Goal: Information Seeking & Learning: Learn about a topic

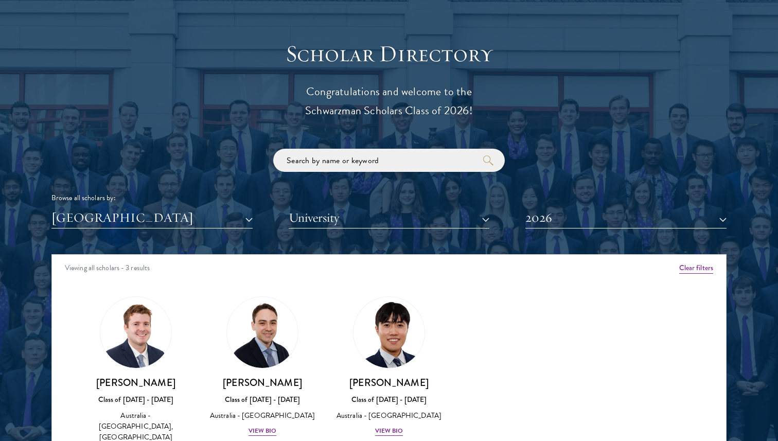
scroll to position [1116, 0]
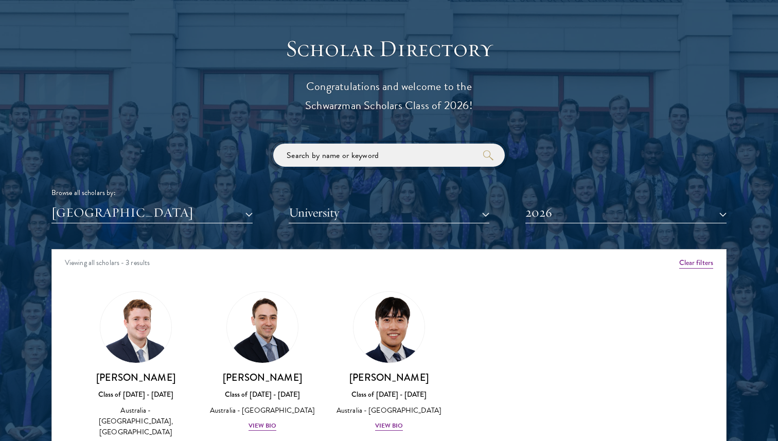
click at [320, 164] on input "search" at bounding box center [388, 154] width 231 height 23
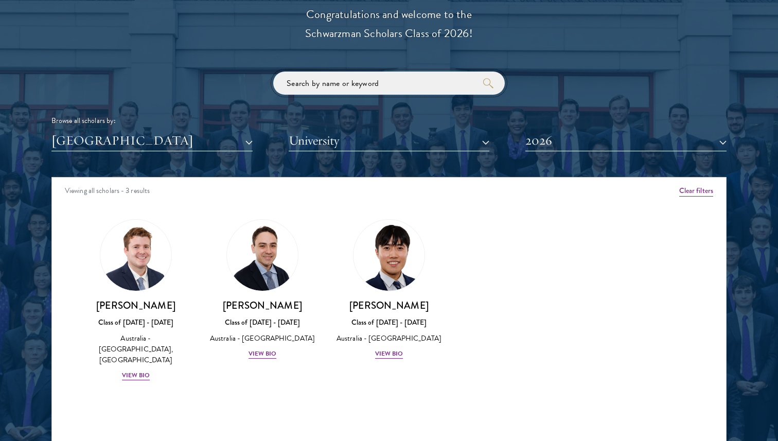
scroll to position [1190, 0]
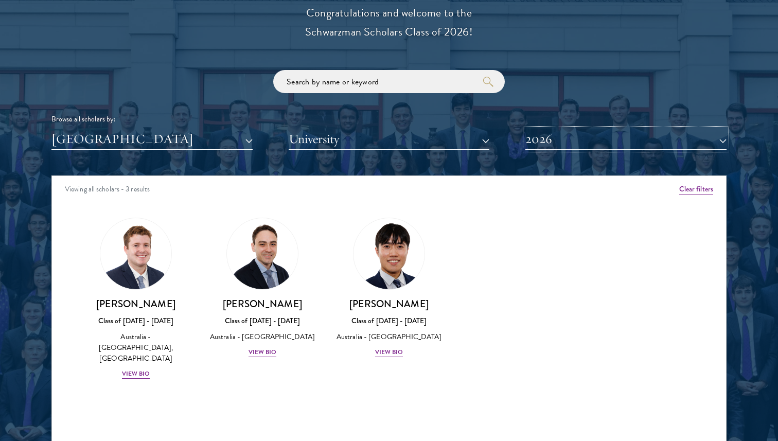
click at [577, 136] on button "2026" at bounding box center [625, 139] width 201 height 21
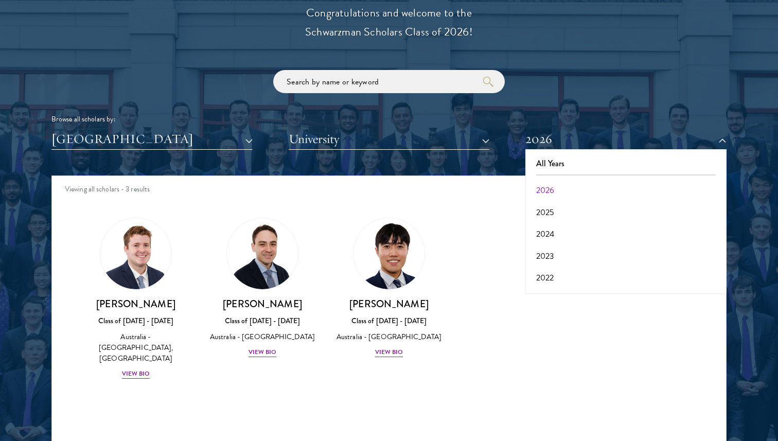
click at [479, 293] on div "Amber Class of 2025 - 2026 China - Peking University View Bio Cirenquji Class o…" at bounding box center [389, 308] width 674 height 206
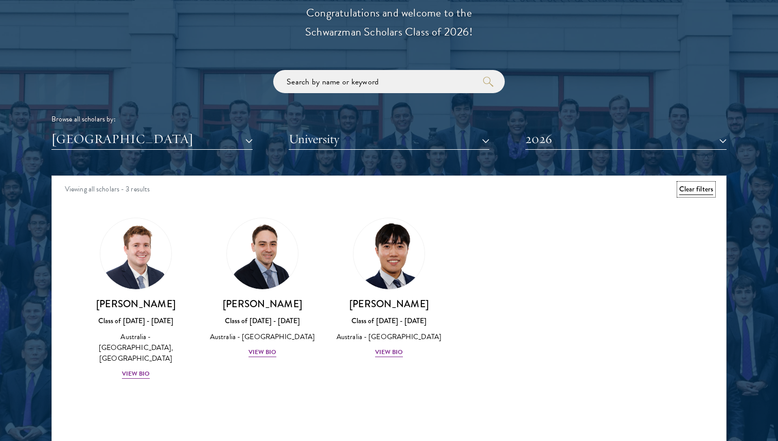
click at [693, 190] on button "Clear filters" at bounding box center [696, 189] width 34 height 11
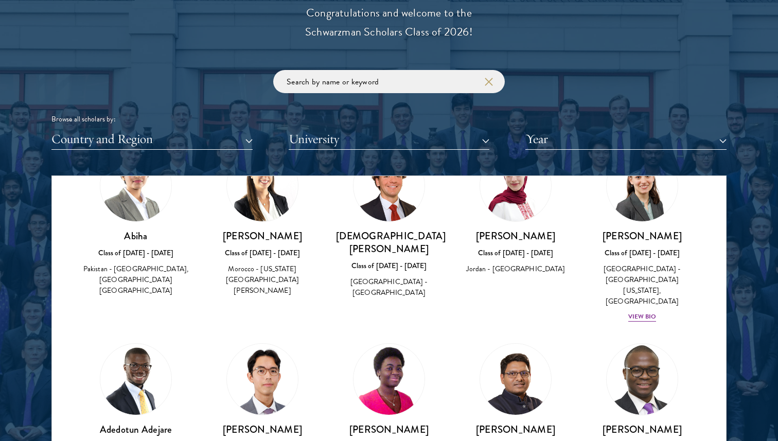
scroll to position [456, 0]
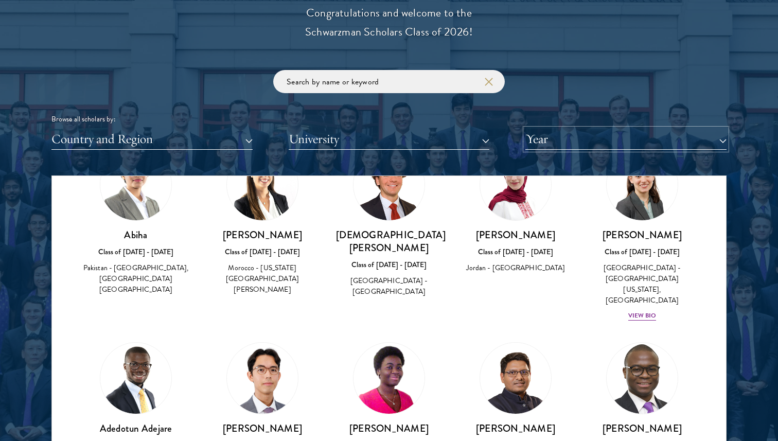
click at [578, 144] on button "Year" at bounding box center [625, 139] width 201 height 21
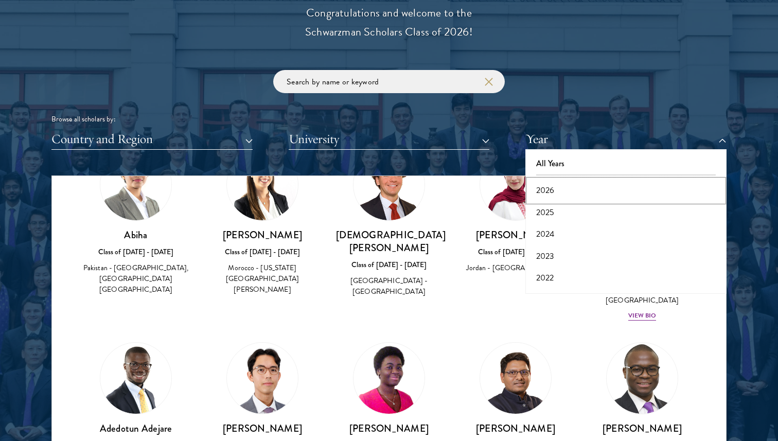
click at [563, 189] on button "2026" at bounding box center [625, 190] width 195 height 22
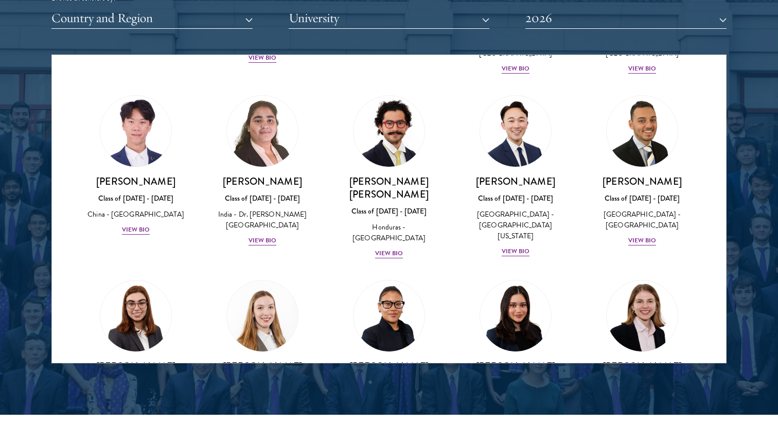
scroll to position [2190, 0]
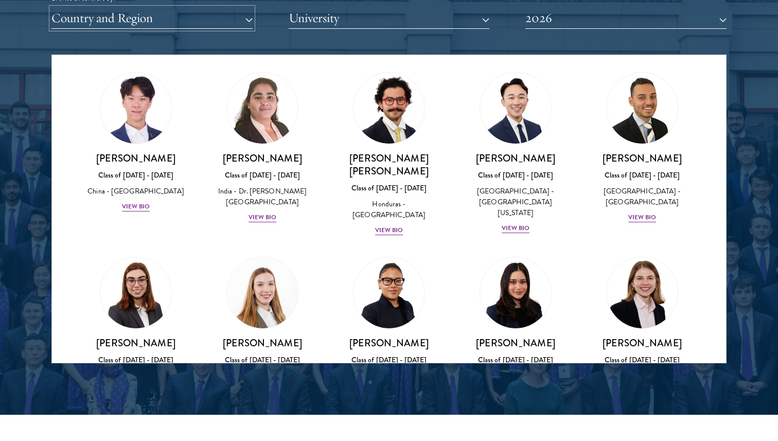
click at [229, 21] on button "Country and Region" at bounding box center [151, 18] width 201 height 21
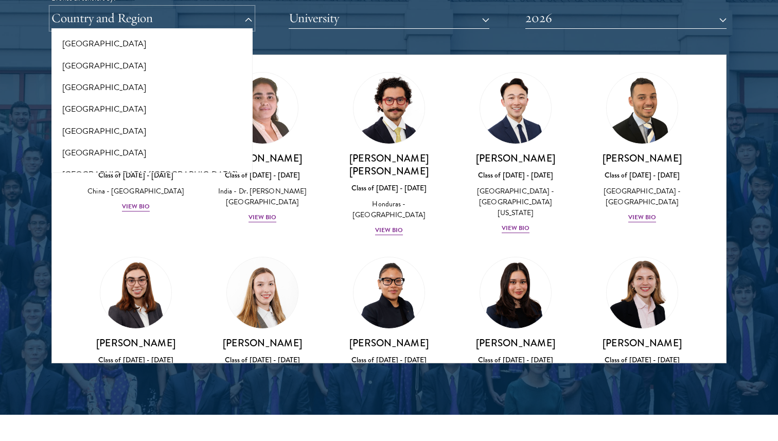
scroll to position [1182, 0]
click at [162, 106] on button "[GEOGRAPHIC_DATA]" at bounding box center [152, 108] width 195 height 22
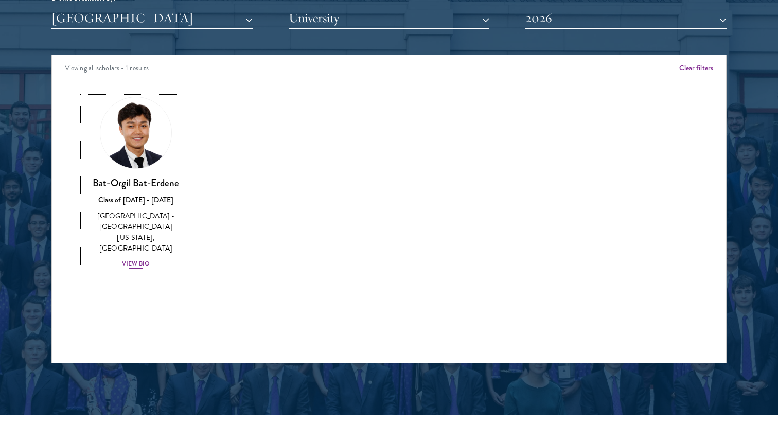
click at [155, 123] on img at bounding box center [136, 133] width 78 height 78
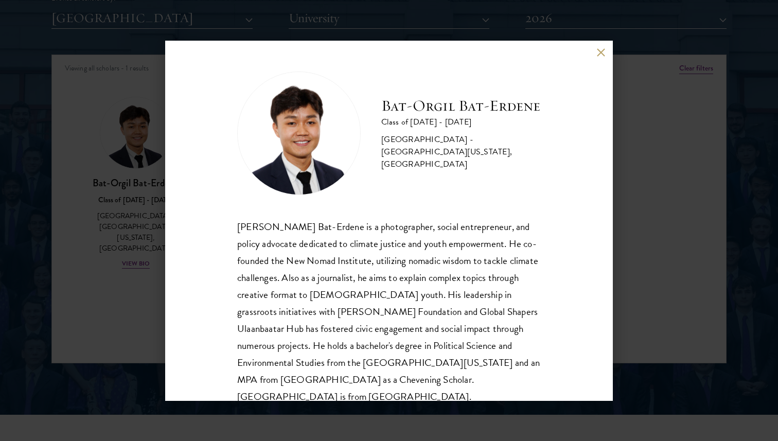
scroll to position [18, 0]
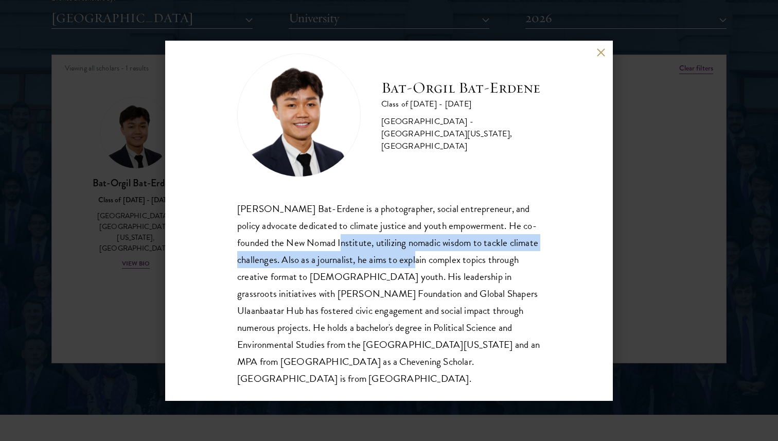
drag, startPoint x: 355, startPoint y: 234, endPoint x: 430, endPoint y: 254, distance: 77.0
click at [430, 254] on div "Bat-Orgil Bat-Erdene is a photographer, social entrepreneur, and policy advocat…" at bounding box center [388, 293] width 303 height 187
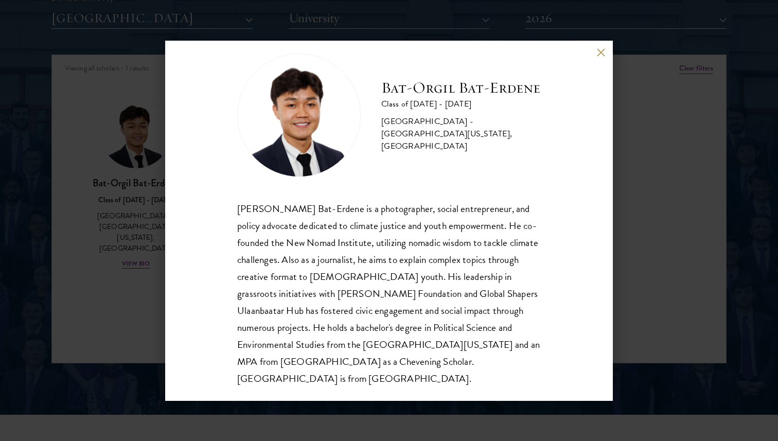
click at [418, 88] on h2 "Bat-Orgil Bat-Erdene" at bounding box center [460, 88] width 159 height 21
click at [632, 122] on div "Bat-Orgil Bat-Erdene Class of 2025 - 2026 Mongolia - University of Arizona, Uni…" at bounding box center [389, 220] width 778 height 441
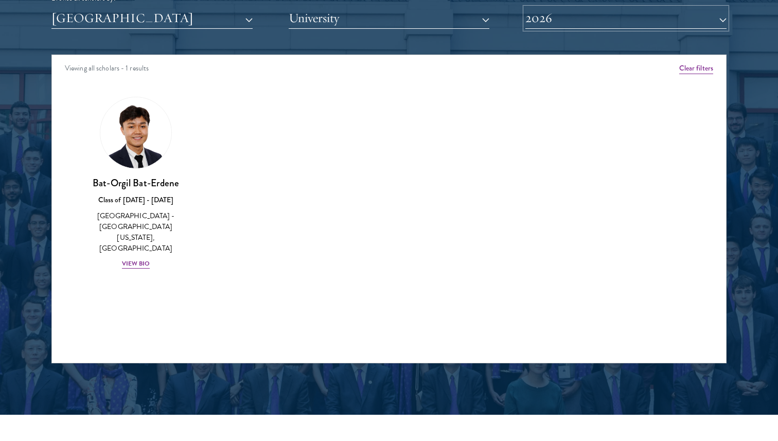
click at [559, 22] on button "2026" at bounding box center [625, 18] width 201 height 21
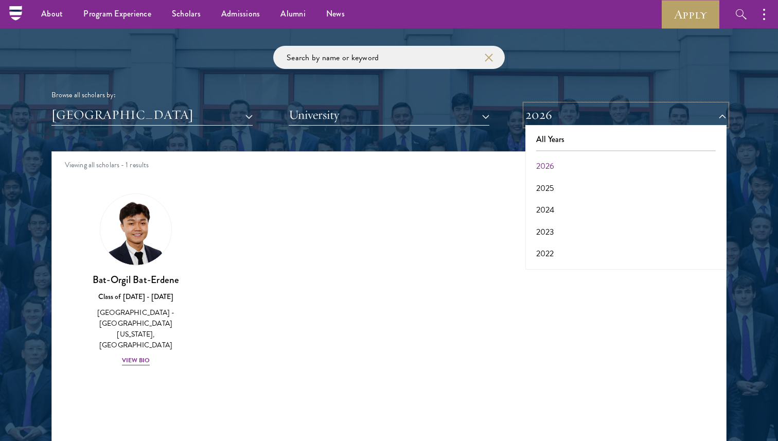
scroll to position [1212, 0]
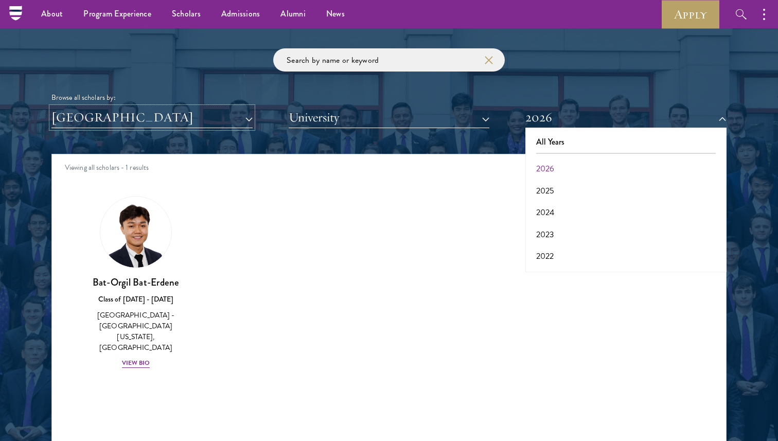
click at [216, 118] on button "[GEOGRAPHIC_DATA]" at bounding box center [151, 117] width 201 height 21
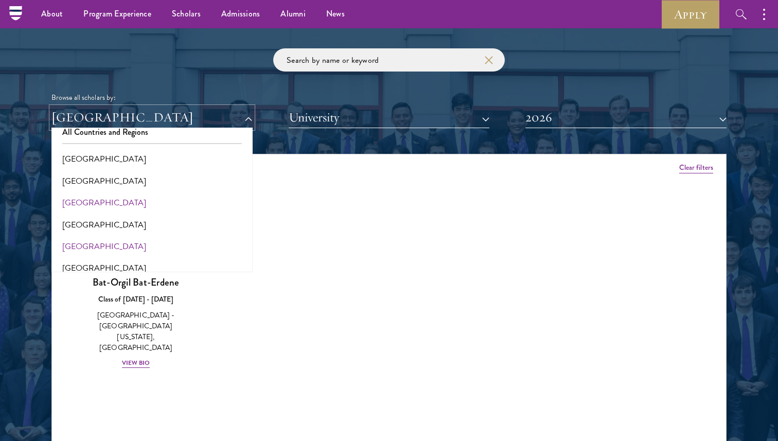
scroll to position [41, 0]
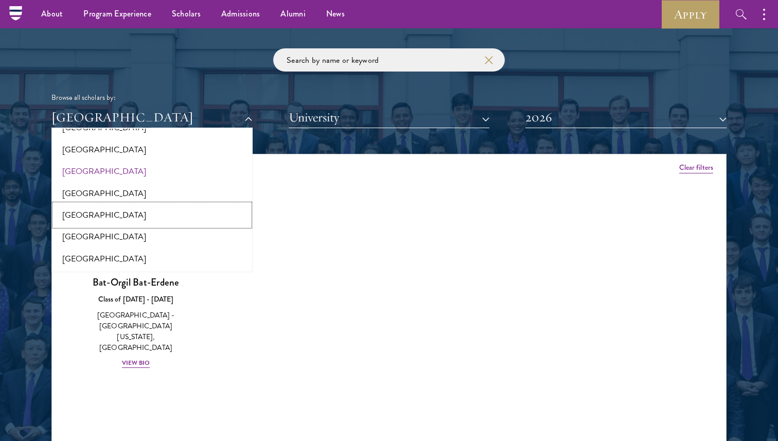
click at [155, 212] on button "[GEOGRAPHIC_DATA]" at bounding box center [152, 215] width 195 height 22
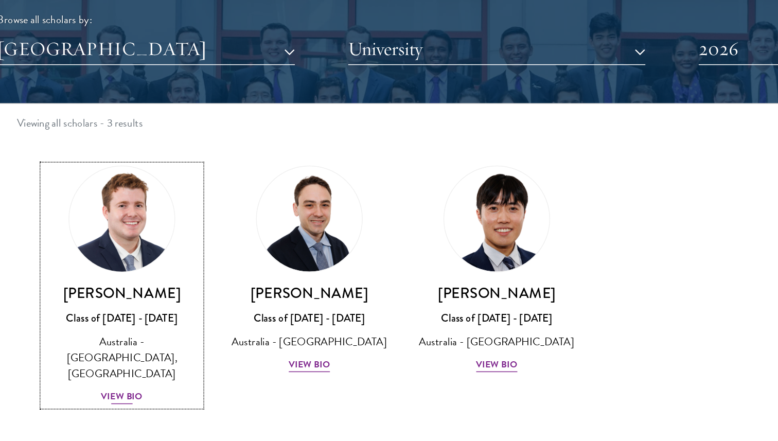
click at [149, 273] on link "Jack Anderson Class of 2025 - 2026 Australia - University of Western Australia,…" at bounding box center [136, 277] width 106 height 162
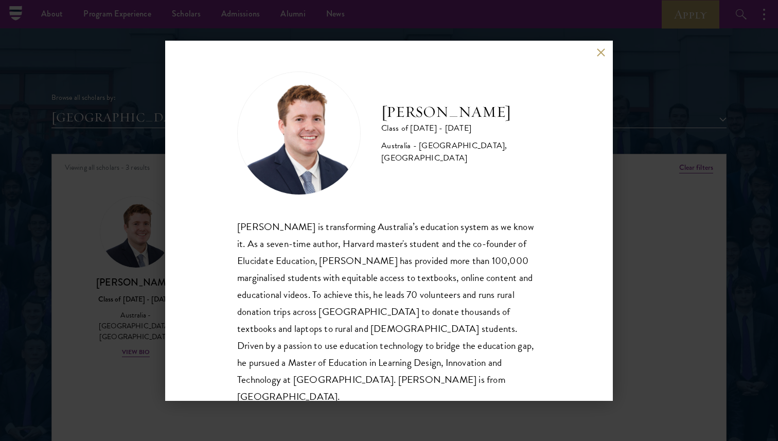
scroll to position [18, 0]
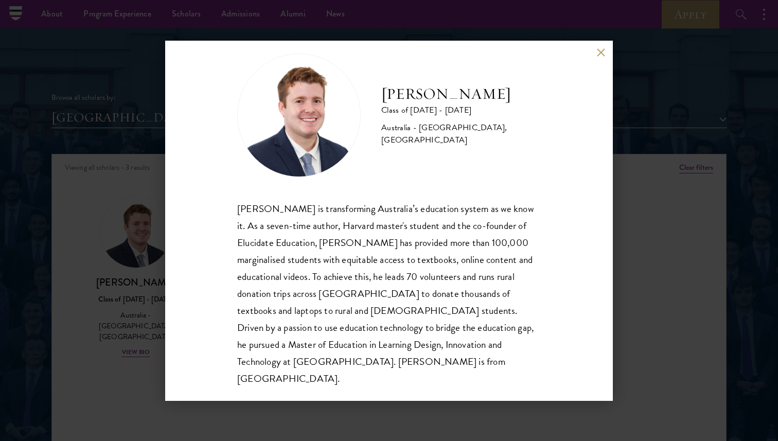
click at [134, 294] on div "Jack Anderson Class of 2025 - 2026 Australia - University of Western Australia,…" at bounding box center [389, 220] width 778 height 441
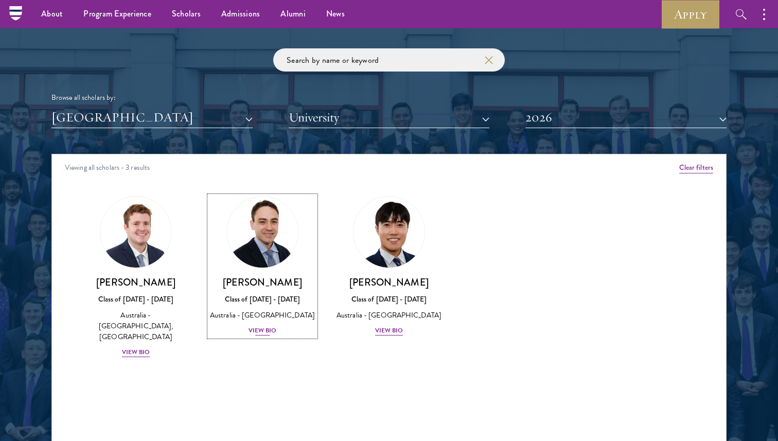
click at [243, 270] on link "David Connah Class of 2025 - 2026 Australia - Australian National University Vi…" at bounding box center [262, 266] width 106 height 140
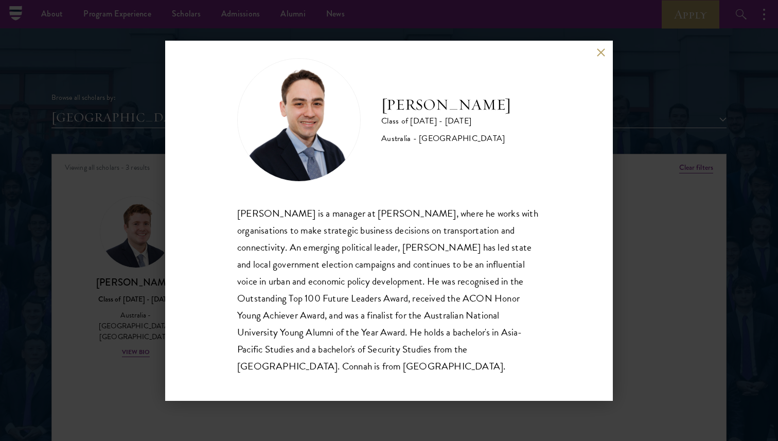
scroll to position [18, 0]
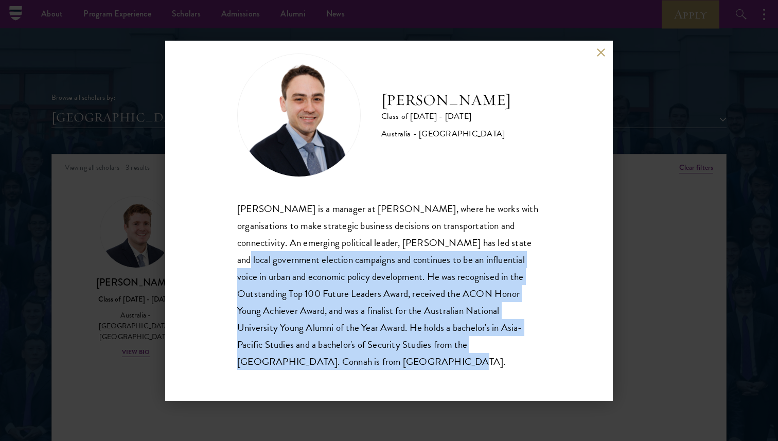
drag, startPoint x: 245, startPoint y: 255, endPoint x: 319, endPoint y: 371, distance: 137.8
click at [319, 371] on div "David Connah Class of 2025 - 2026 Australia - Australian National University Da…" at bounding box center [388, 221] width 447 height 360
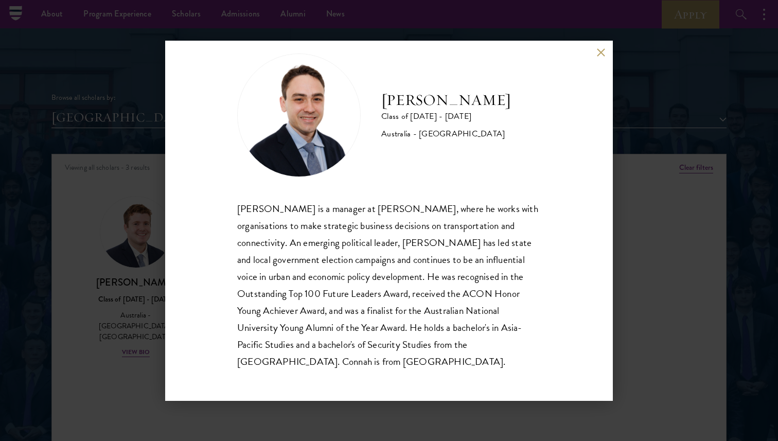
click at [286, 316] on div "David Connah is a manager at Oliver Wyman, where he works with organisations to…" at bounding box center [388, 285] width 303 height 170
click at [56, 260] on div "David Connah Class of 2025 - 2026 Australia - Australian National University Da…" at bounding box center [389, 220] width 778 height 441
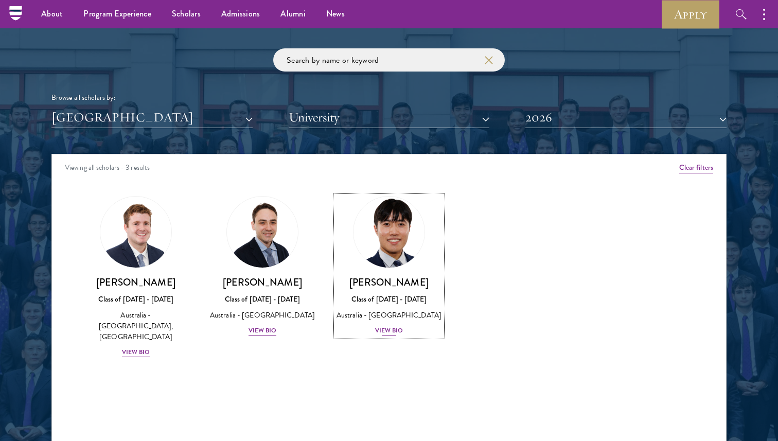
click at [395, 247] on img at bounding box center [389, 232] width 78 height 78
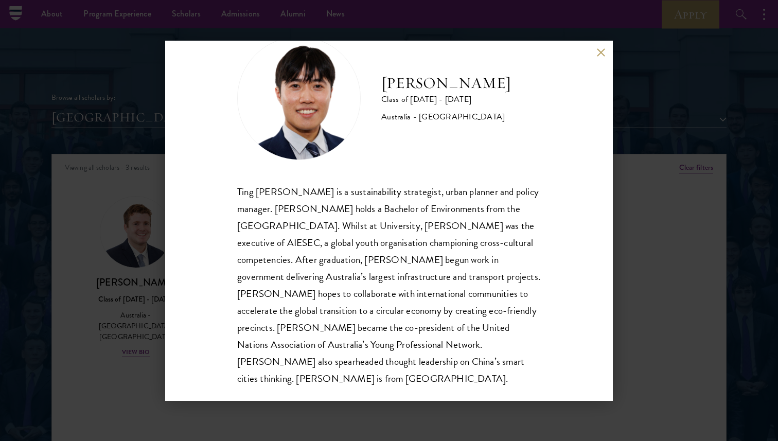
scroll to position [33, 0]
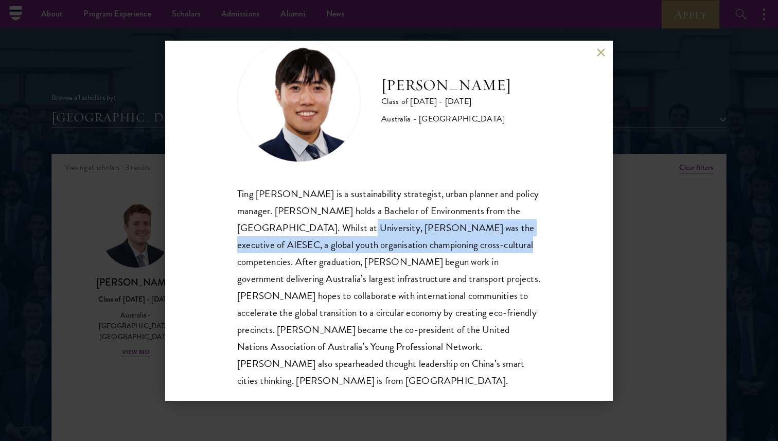
drag, startPoint x: 335, startPoint y: 225, endPoint x: 473, endPoint y: 249, distance: 139.3
click at [473, 249] on div "Ting Kat Tony Luo is a sustainability strategist, urban planner and policy mana…" at bounding box center [388, 287] width 303 height 204
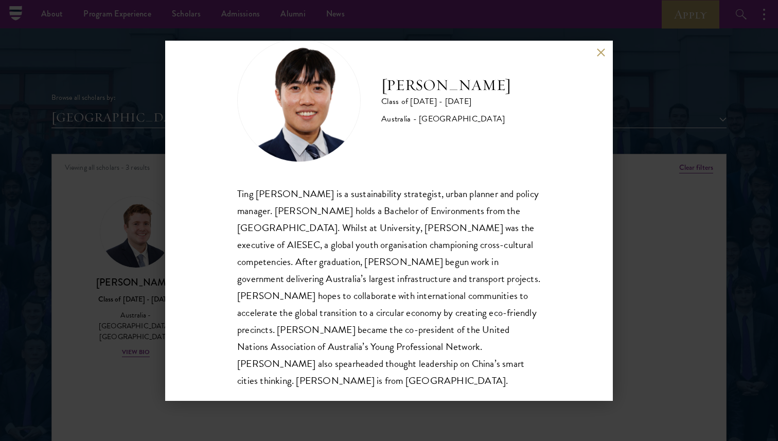
click at [637, 286] on div "Tony Luo Class of 2025 - 2026 Australia - University of Melbourne Ting Kat Tony…" at bounding box center [389, 220] width 778 height 441
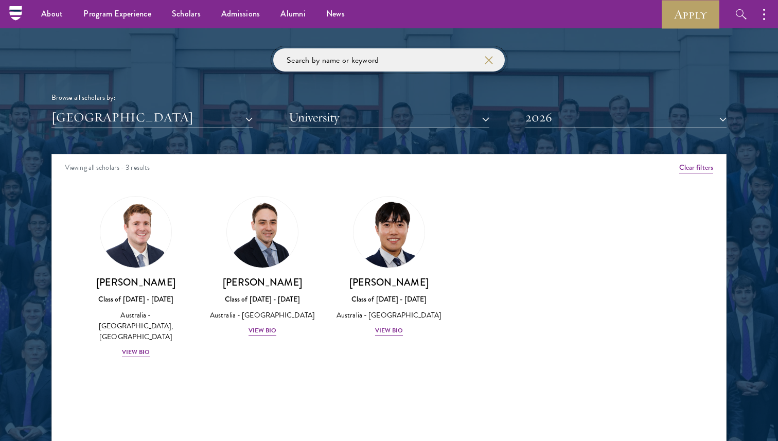
click at [316, 53] on input "search" at bounding box center [388, 59] width 231 height 23
click at [285, 13] on link "Alumni" at bounding box center [293, 14] width 46 height 28
click at [298, 14] on link "Alumni" at bounding box center [293, 14] width 46 height 28
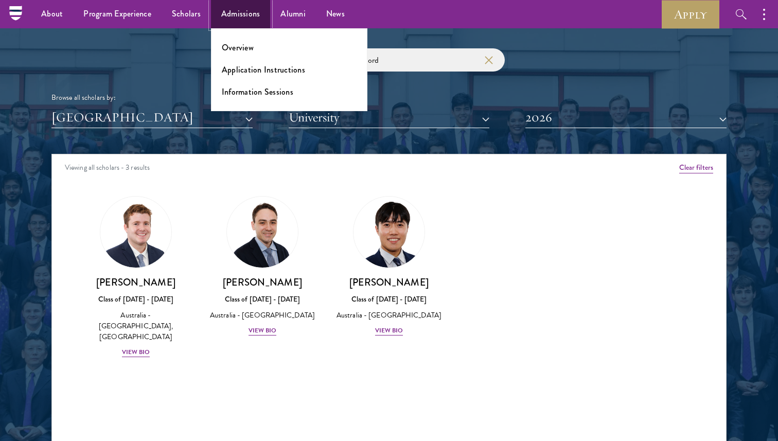
click at [237, 14] on link "Admissions" at bounding box center [241, 14] width 60 height 28
click at [244, 69] on link "Application Instructions" at bounding box center [263, 70] width 83 height 12
click at [244, 75] on ul "Overview Application Instructions Information Sessions" at bounding box center [289, 69] width 156 height 83
click at [244, 68] on link "Application Instructions" at bounding box center [263, 70] width 83 height 12
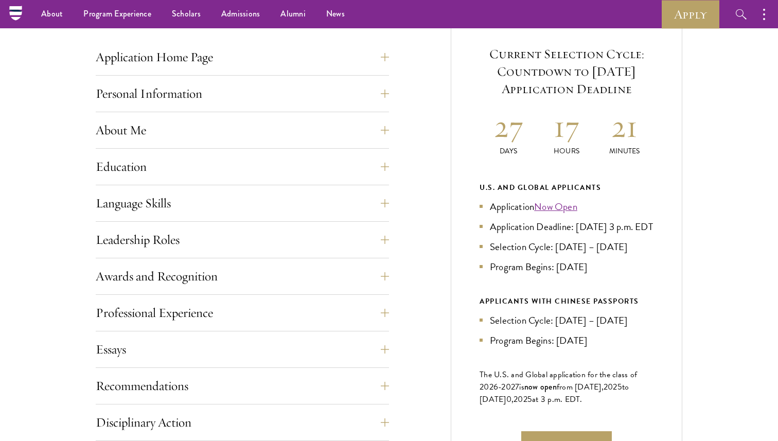
scroll to position [398, 0]
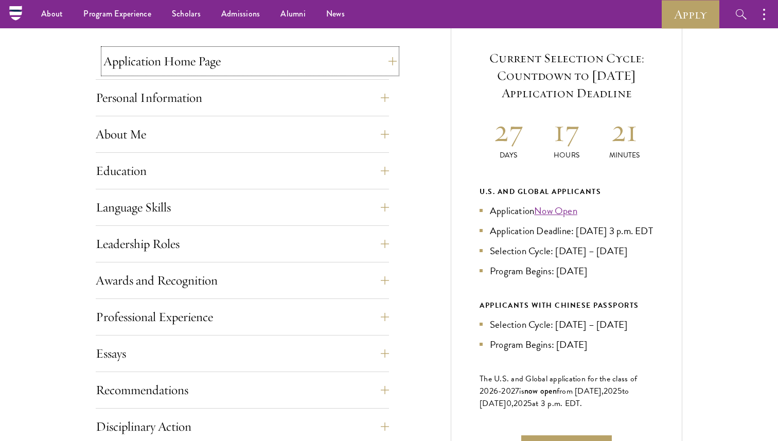
click at [330, 71] on button "Application Home Page" at bounding box center [249, 61] width 293 height 25
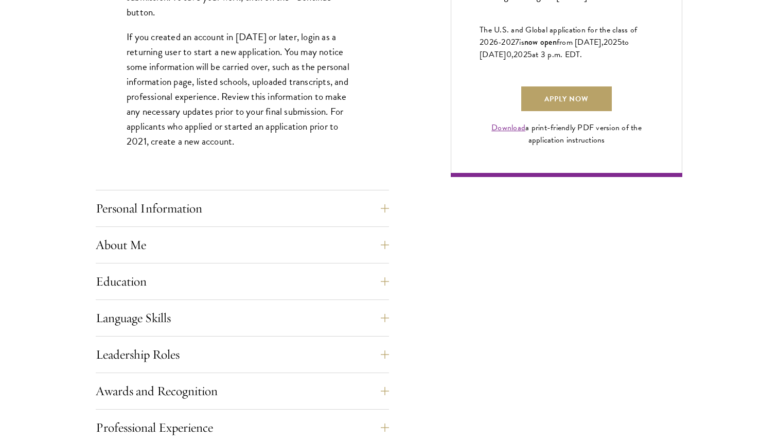
scroll to position [734, 0]
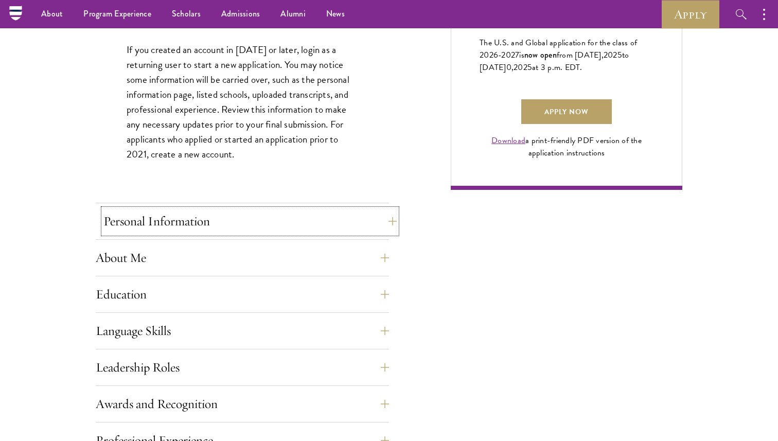
click at [255, 225] on button "Personal Information" at bounding box center [249, 221] width 293 height 25
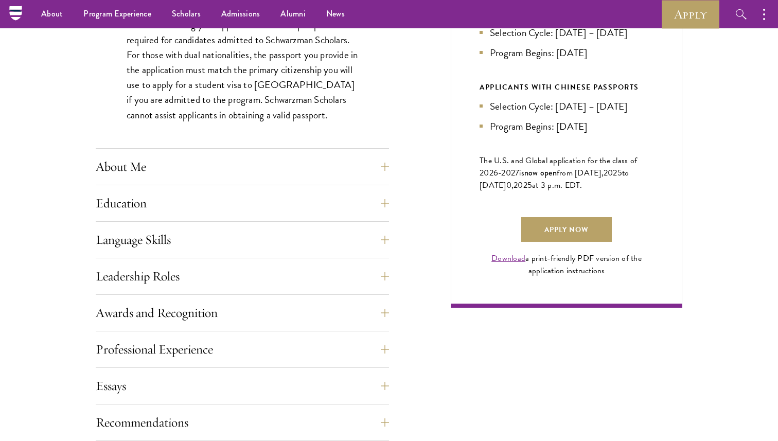
scroll to position [446, 0]
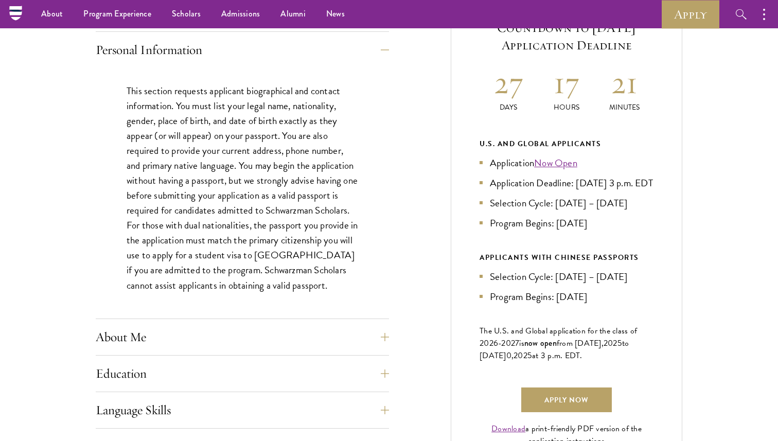
click at [234, 318] on div "Application Home Page The online application form must be completed in English.…" at bounding box center [242, 415] width 293 height 829
click at [234, 330] on button "About Me" at bounding box center [249, 336] width 293 height 25
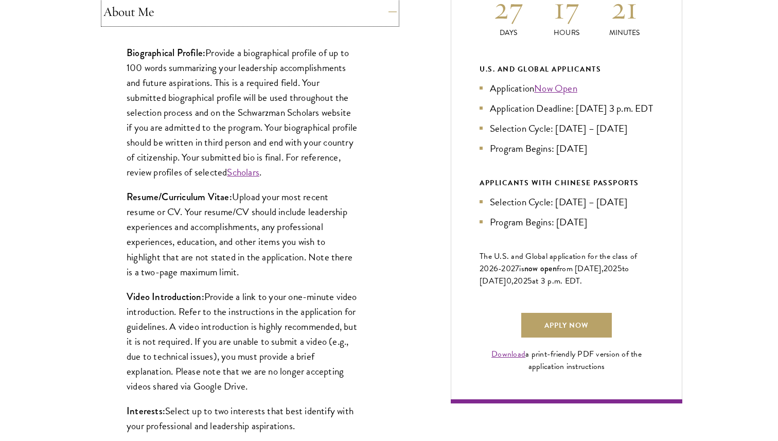
scroll to position [522, 0]
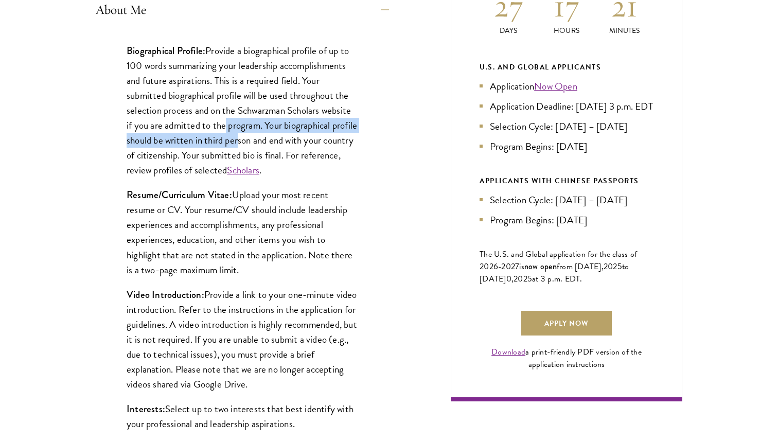
drag, startPoint x: 225, startPoint y: 122, endPoint x: 266, endPoint y: 148, distance: 47.8
click at [266, 148] on p "Biographical Profile: Provide a biographical profile of up to 100 words summari…" at bounding box center [242, 110] width 231 height 135
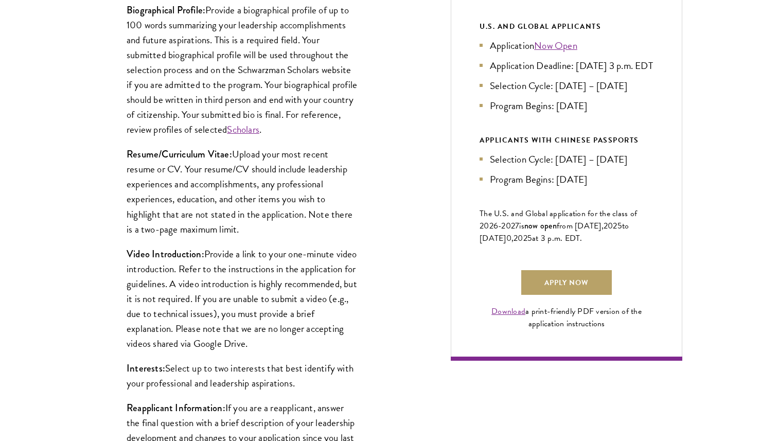
scroll to position [571, 0]
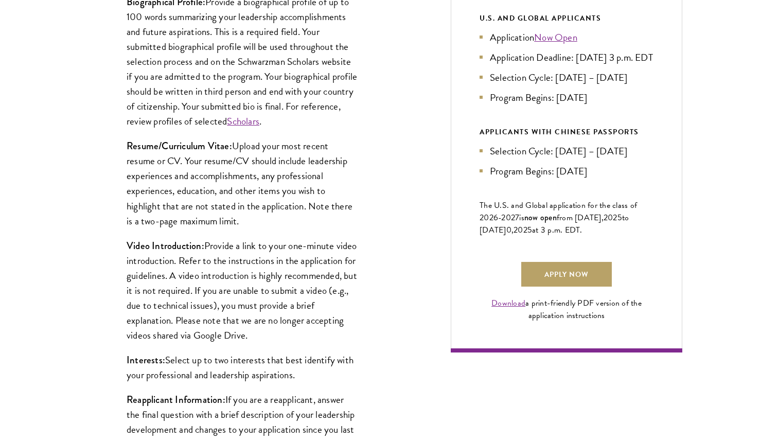
drag, startPoint x: 237, startPoint y: 139, endPoint x: 283, endPoint y: 228, distance: 100.5
click at [283, 228] on p "Resume/Curriculum Vitae: Upload your most recent resume or CV. Your resume/CV s…" at bounding box center [242, 182] width 231 height 89
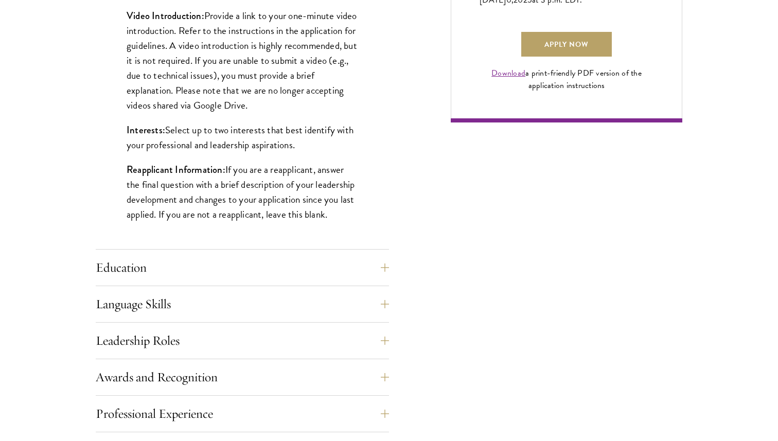
scroll to position [805, 0]
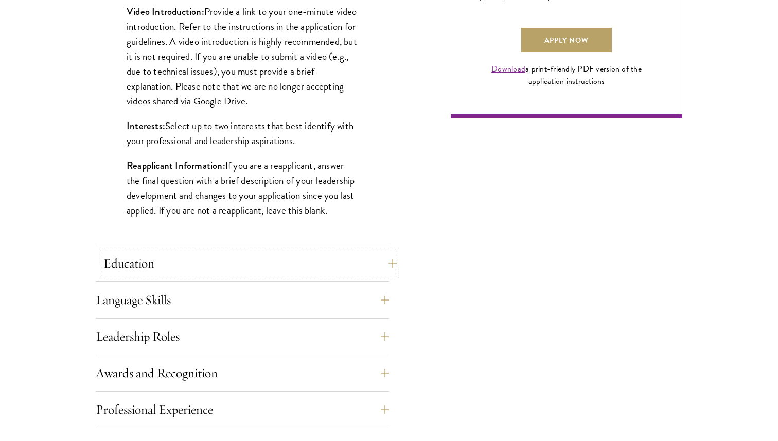
click at [276, 262] on button "Education" at bounding box center [249, 263] width 293 height 25
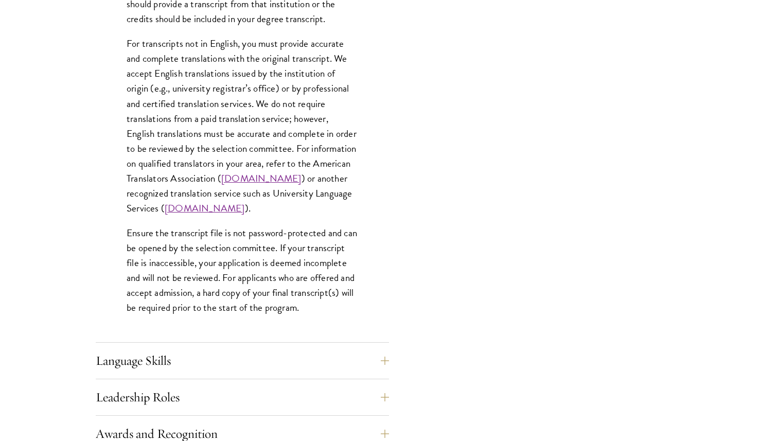
scroll to position [1464, 0]
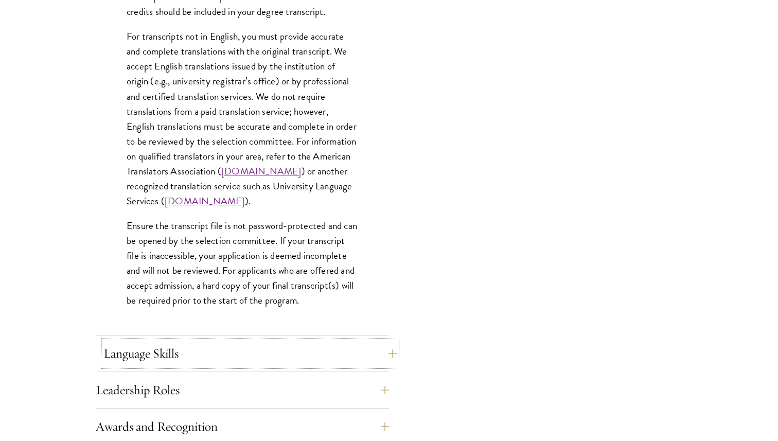
click at [256, 355] on button "Language Skills" at bounding box center [249, 353] width 293 height 25
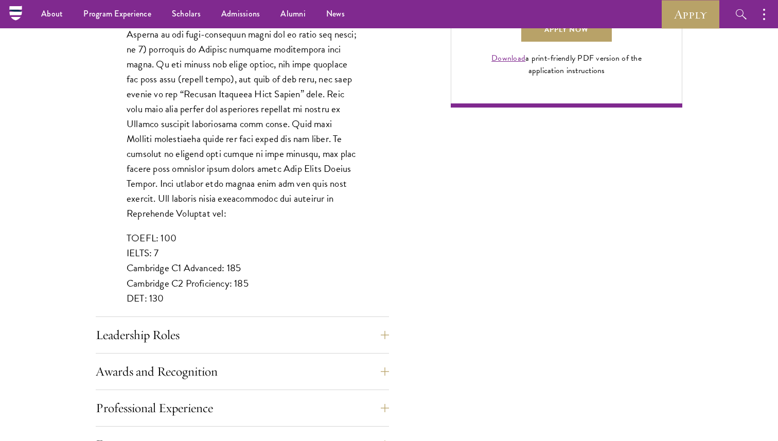
scroll to position [804, 0]
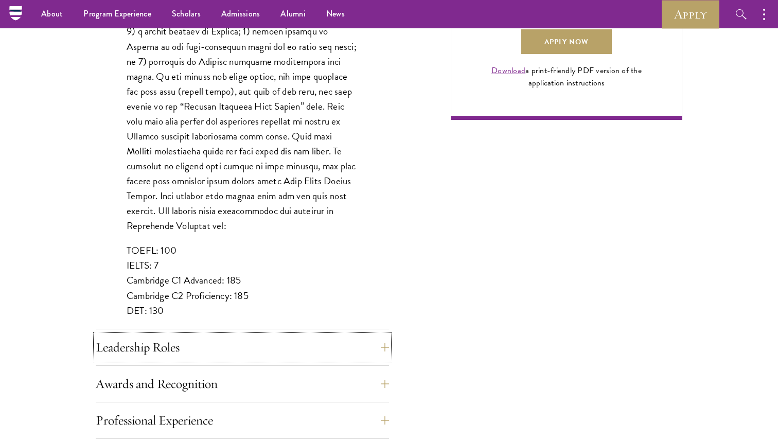
click at [256, 355] on button "Leadership Roles" at bounding box center [242, 347] width 293 height 25
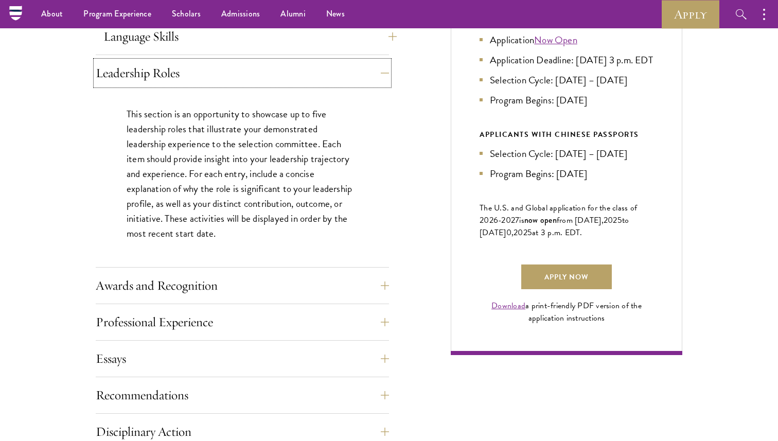
scroll to position [568, 0]
drag, startPoint x: 194, startPoint y: 132, endPoint x: 209, endPoint y: 146, distance: 20.0
click at [209, 146] on p "This section is an opportunity to showcase up to five leadership roles that ill…" at bounding box center [242, 174] width 231 height 135
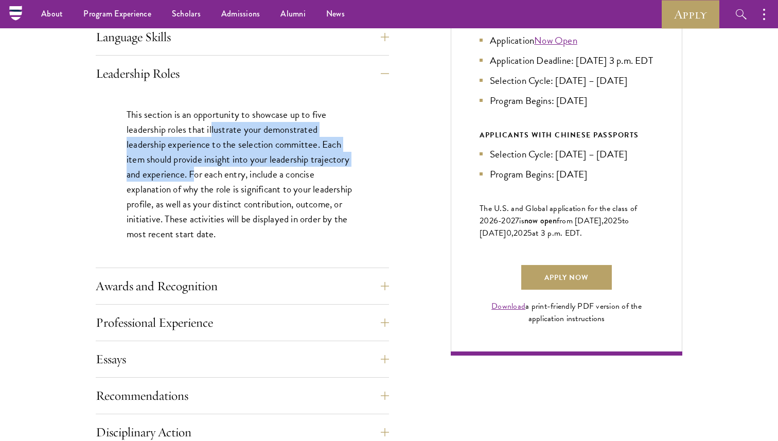
drag, startPoint x: 211, startPoint y: 122, endPoint x: 195, endPoint y: 177, distance: 57.9
click at [195, 177] on p "This section is an opportunity to showcase up to five leadership roles that ill…" at bounding box center [242, 174] width 231 height 135
click at [208, 291] on button "Awards and Recognition" at bounding box center [249, 286] width 293 height 25
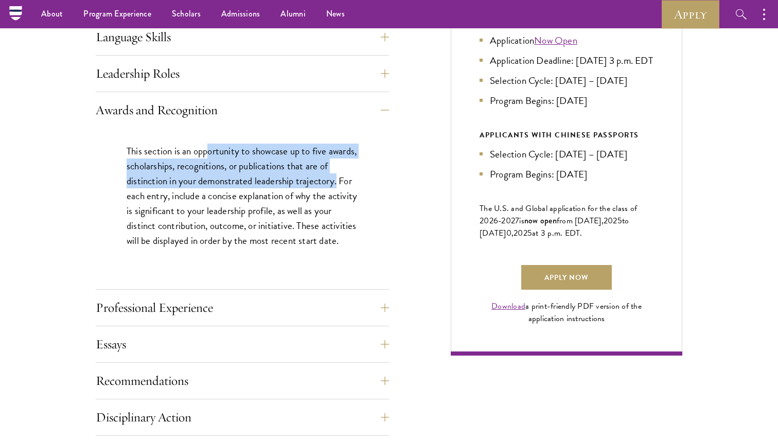
drag, startPoint x: 210, startPoint y: 149, endPoint x: 371, endPoint y: 182, distance: 164.3
click at [371, 182] on div "This section is an opportunity to showcase up to five awards, scholarships, rec…" at bounding box center [242, 201] width 293 height 146
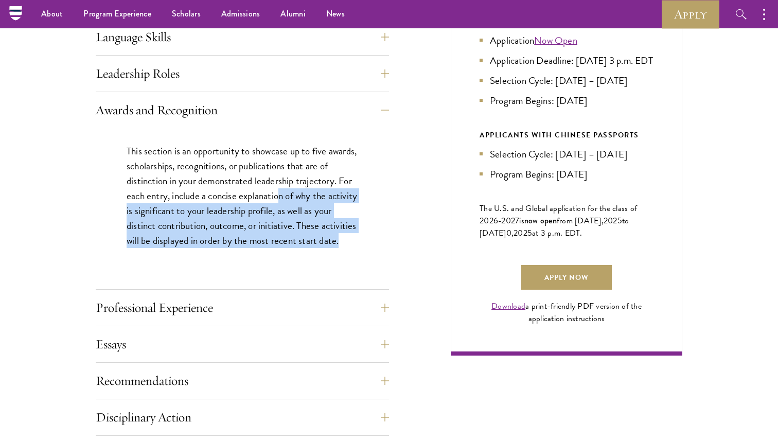
drag, startPoint x: 296, startPoint y: 200, endPoint x: 309, endPoint y: 252, distance: 53.9
click at [309, 248] on p "This section is an opportunity to showcase up to five awards, scholarships, rec…" at bounding box center [242, 195] width 231 height 104
click at [288, 315] on button "Professional Experience" at bounding box center [249, 307] width 293 height 25
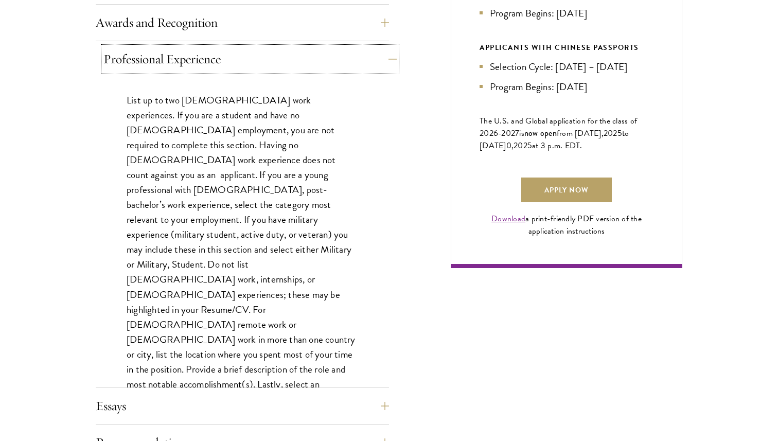
scroll to position [657, 0]
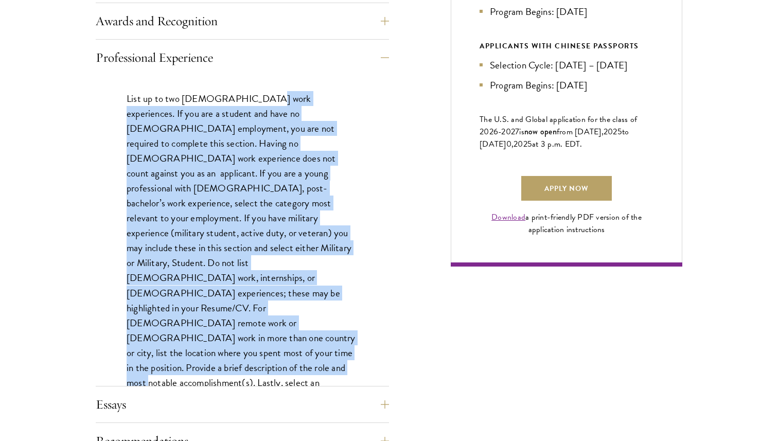
drag, startPoint x: 249, startPoint y: 105, endPoint x: 248, endPoint y: 323, distance: 218.0
click at [248, 323] on p "List up to two full-time work experiences. If you are a student and have no ful…" at bounding box center [242, 255] width 231 height 329
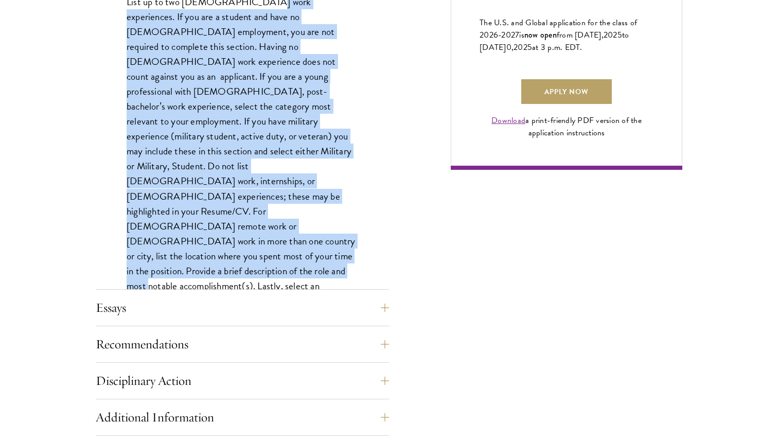
scroll to position [754, 0]
click at [248, 304] on button "Essays" at bounding box center [249, 307] width 293 height 25
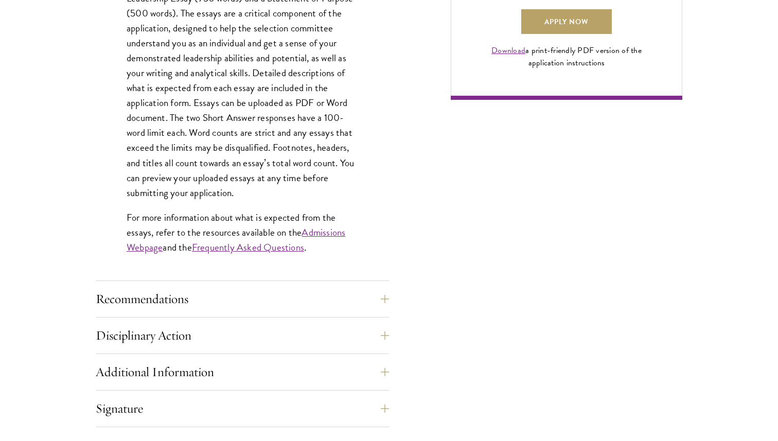
scroll to position [885, 0]
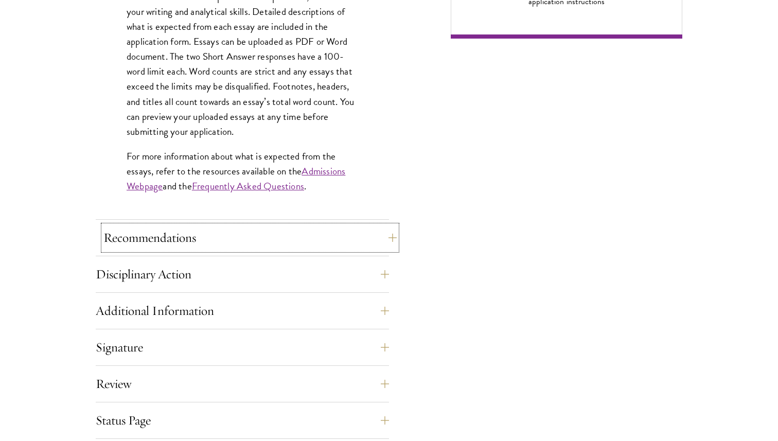
click at [233, 238] on button "Recommendations" at bounding box center [249, 237] width 293 height 25
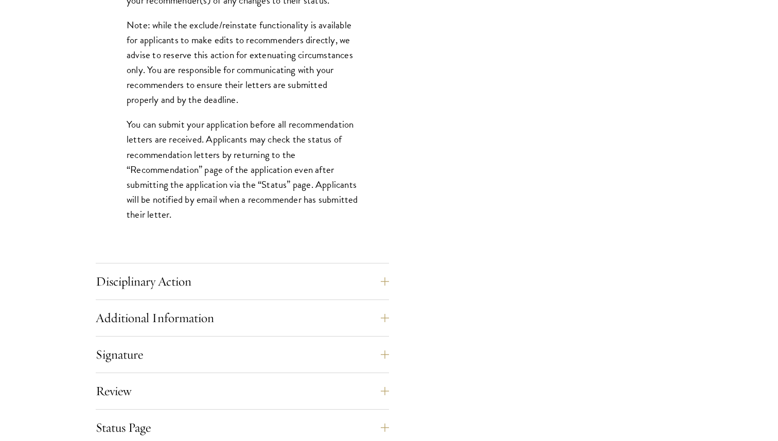
scroll to position [1390, 0]
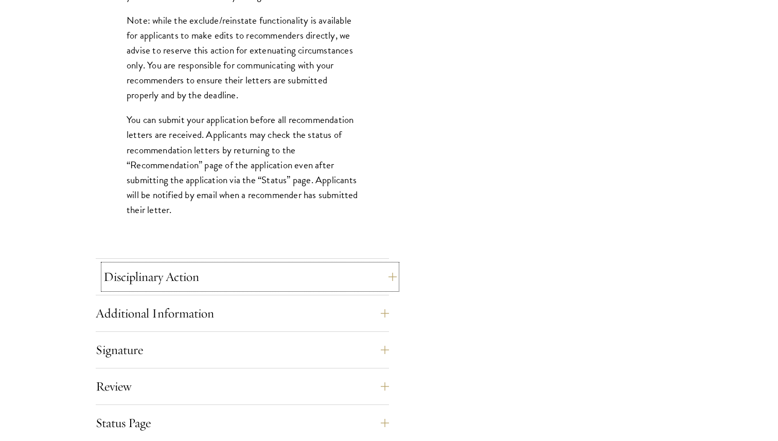
click at [229, 279] on button "Disciplinary Action" at bounding box center [249, 276] width 293 height 25
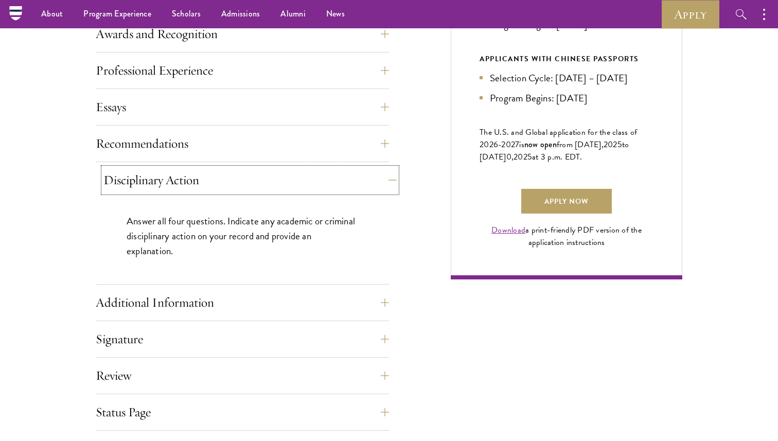
scroll to position [639, 0]
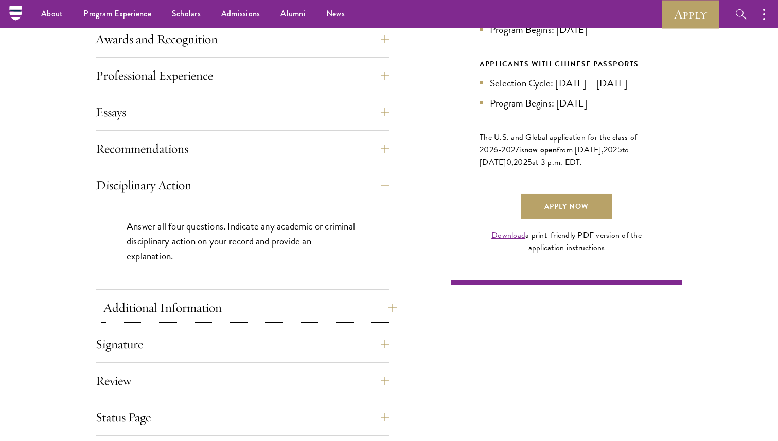
click at [226, 297] on button "Additional Information" at bounding box center [249, 307] width 293 height 25
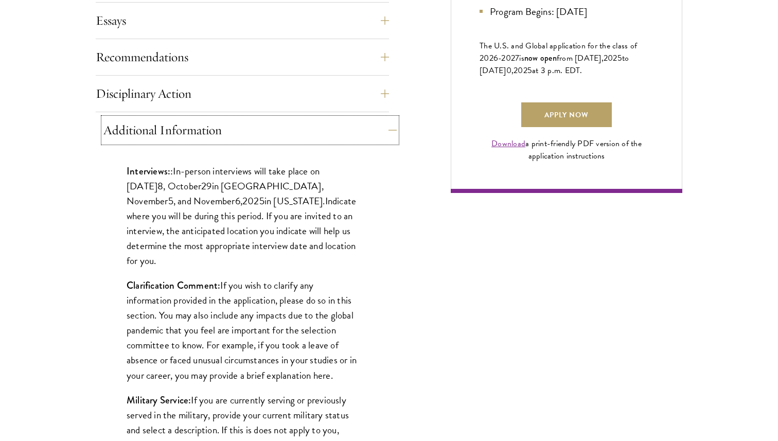
scroll to position [732, 0]
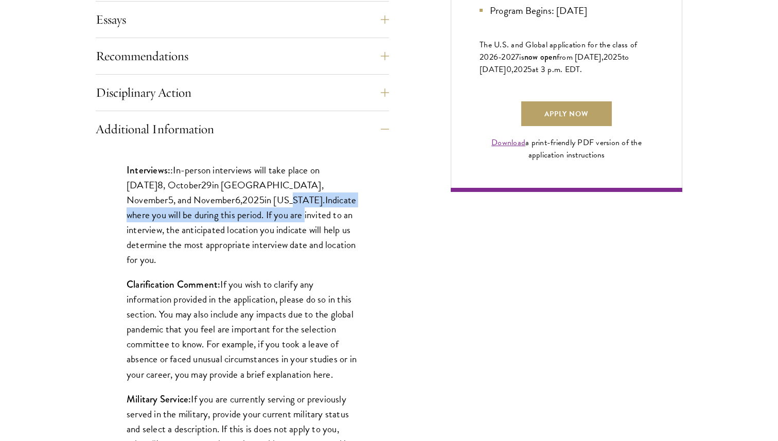
drag, startPoint x: 230, startPoint y: 198, endPoint x: 237, endPoint y: 220, distance: 23.1
click at [237, 220] on p "Interviews: : In-person interviews will take place on October 2 8 , October 29 …" at bounding box center [242, 214] width 231 height 104
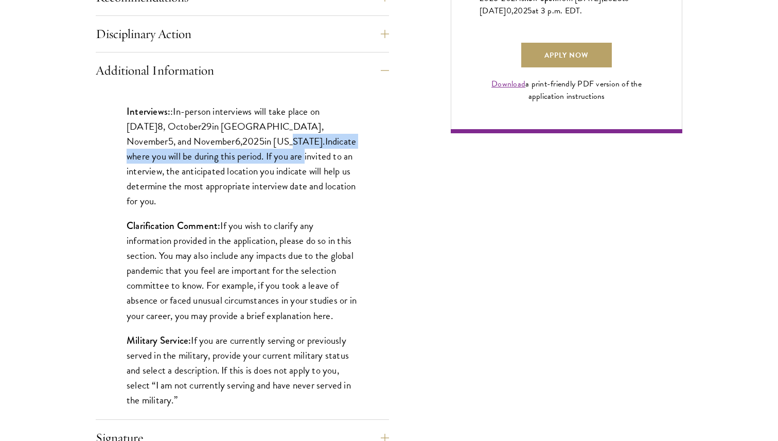
scroll to position [810, 0]
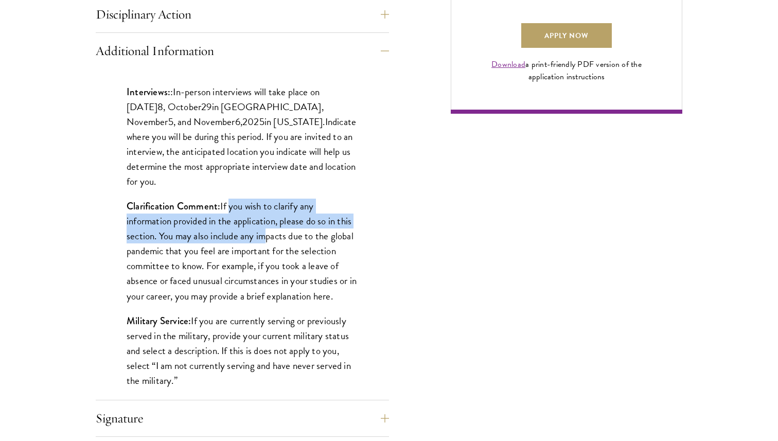
drag, startPoint x: 227, startPoint y: 192, endPoint x: 260, endPoint y: 227, distance: 48.0
click at [260, 227] on p "Clarification Comment: If you wish to clarify any information provided in the a…" at bounding box center [242, 250] width 231 height 104
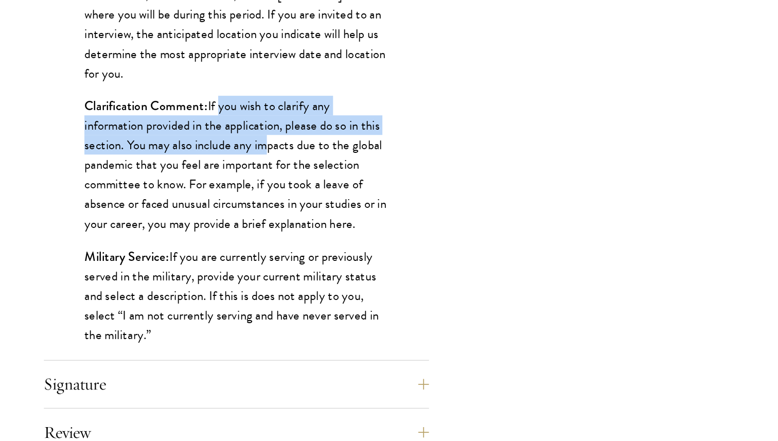
scroll to position [831, 0]
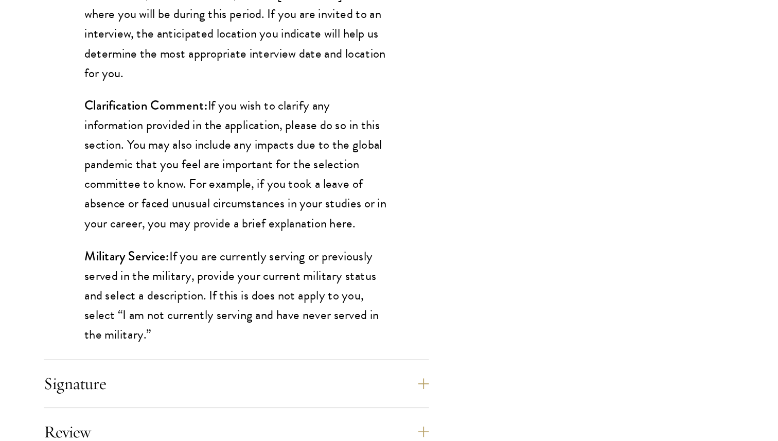
drag, startPoint x: 250, startPoint y: 311, endPoint x: 262, endPoint y: 349, distance: 39.8
click at [262, 349] on p "Military Service: If you are currently serving or previously served in the mili…" at bounding box center [242, 329] width 231 height 75
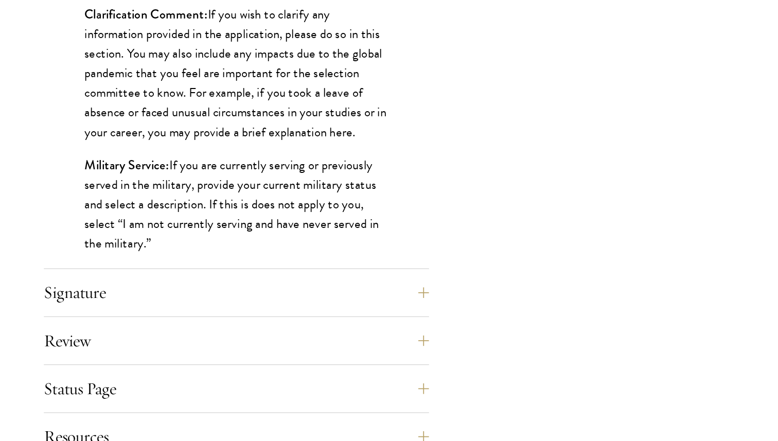
scroll to position [902, 0]
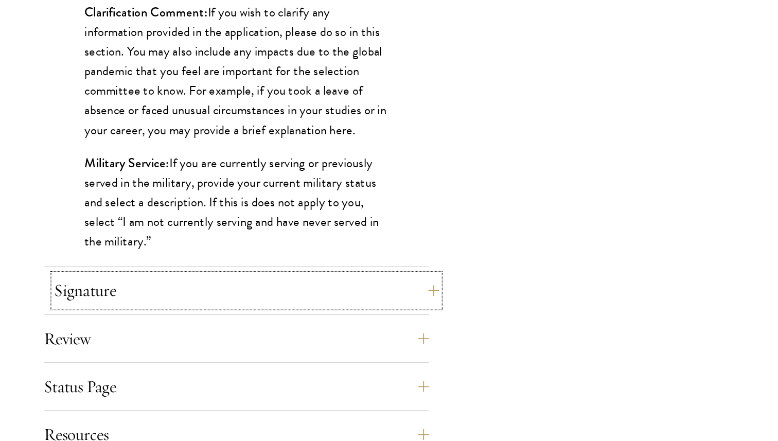
click at [263, 321] on button "Signature" at bounding box center [249, 326] width 293 height 25
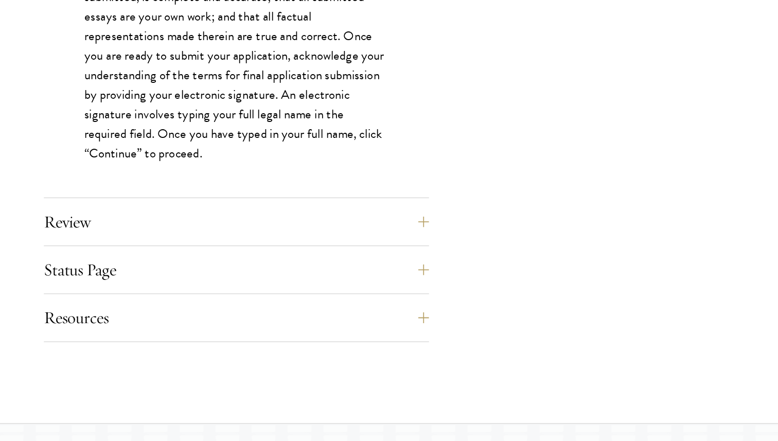
scroll to position [882, 0]
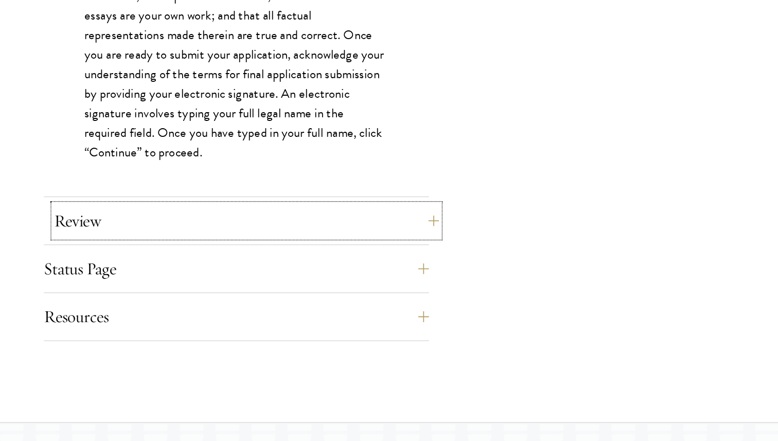
click at [255, 274] on button "Review" at bounding box center [249, 272] width 293 height 25
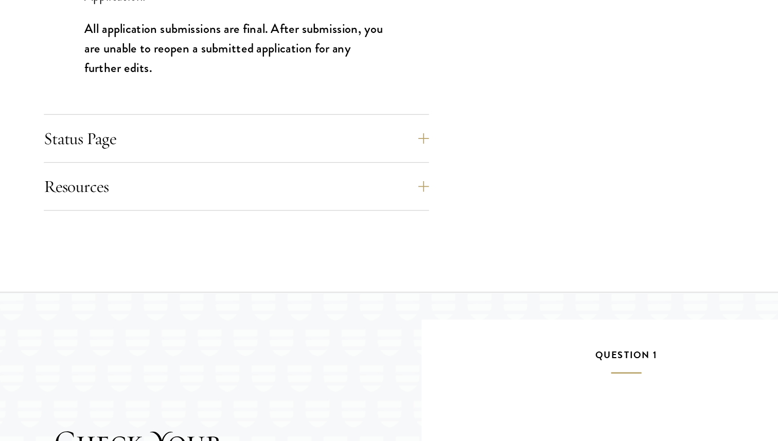
scroll to position [1115, 0]
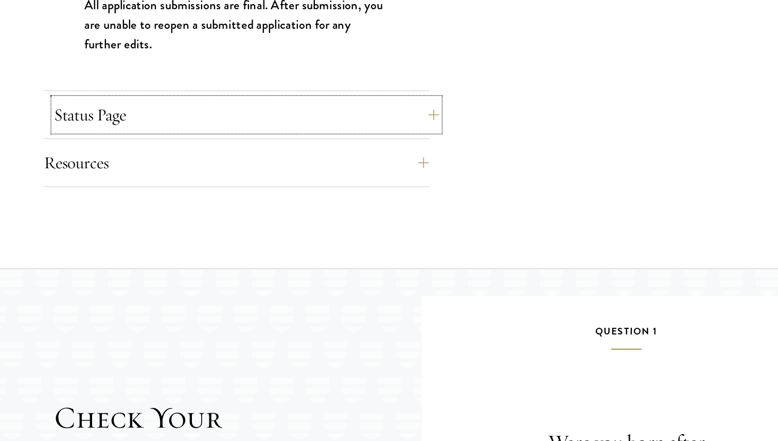
click at [249, 190] on button "Status Page" at bounding box center [249, 192] width 293 height 25
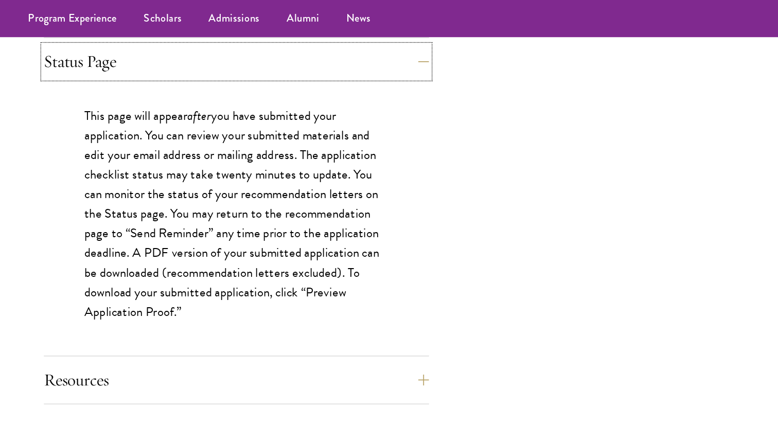
scroll to position [923, 0]
click at [229, 281] on button "Resources" at bounding box center [249, 289] width 293 height 25
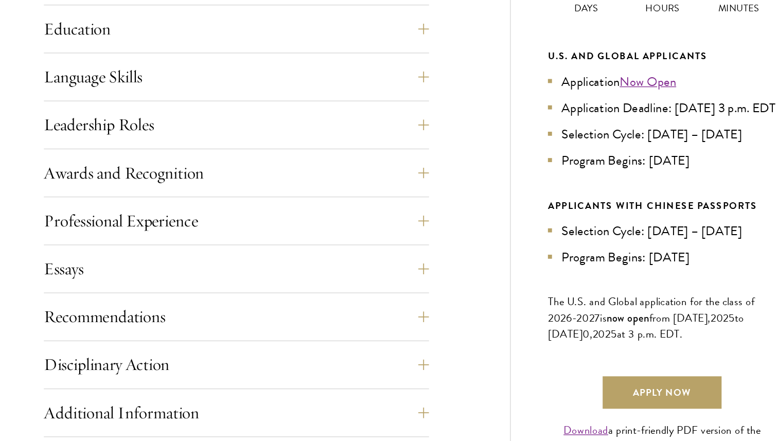
scroll to position [456, 0]
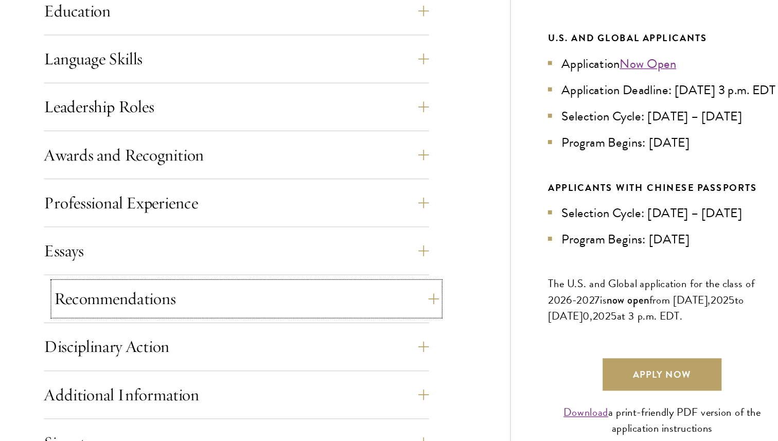
click at [188, 329] on button "Recommendations" at bounding box center [249, 332] width 293 height 25
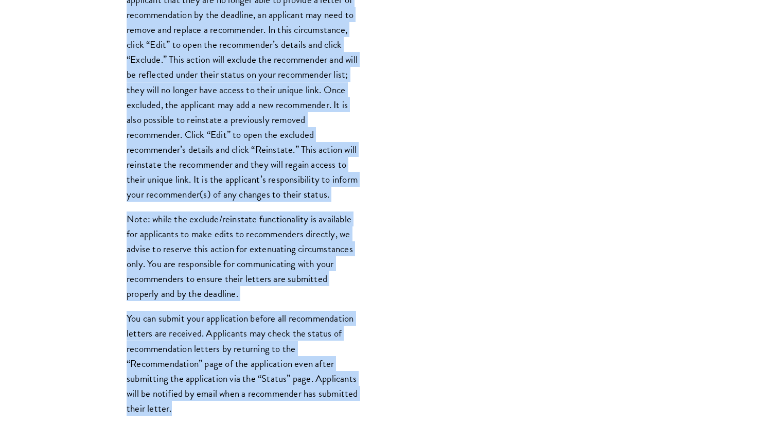
scroll to position [1226, 0]
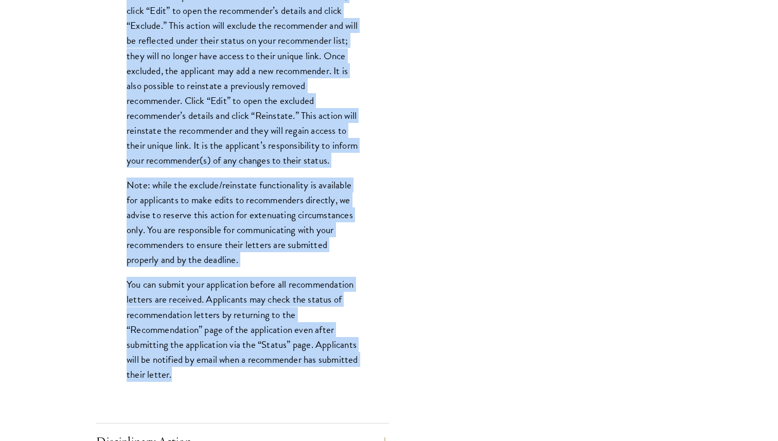
drag, startPoint x: 129, startPoint y: 172, endPoint x: 244, endPoint y: 391, distance: 248.0
copy div "Register three recommenders by providing their names, professional titles, and …"
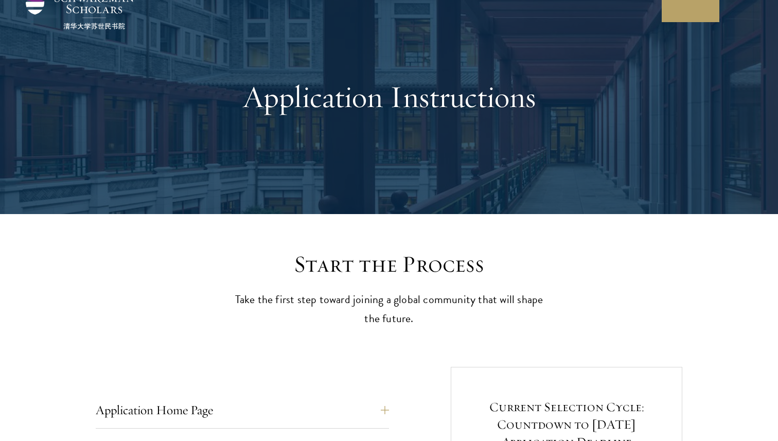
scroll to position [0, 0]
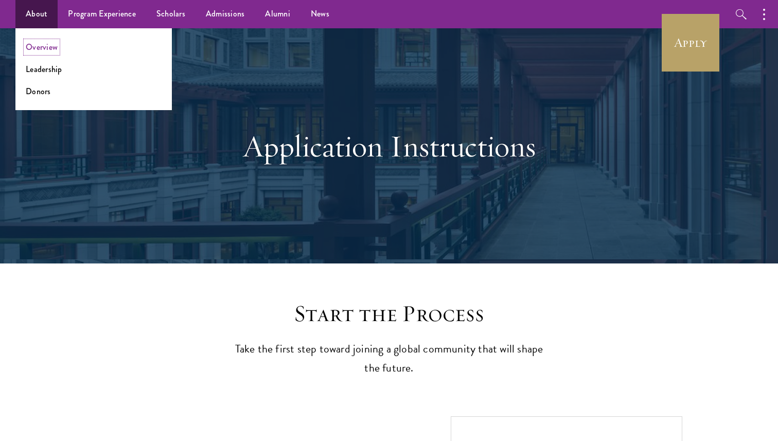
click at [47, 41] on link "Overview" at bounding box center [42, 47] width 32 height 12
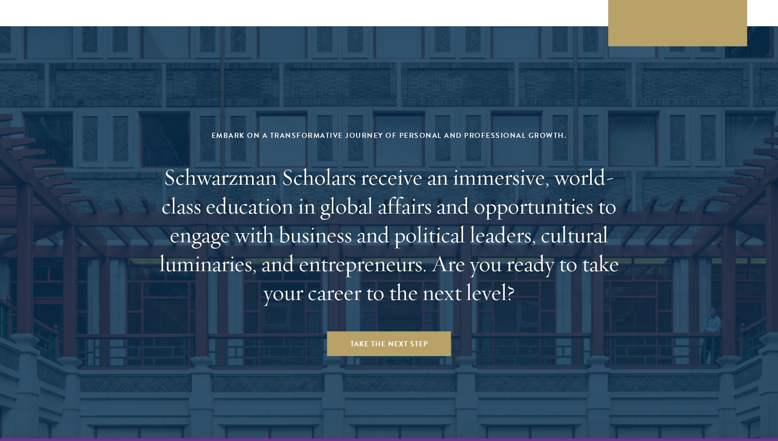
scroll to position [4250, 0]
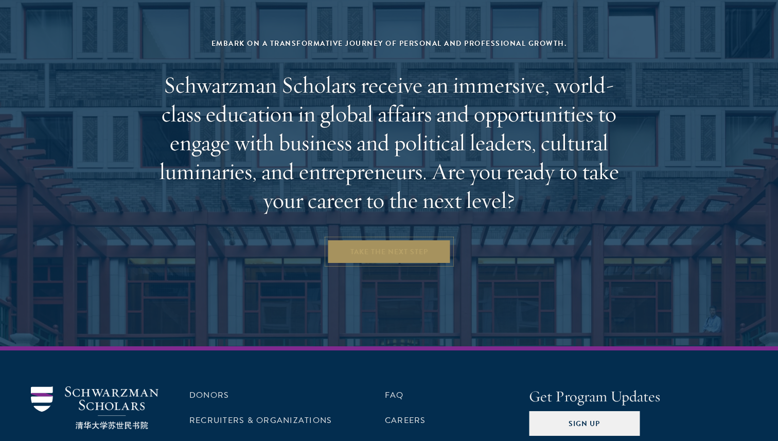
click at [396, 239] on link "Take the Next Step" at bounding box center [389, 251] width 124 height 25
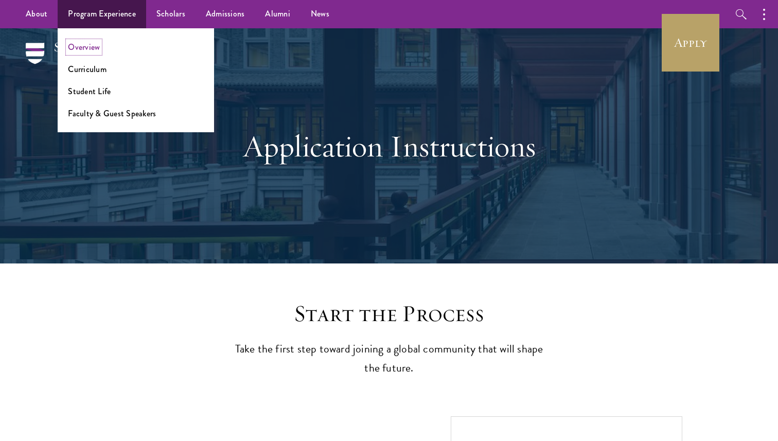
click at [94, 49] on link "Overview" at bounding box center [84, 47] width 32 height 12
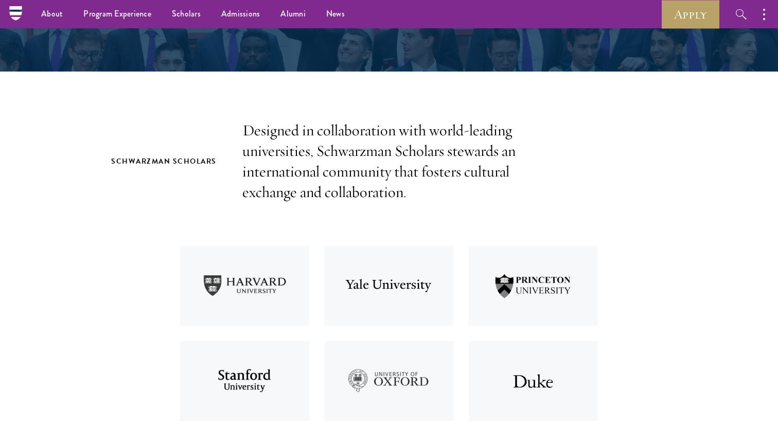
scroll to position [245, 0]
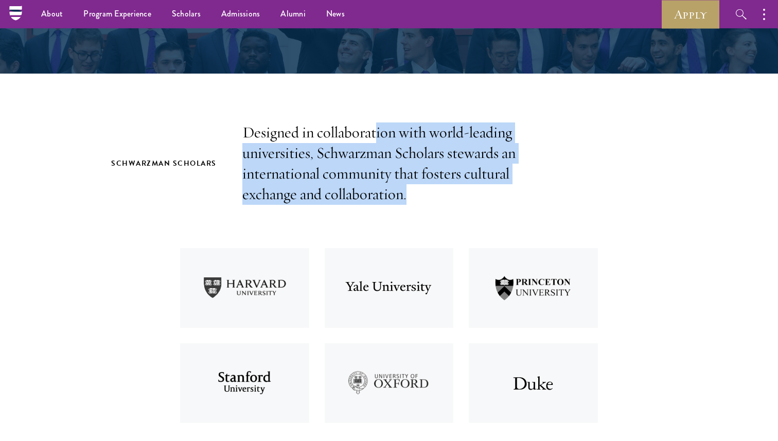
drag, startPoint x: 374, startPoint y: 132, endPoint x: 427, endPoint y: 194, distance: 81.7
click at [428, 192] on p "Designed in collaboration with world-leading universities, Schwarzman Scholars …" at bounding box center [388, 163] width 293 height 82
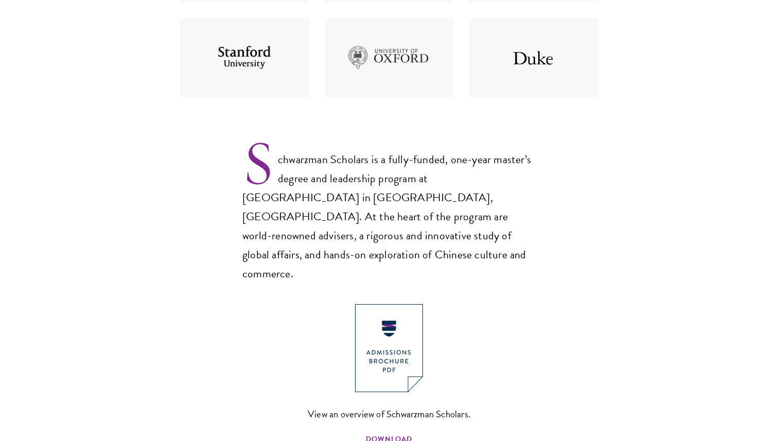
scroll to position [572, 0]
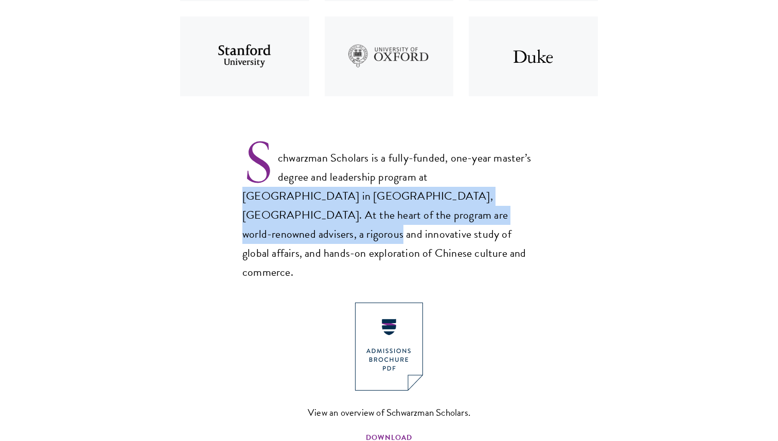
drag, startPoint x: 430, startPoint y: 171, endPoint x: 415, endPoint y: 216, distance: 47.3
click at [415, 216] on p "Schwarzman Scholars is a fully-funded, one-year master’s degree and leadership …" at bounding box center [388, 207] width 293 height 150
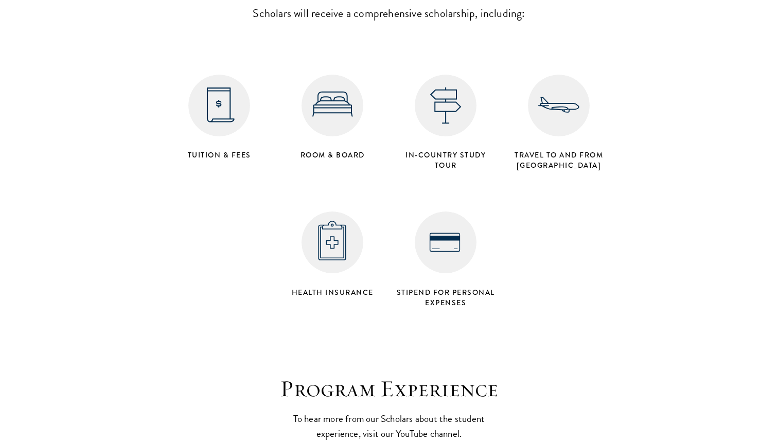
scroll to position [4176, 0]
click at [335, 82] on img at bounding box center [332, 105] width 62 height 62
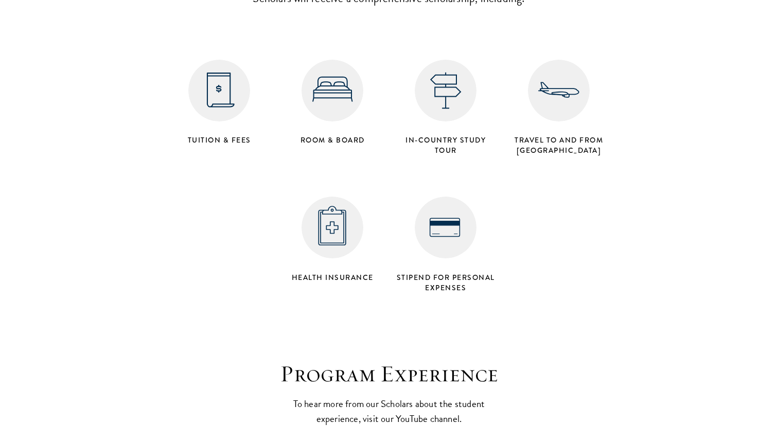
scroll to position [4191, 0]
click at [226, 59] on img at bounding box center [219, 90] width 62 height 62
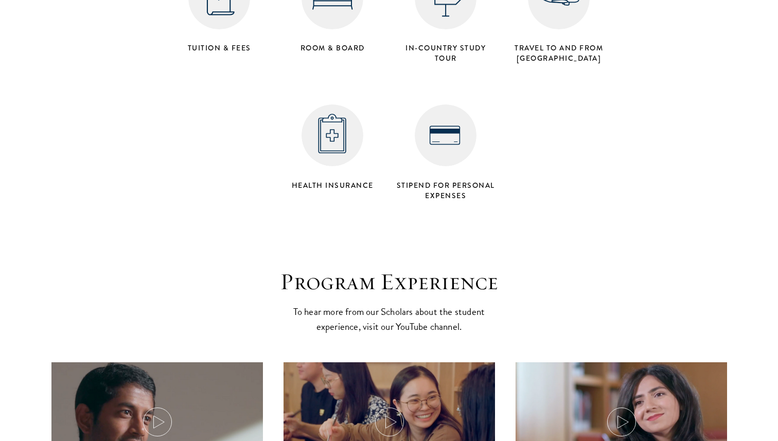
scroll to position [4642, 0]
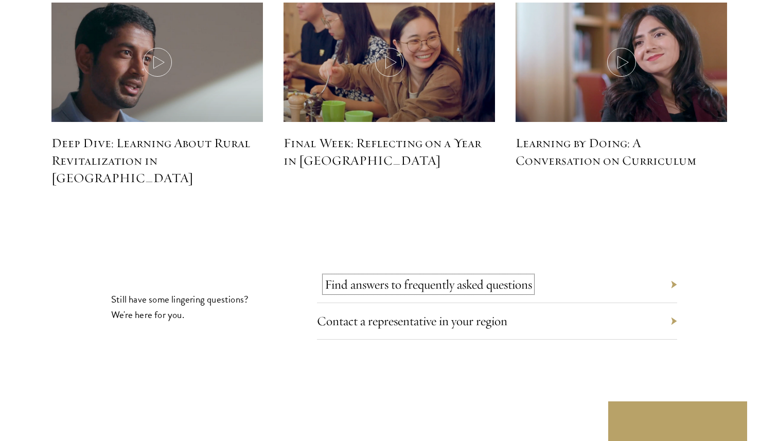
click at [334, 276] on link "Find answers to frequently asked questions" at bounding box center [427, 284] width 207 height 16
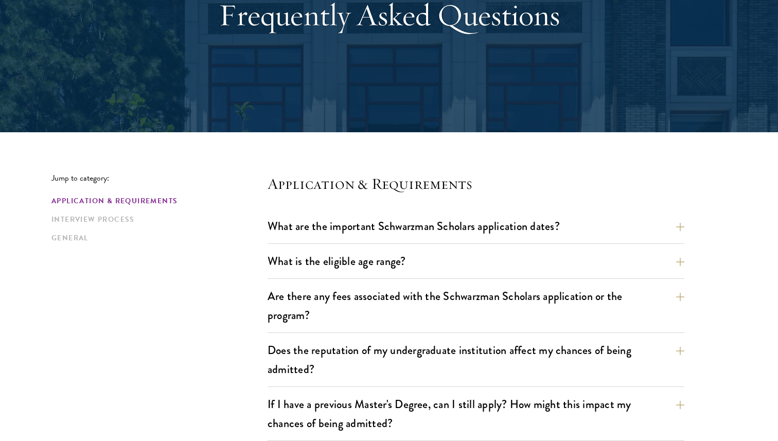
scroll to position [132, 0]
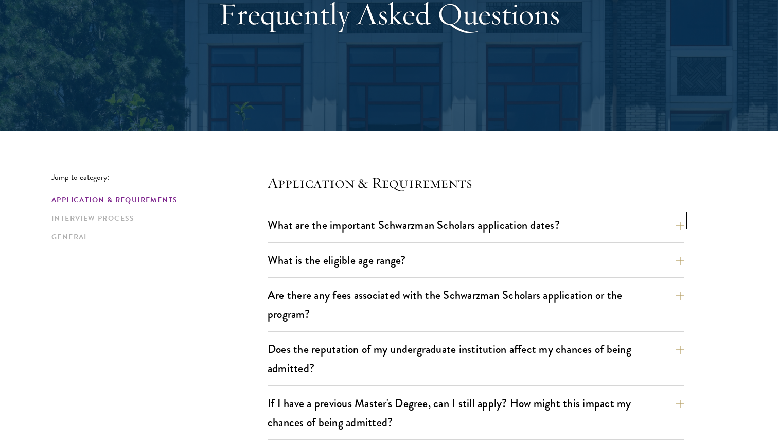
click at [334, 232] on button "What are the important Schwarzman Scholars application dates?" at bounding box center [475, 224] width 417 height 23
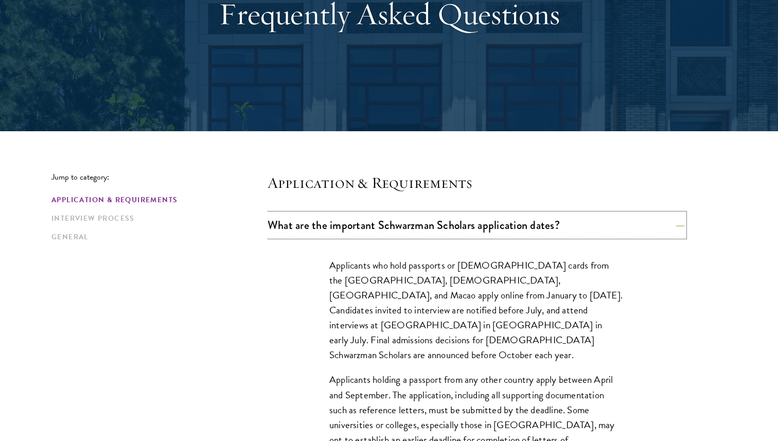
click at [334, 232] on button "What are the important Schwarzman Scholars application dates?" at bounding box center [475, 224] width 417 height 23
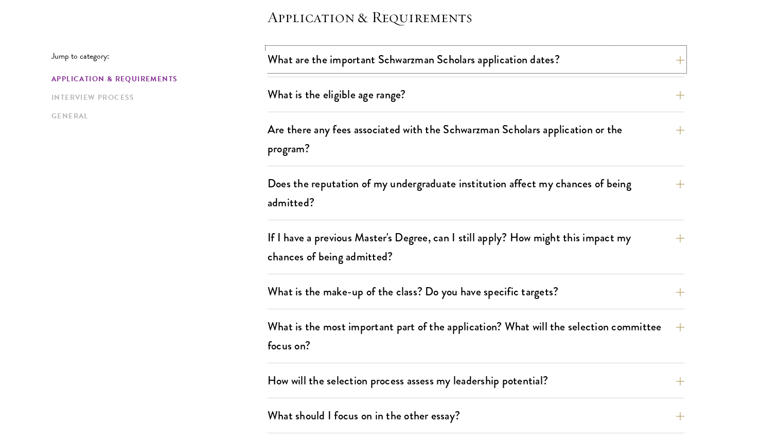
scroll to position [300, 0]
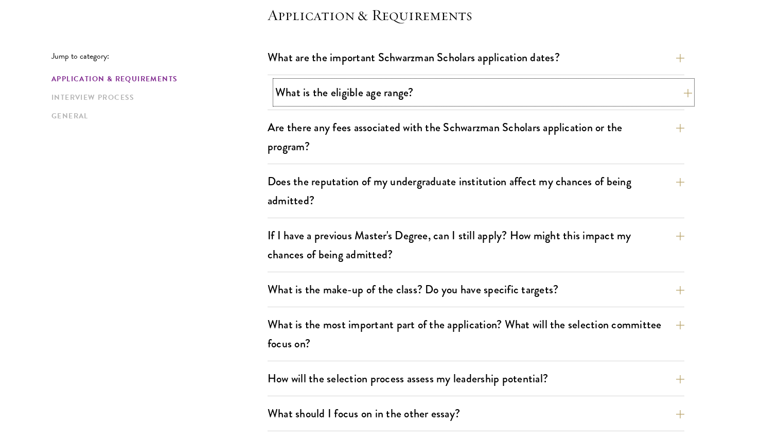
click at [361, 88] on button "What is the eligible age range?" at bounding box center [483, 92] width 417 height 23
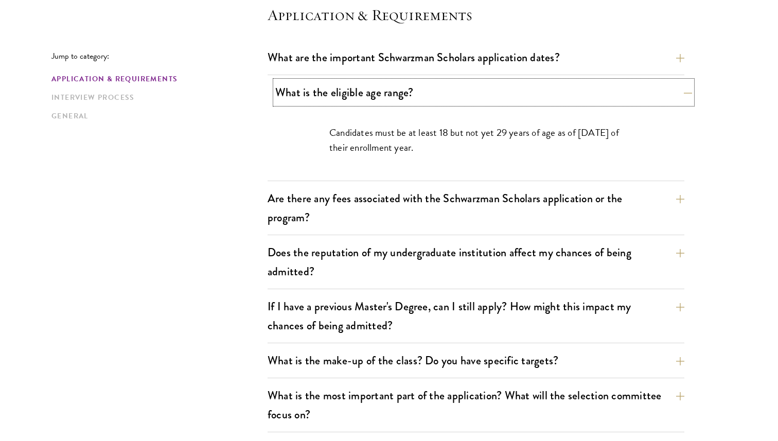
click at [361, 88] on button "What is the eligible age range?" at bounding box center [483, 92] width 417 height 23
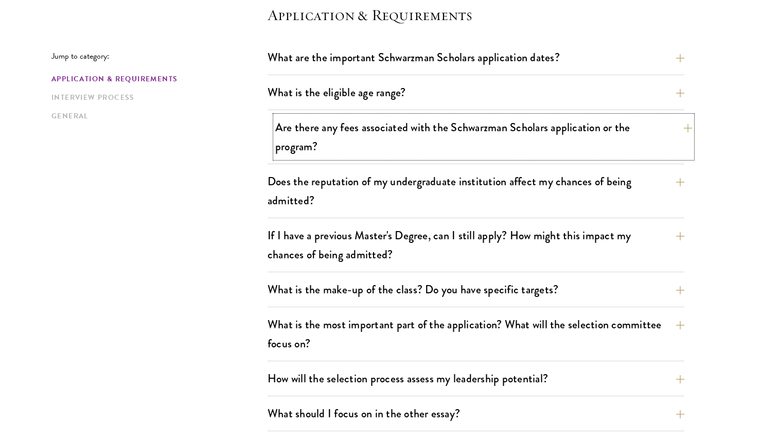
click at [367, 132] on button "Are there any fees associated with the Schwarzman Scholars application or the p…" at bounding box center [483, 137] width 417 height 42
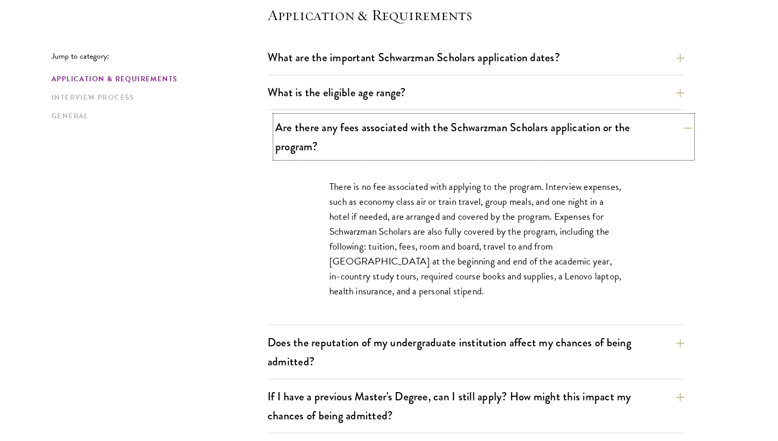
click at [367, 132] on button "Are there any fees associated with the Schwarzman Scholars application or the p…" at bounding box center [483, 137] width 417 height 42
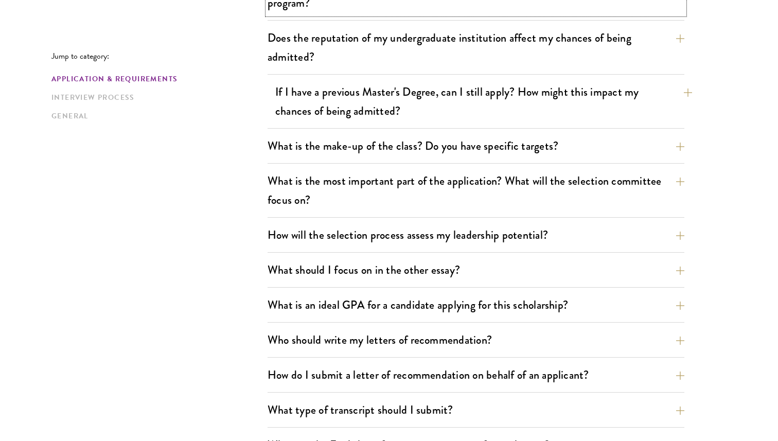
scroll to position [444, 0]
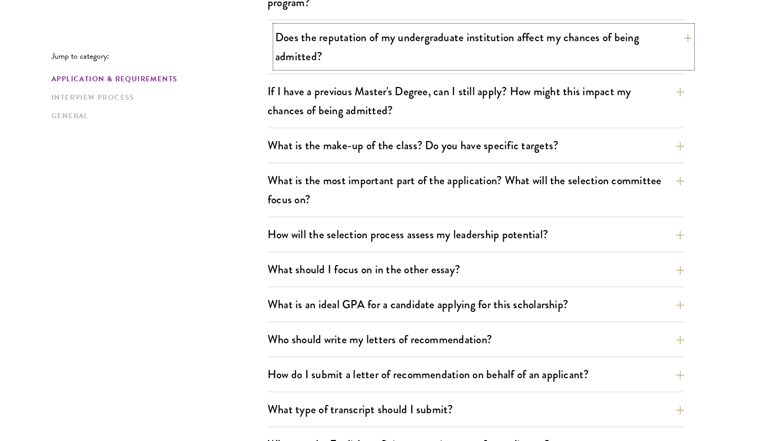
click at [377, 67] on button "Does the reputation of my undergraduate institution affect my chances of being …" at bounding box center [483, 47] width 417 height 42
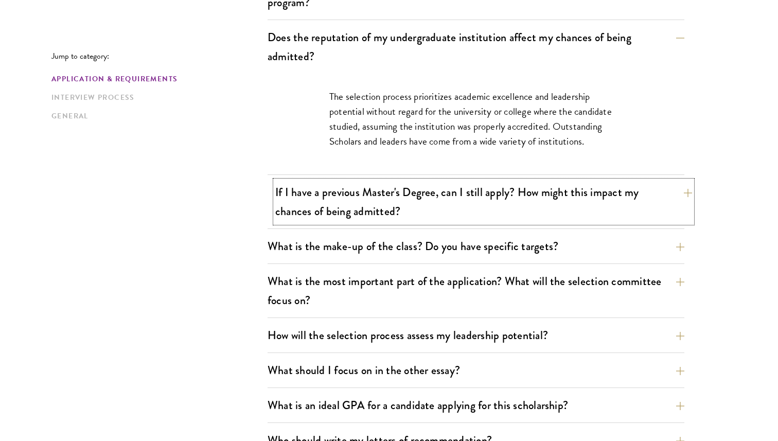
click at [386, 199] on button "If I have a previous Master's Degree, can I still apply? How might this impact …" at bounding box center [483, 201] width 417 height 42
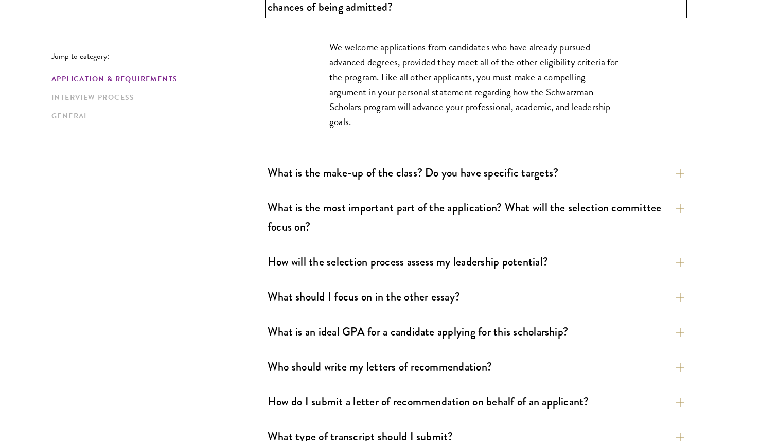
scroll to position [550, 0]
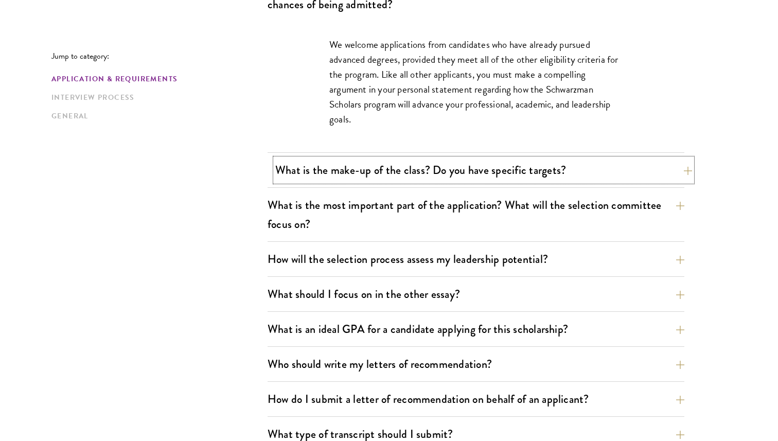
click at [388, 173] on button "What is the make-up of the class? Do you have specific targets?" at bounding box center [483, 169] width 417 height 23
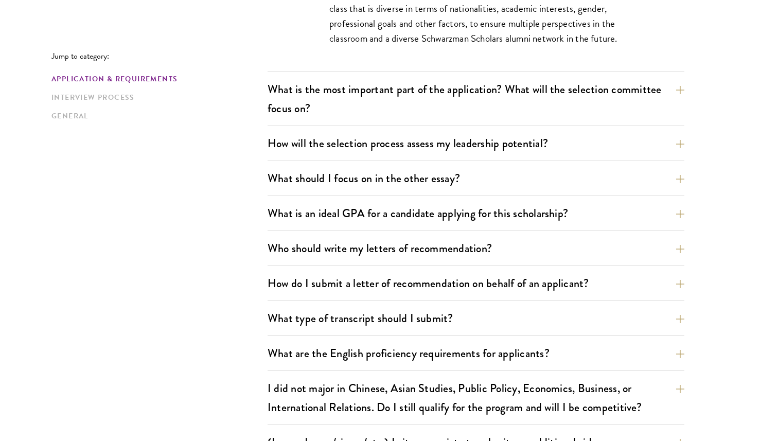
scroll to position [742, 0]
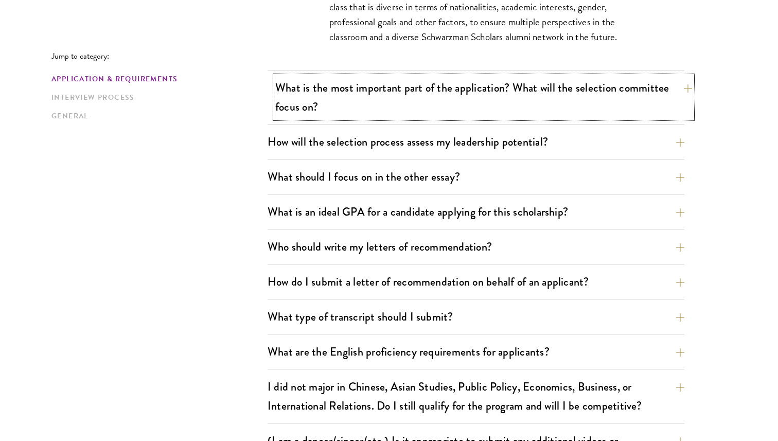
click at [410, 85] on button "What is the most important part of the application? What will the selection com…" at bounding box center [483, 97] width 417 height 42
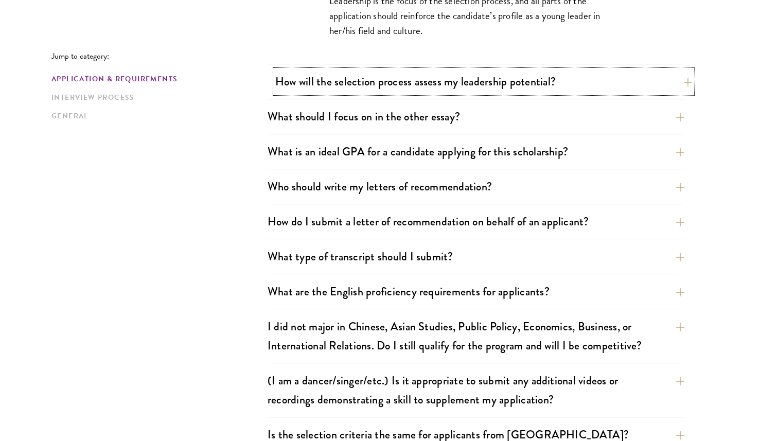
click at [410, 85] on button "How will the selection process assess my leadership potential?" at bounding box center [483, 81] width 417 height 23
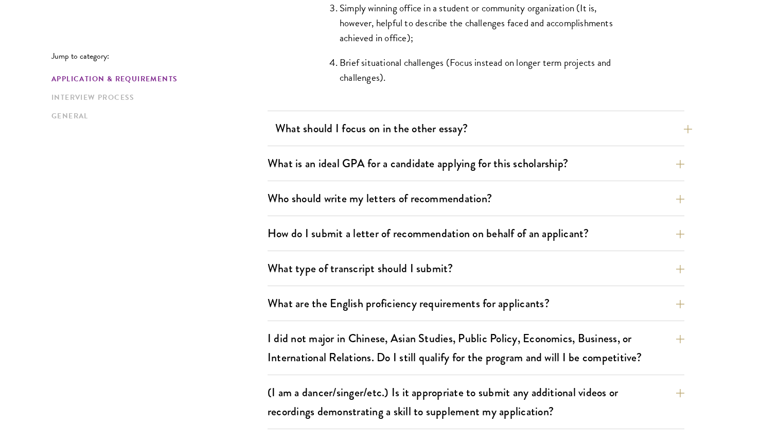
scroll to position [1131, 0]
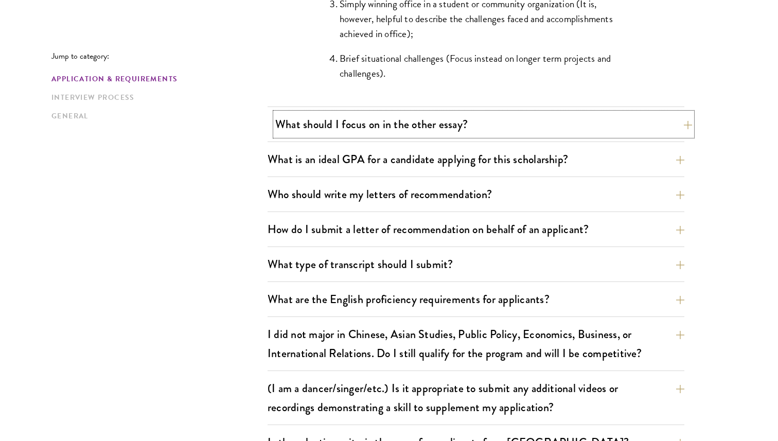
click at [429, 119] on button "What should I focus on in the other essay?" at bounding box center [483, 124] width 417 height 23
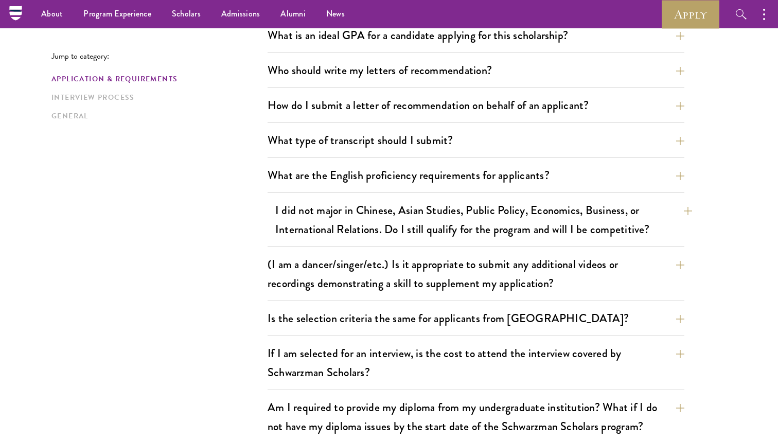
scroll to position [853, 0]
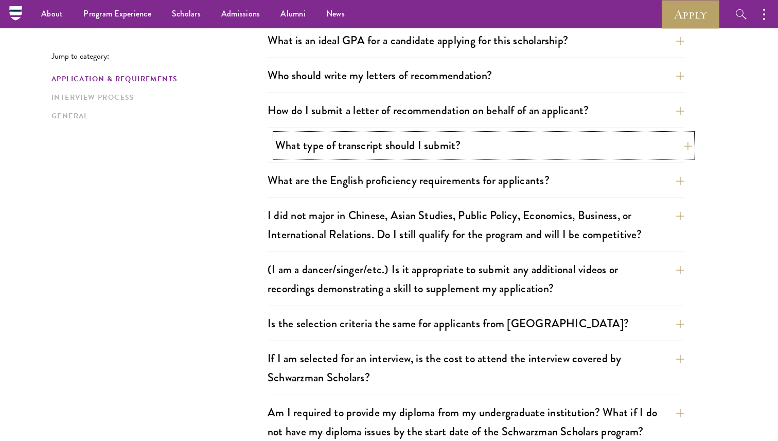
click at [424, 146] on button "What type of transcript should I submit?" at bounding box center [483, 145] width 417 height 23
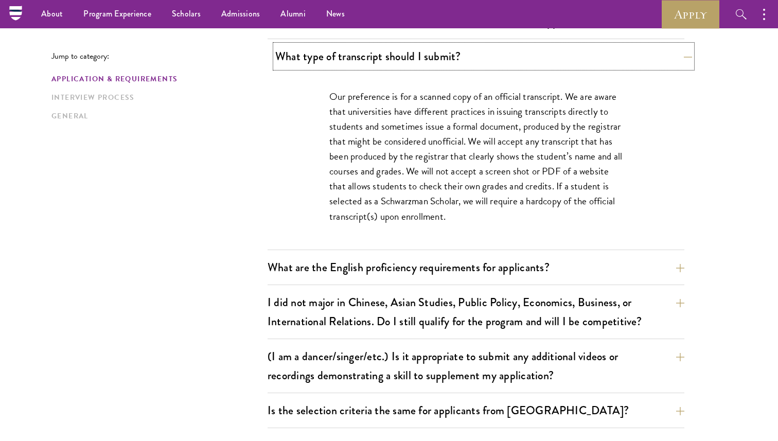
scroll to position [792, 0]
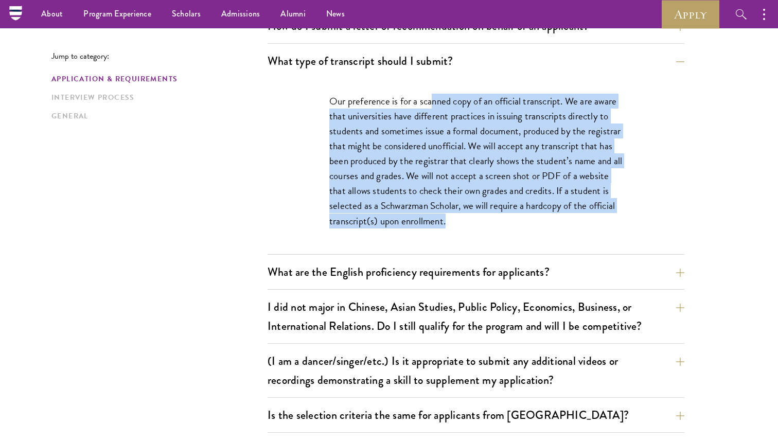
drag, startPoint x: 433, startPoint y: 104, endPoint x: 517, endPoint y: 216, distance: 140.4
click at [517, 216] on p "Our preference is for a scanned copy of an official transcript. We are aware th…" at bounding box center [475, 161] width 293 height 135
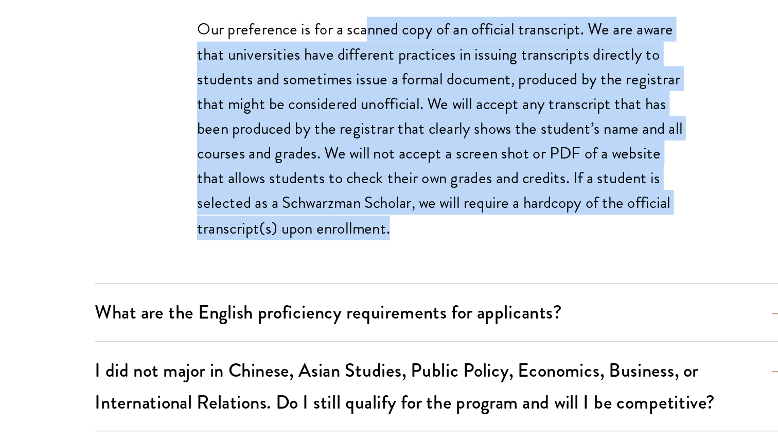
click at [519, 208] on p "Our preference is for a scanned copy of an official transcript. We are aware th…" at bounding box center [475, 161] width 293 height 135
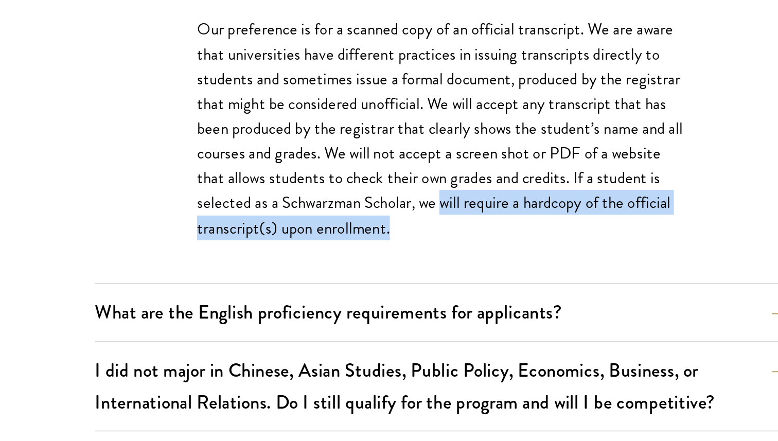
drag, startPoint x: 516, startPoint y: 207, endPoint x: 552, endPoint y: 214, distance: 36.7
click at [553, 214] on p "Our preference is for a scanned copy of an official transcript. We are aware th…" at bounding box center [475, 161] width 293 height 135
click at [552, 214] on p "Our preference is for a scanned copy of an official transcript. We are aware th…" at bounding box center [475, 161] width 293 height 135
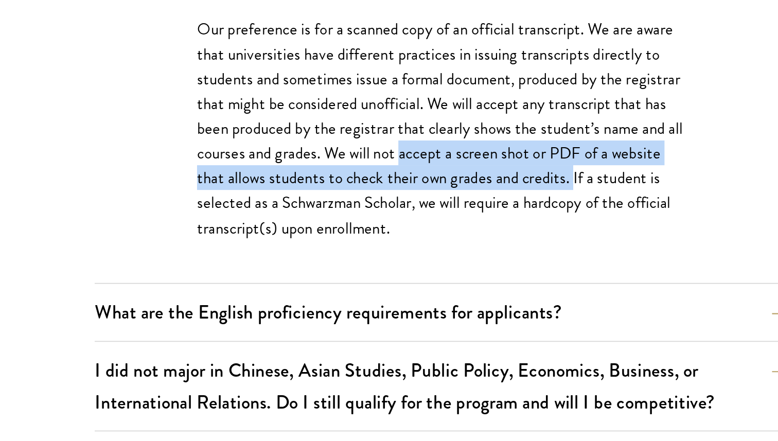
drag, startPoint x: 503, startPoint y: 177, endPoint x: 606, endPoint y: 188, distance: 103.9
click at [606, 188] on p "Our preference is for a scanned copy of an official transcript. We are aware th…" at bounding box center [475, 161] width 293 height 135
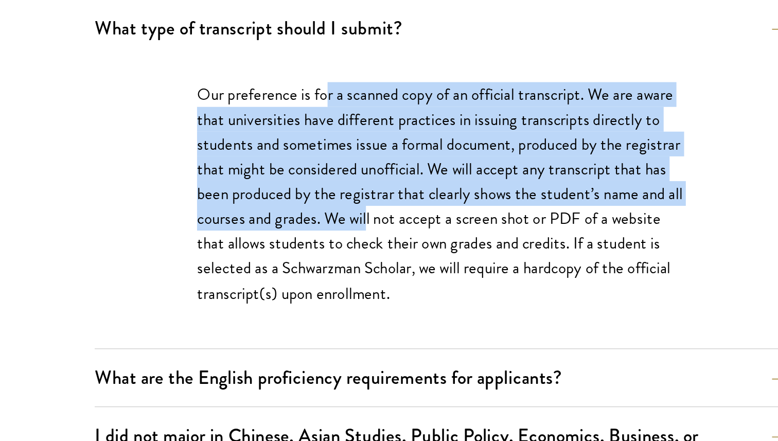
drag, startPoint x: 407, startPoint y: 102, endPoint x: 482, endPoint y: 170, distance: 101.6
click at [482, 170] on p "Our preference is for a scanned copy of an official transcript. We are aware th…" at bounding box center [475, 161] width 293 height 135
click at [482, 162] on p "Our preference is for a scanned copy of an official transcript. We are aware th…" at bounding box center [475, 161] width 293 height 135
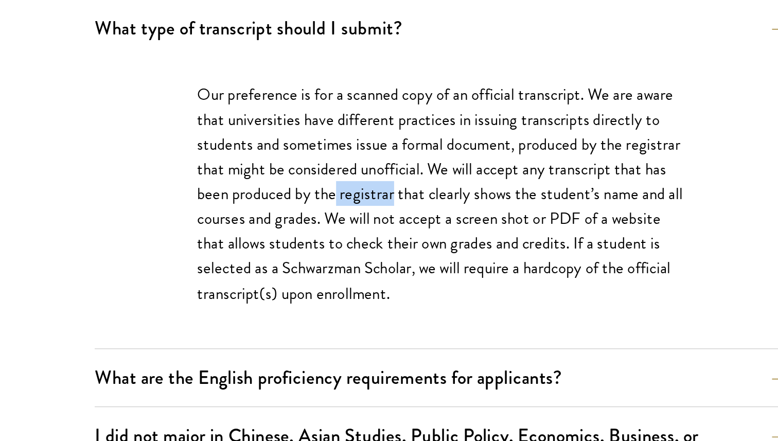
drag, startPoint x: 482, startPoint y: 162, endPoint x: 448, endPoint y: 162, distance: 34.5
click at [448, 162] on p "Our preference is for a scanned copy of an official transcript. We are aware th…" at bounding box center [475, 161] width 293 height 135
copy p "registrar"
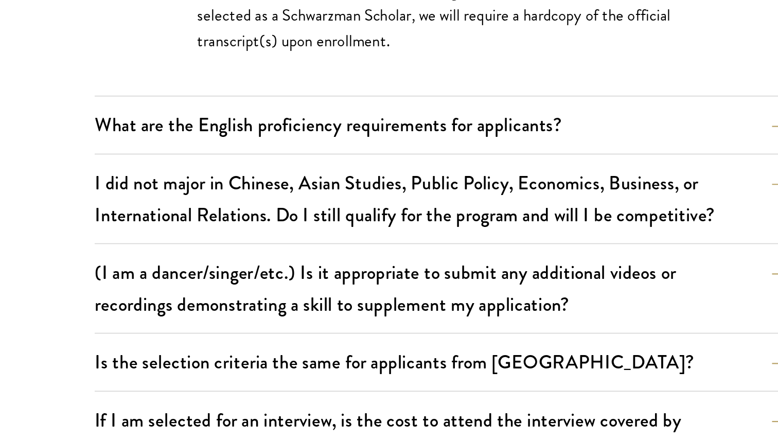
scroll to position [825, 0]
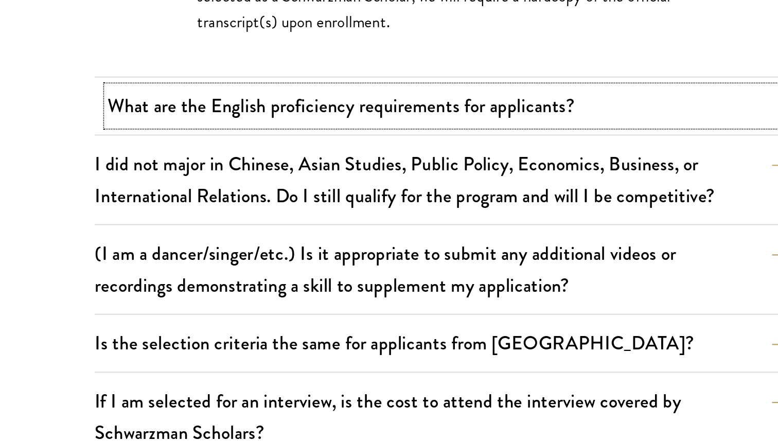
click at [513, 249] on button "What are the English proficiency requirements for applicants?" at bounding box center [483, 238] width 417 height 23
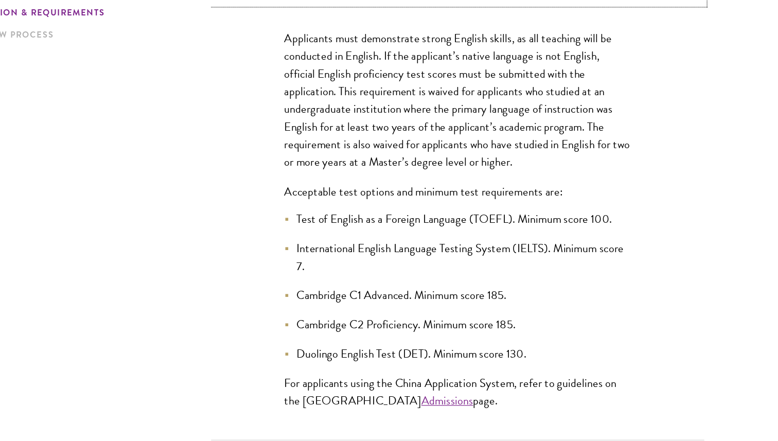
scroll to position [829, 0]
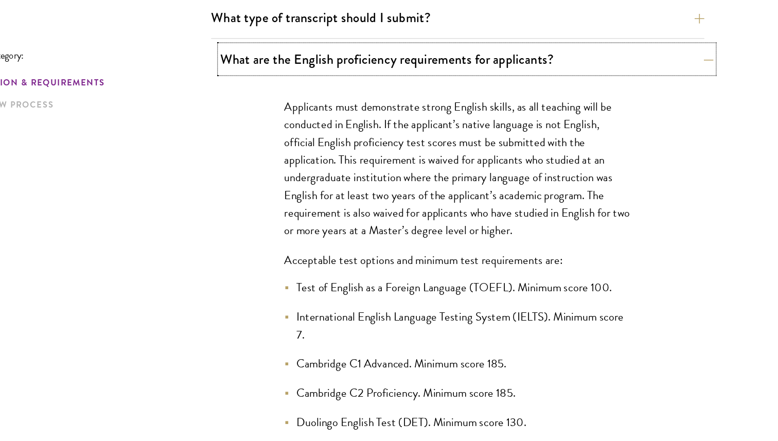
click at [517, 61] on button "What are the English proficiency requirements for applicants?" at bounding box center [483, 58] width 417 height 23
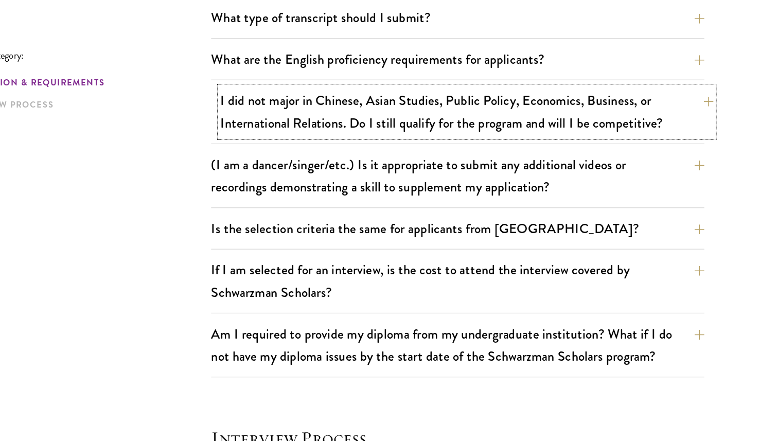
click at [503, 114] on button "I did not major in Chinese, Asian Studies, Public Policy, Economics, Business, …" at bounding box center [483, 103] width 417 height 42
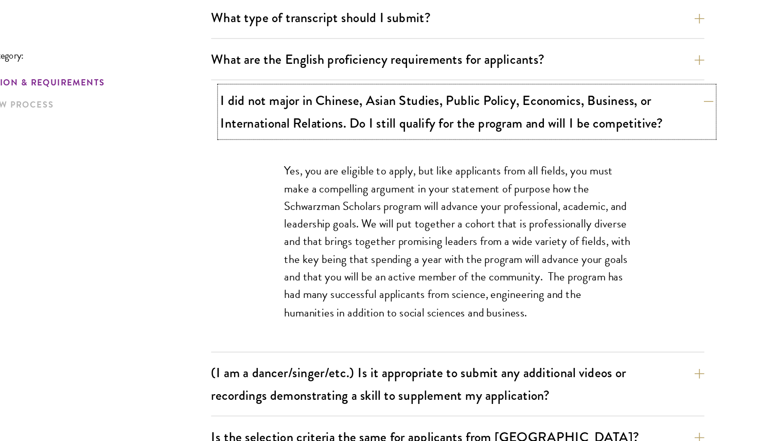
click at [503, 114] on button "I did not major in Chinese, Asian Studies, Public Policy, Economics, Business, …" at bounding box center [483, 103] width 417 height 42
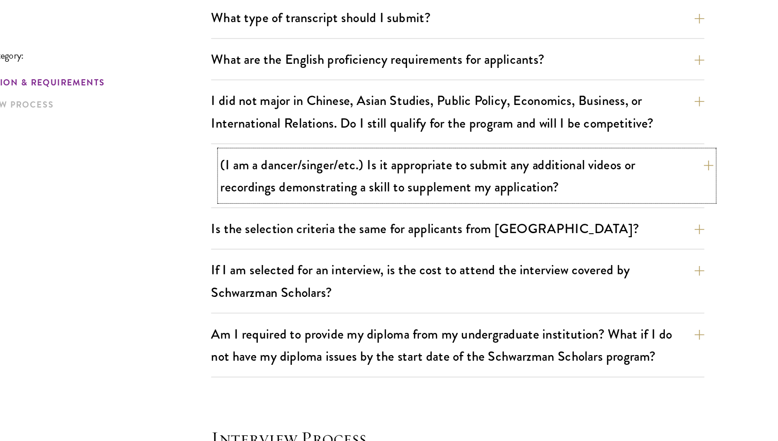
click at [487, 155] on button "(I am a dancer/singer/etc.) Is it appropriate to submit any additional videos o…" at bounding box center [483, 157] width 417 height 42
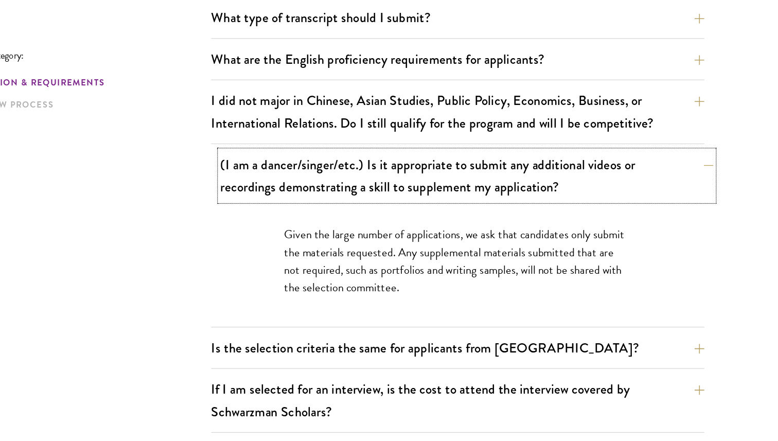
click at [487, 155] on button "(I am a dancer/singer/etc.) Is it appropriate to submit any additional videos o…" at bounding box center [483, 157] width 417 height 42
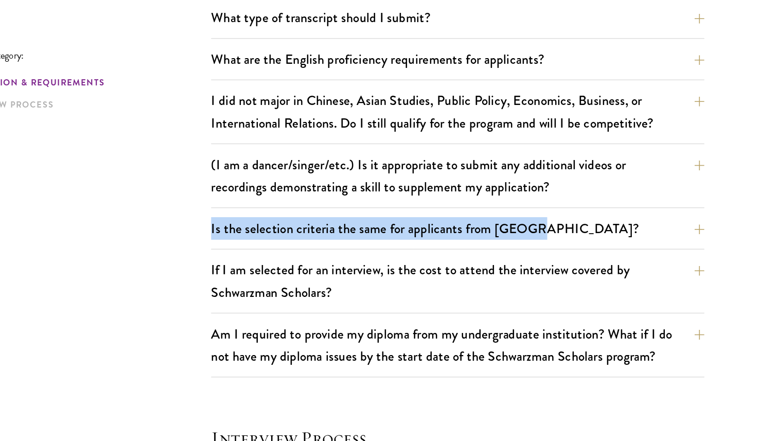
drag, startPoint x: 474, startPoint y: 189, endPoint x: 475, endPoint y: 214, distance: 25.7
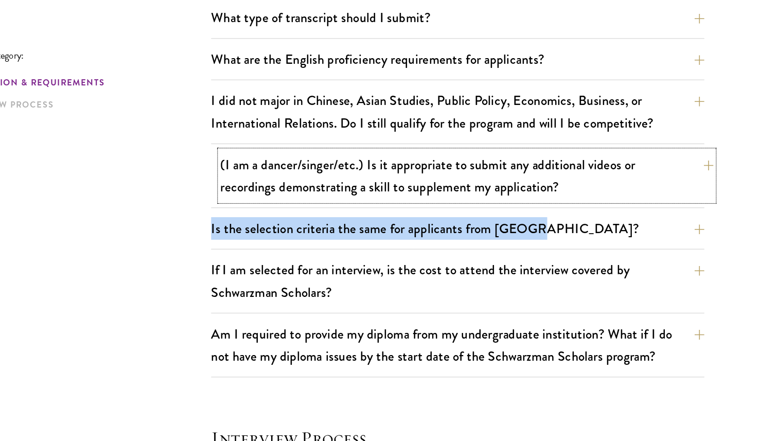
click at [493, 164] on button "(I am a dancer/singer/etc.) Is it appropriate to submit any additional videos o…" at bounding box center [483, 157] width 417 height 42
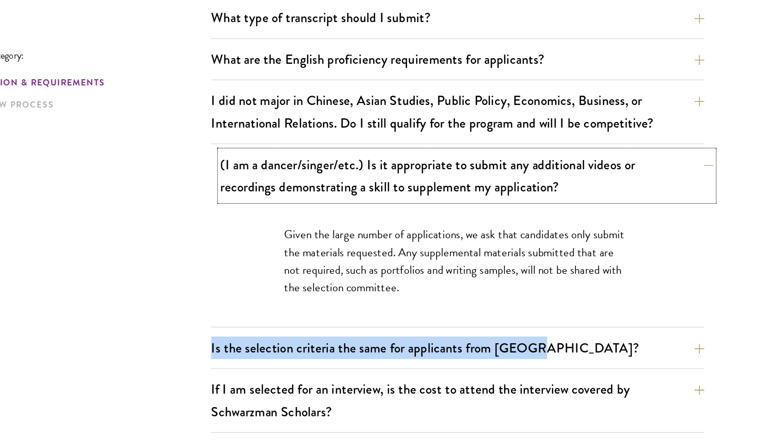
click at [494, 164] on button "(I am a dancer/singer/etc.) Is it appropriate to submit any additional videos o…" at bounding box center [483, 157] width 417 height 42
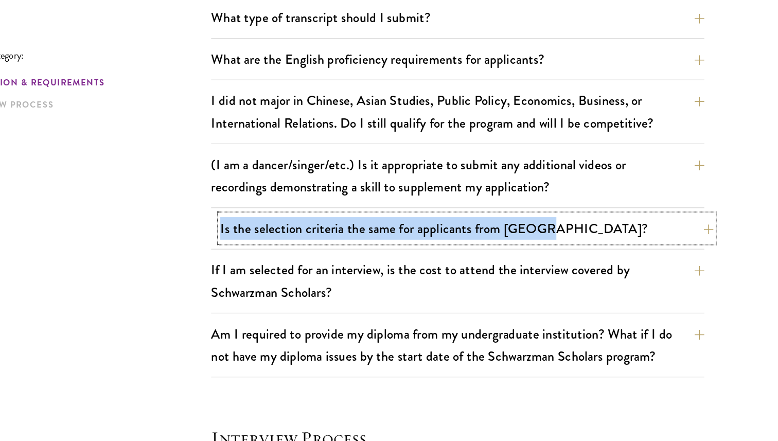
click at [484, 203] on button "Is the selection criteria the same for applicants from China?" at bounding box center [483, 201] width 417 height 23
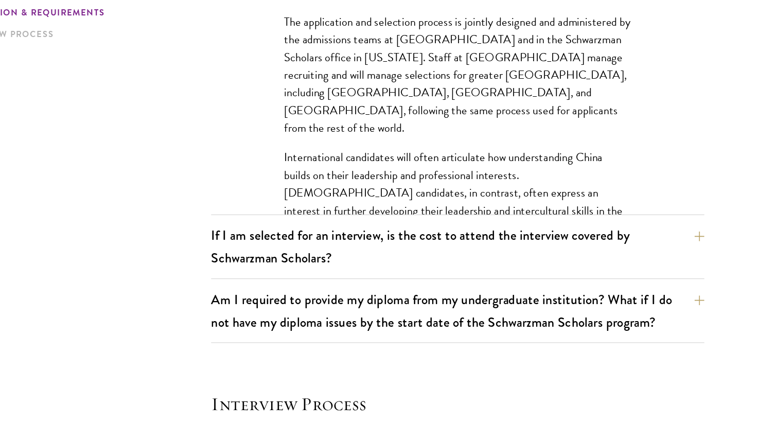
scroll to position [994, 0]
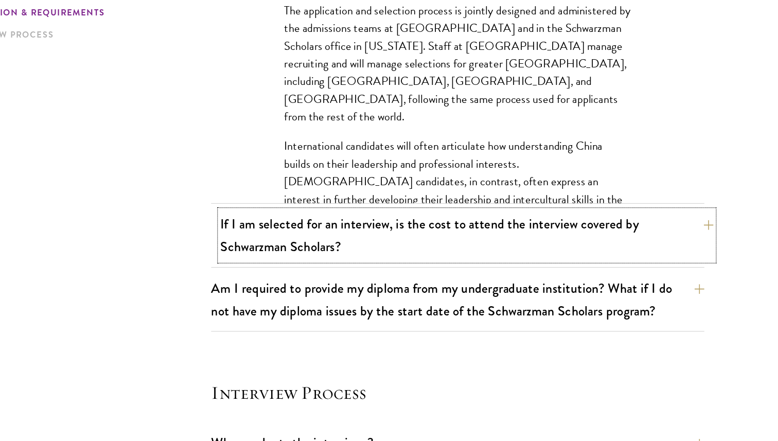
click at [483, 268] on button "If I am selected for an interview, is the cost to attend the interview covered …" at bounding box center [483, 267] width 417 height 42
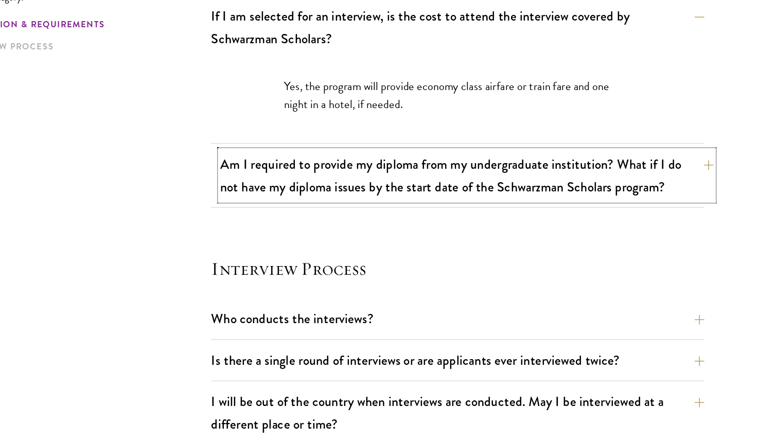
click at [481, 226] on button "Am I required to provide my diploma from my undergraduate institution? What if …" at bounding box center [483, 206] width 417 height 42
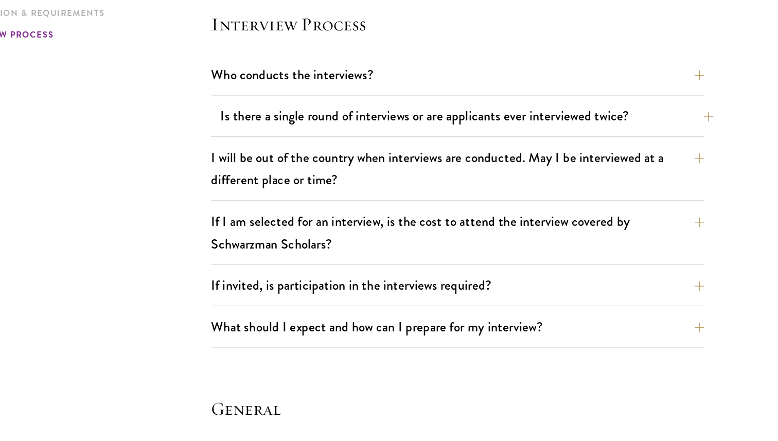
scroll to position [1251, 0]
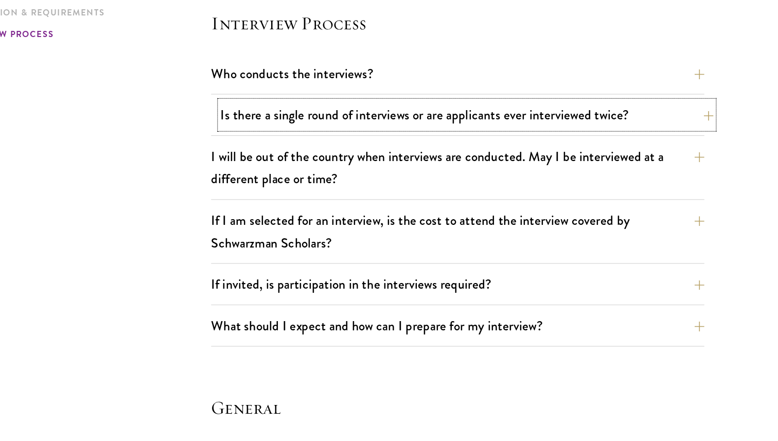
click at [471, 172] on button "Is there a single round of interviews or are applicants ever interviewed twice?" at bounding box center [483, 165] width 417 height 23
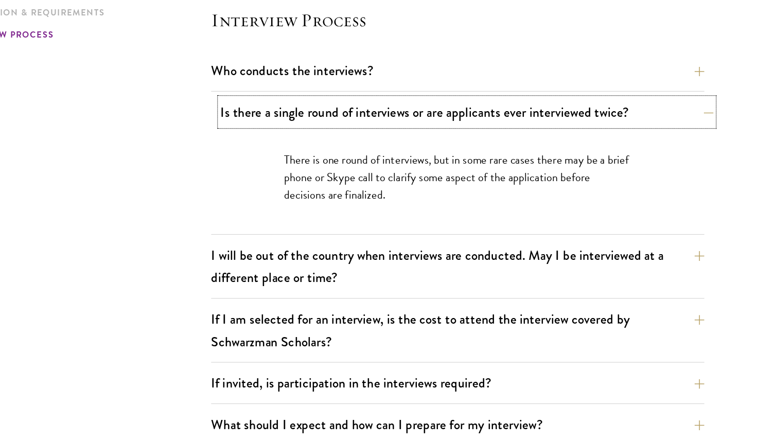
scroll to position [1120, 0]
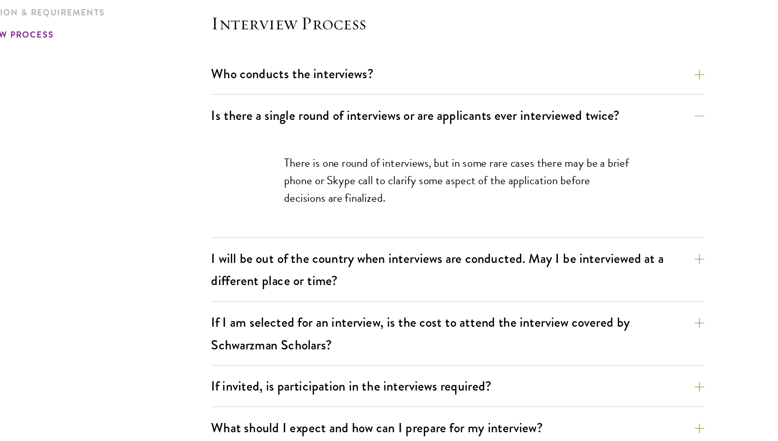
click at [474, 148] on div "Who conducts the interviews? Interview panelists are distinguished senior figur…" at bounding box center [475, 133] width 417 height 29
click at [475, 136] on button "Who conducts the interviews?" at bounding box center [483, 129] width 417 height 23
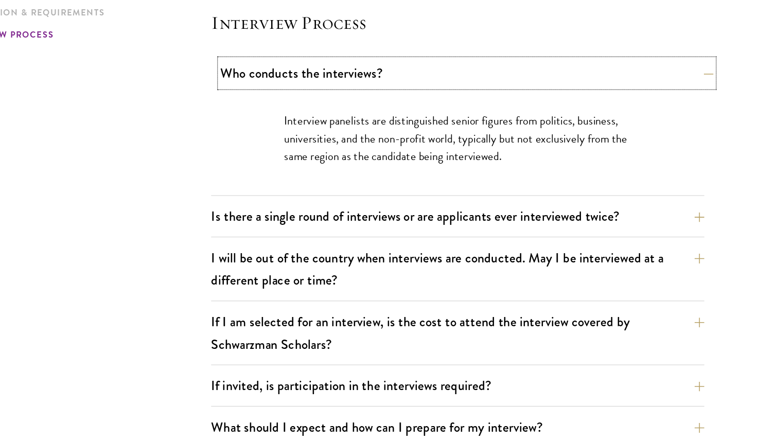
click at [474, 136] on button "Who conducts the interviews?" at bounding box center [483, 129] width 417 height 23
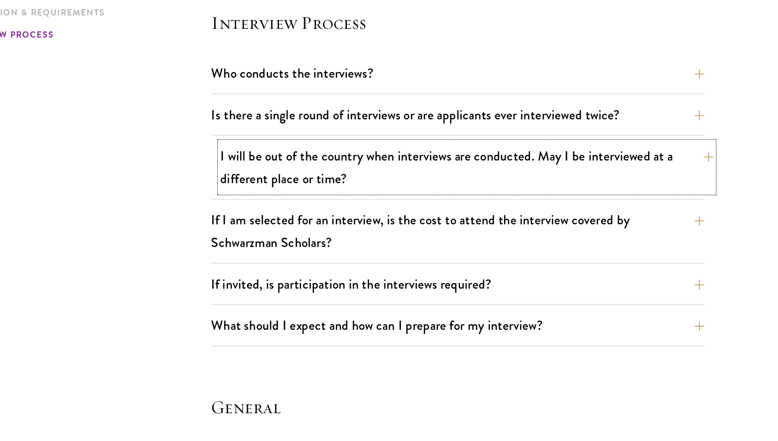
click at [462, 207] on button "I will be out of the country when interviews are conducted. May I be interviewe…" at bounding box center [483, 209] width 417 height 42
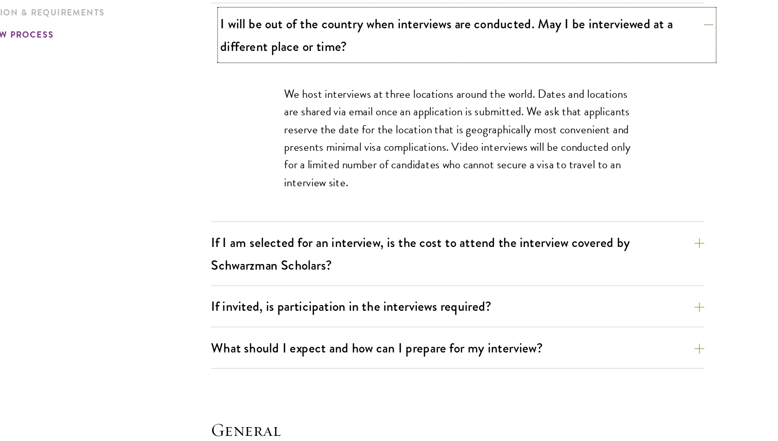
scroll to position [1234, 0]
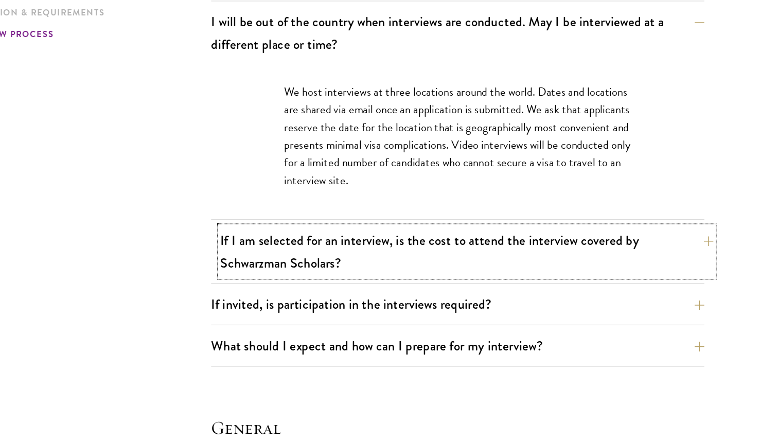
click at [449, 283] on button "If I am selected for an interview, is the cost to attend the interview covered …" at bounding box center [483, 281] width 417 height 42
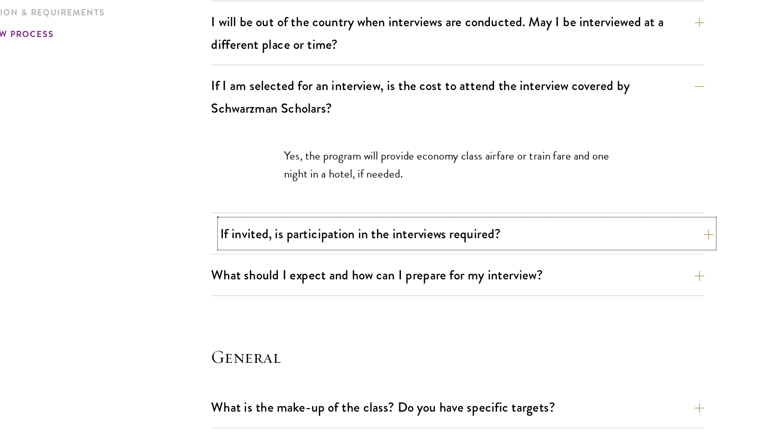
click at [449, 260] on button "If invited, is participation in the interviews required?" at bounding box center [483, 265] width 417 height 23
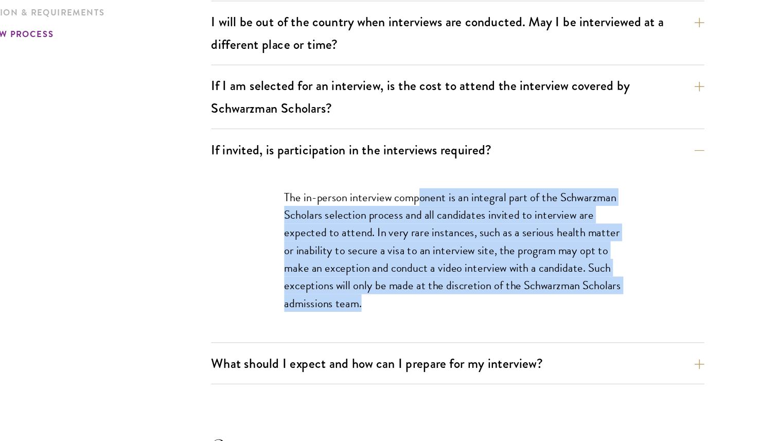
drag, startPoint x: 446, startPoint y: 235, endPoint x: 484, endPoint y: 331, distance: 103.2
click at [484, 331] on p "The in-person interview component is an integral part of the Schwarzman Scholar…" at bounding box center [475, 279] width 293 height 104
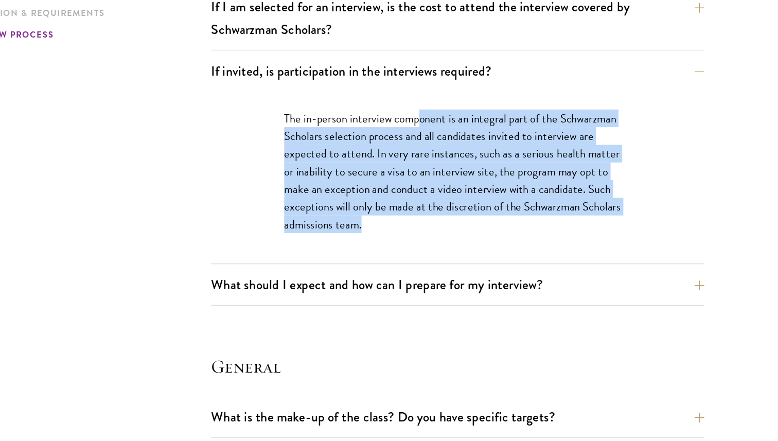
scroll to position [1305, 0]
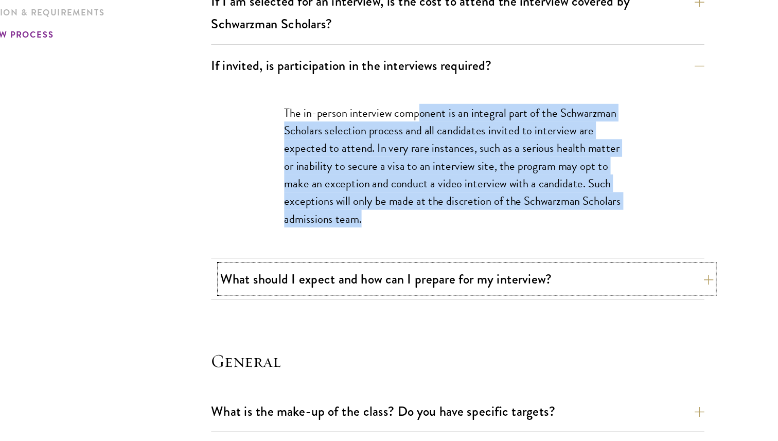
click at [484, 313] on button "What should I expect and how can I prepare for my interview?" at bounding box center [483, 303] width 417 height 23
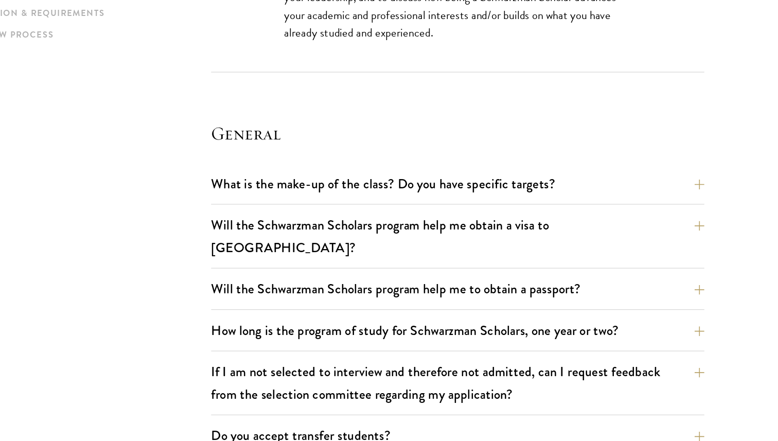
scroll to position [2054, 0]
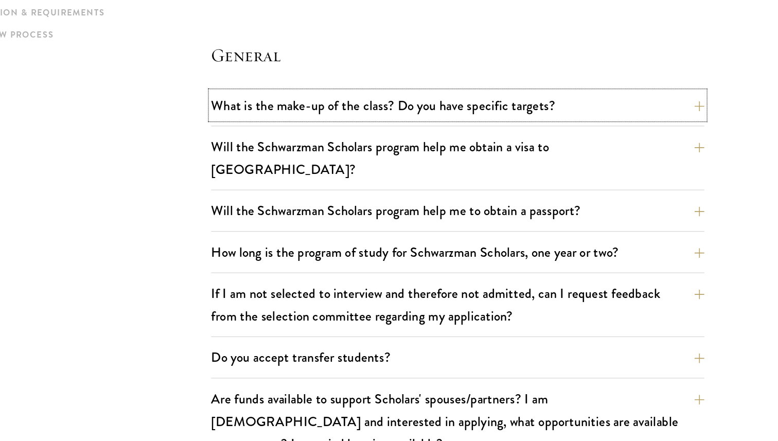
drag, startPoint x: 457, startPoint y: 163, endPoint x: 428, endPoint y: 212, distance: 57.0
click at [428, 212] on div "What is the make-up of the class? Do you have specific targets? The only firm t…" at bounding box center [475, 321] width 417 height 350
click at [429, 201] on button "Will the Schwarzman Scholars program help me obtain a visa to China?" at bounding box center [483, 201] width 417 height 42
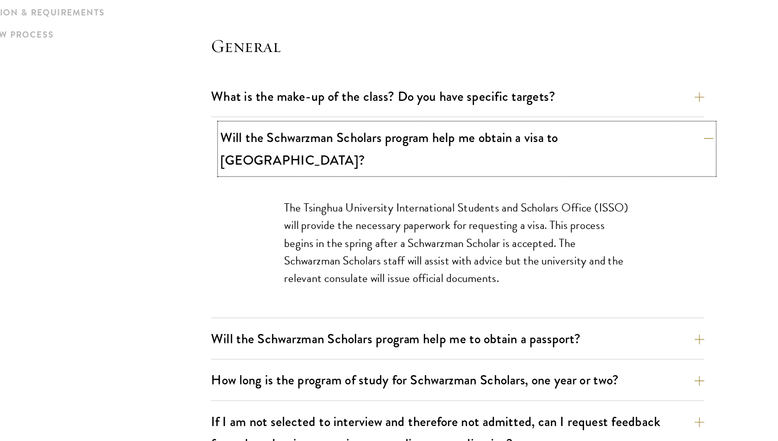
scroll to position [1418, 0]
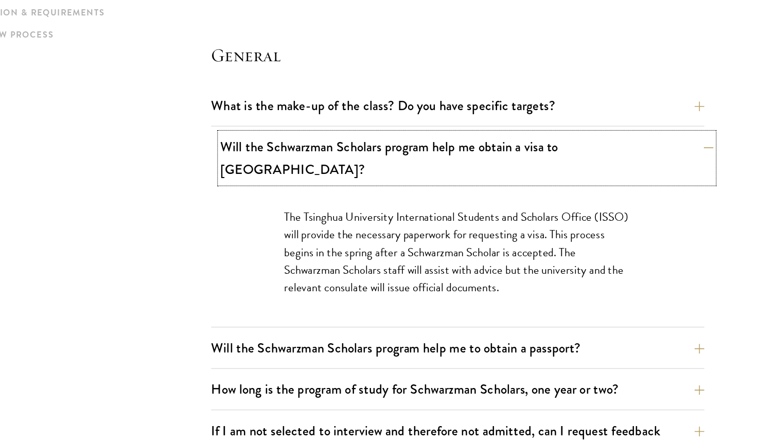
click at [429, 201] on button "Will the Schwarzman Scholars program help me obtain a visa to China?" at bounding box center [483, 201] width 417 height 42
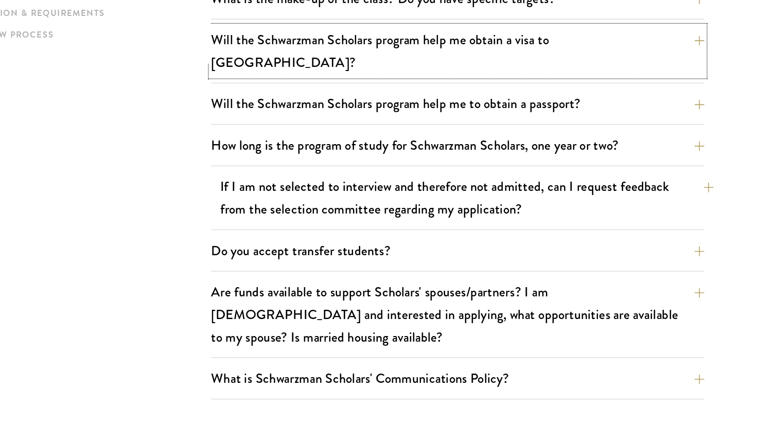
scroll to position [1510, 0]
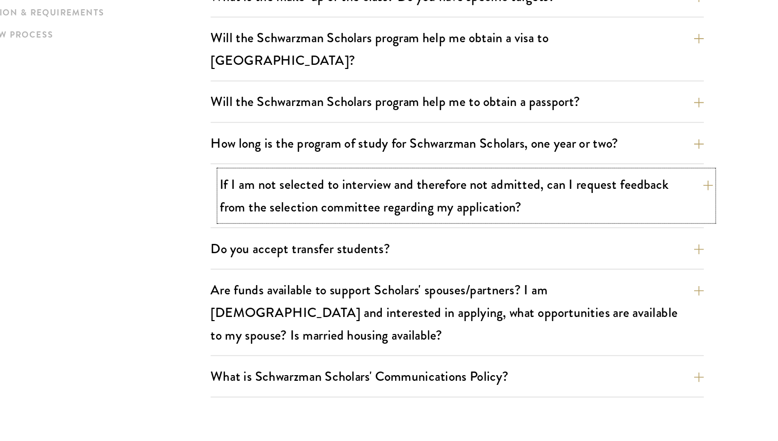
click at [447, 233] on button "If I am not selected to interview and therefore not admitted, can I request fee…" at bounding box center [483, 233] width 417 height 42
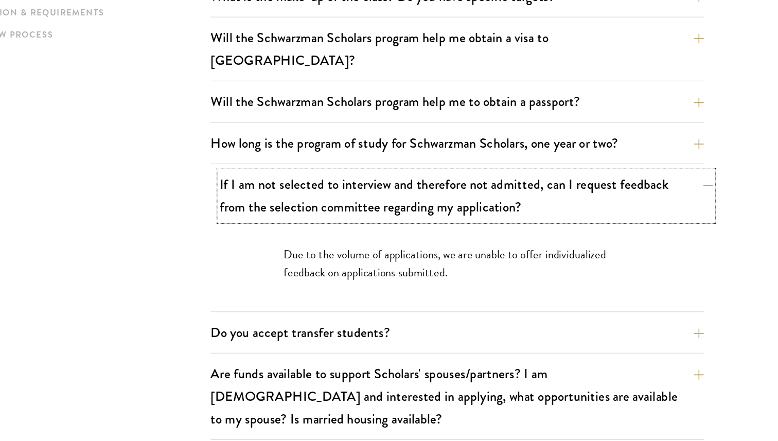
click at [447, 233] on button "If I am not selected to interview and therefore not admitted, can I request fee…" at bounding box center [483, 233] width 417 height 42
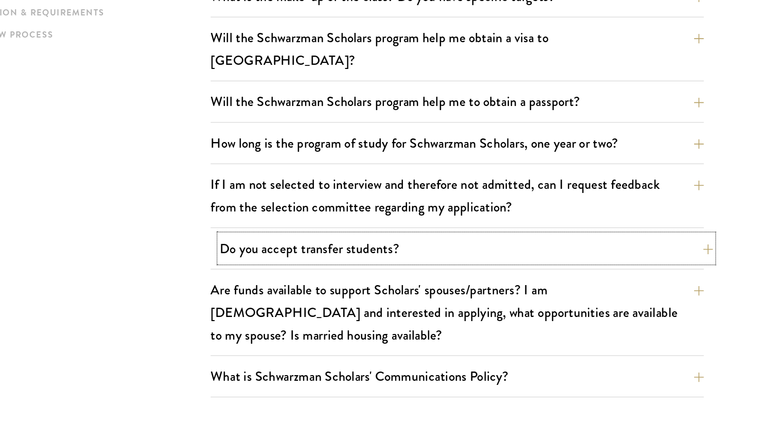
click at [439, 266] on button "Do you accept transfer students?" at bounding box center [483, 277] width 417 height 23
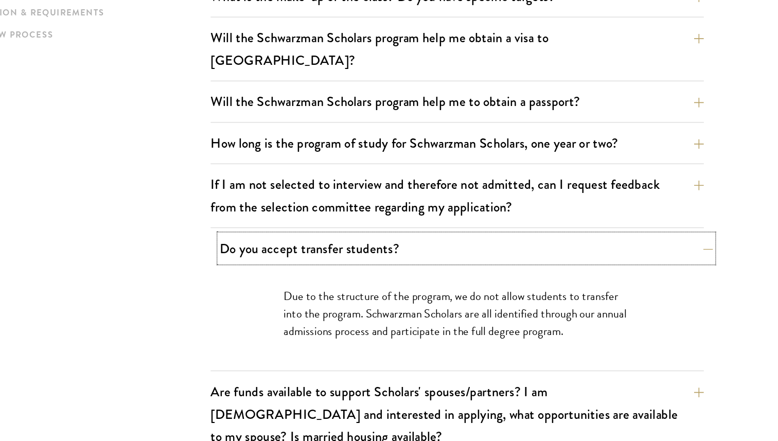
click at [439, 266] on button "Do you accept transfer students?" at bounding box center [483, 277] width 417 height 23
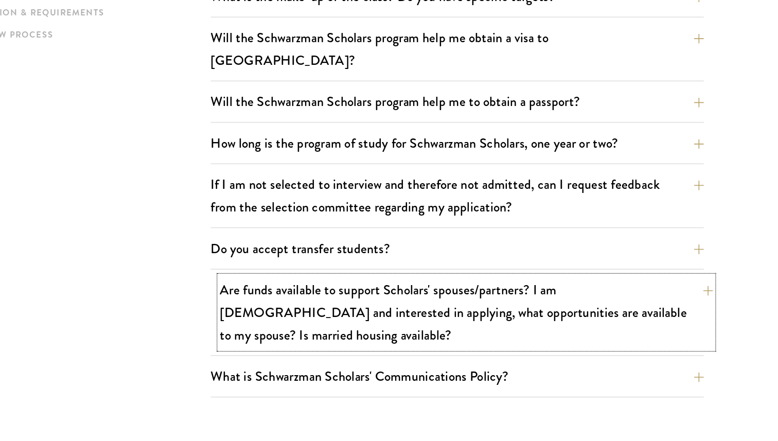
click at [436, 308] on button "Are funds available to support Scholars' spouses/partners? I am married and int…" at bounding box center [483, 331] width 417 height 61
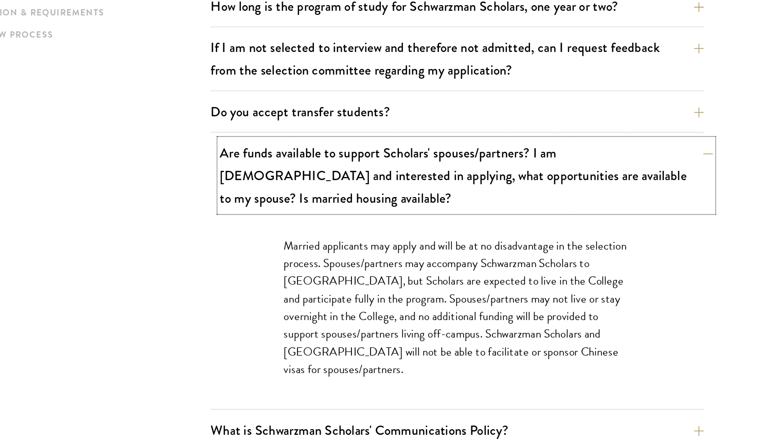
scroll to position [1627, 0]
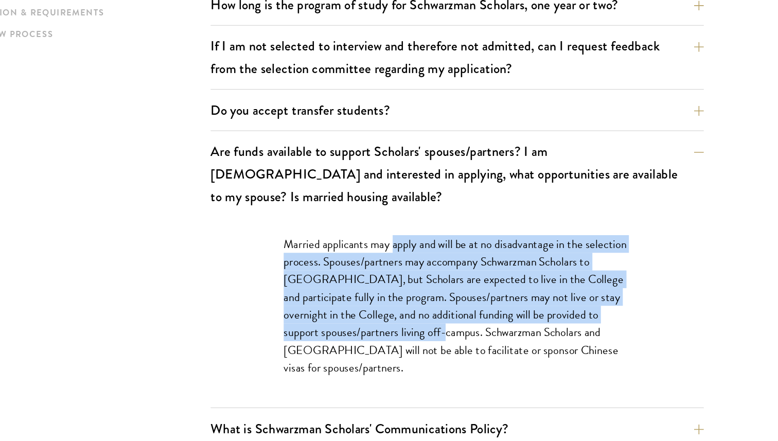
drag, startPoint x: 423, startPoint y: 242, endPoint x: 479, endPoint y: 306, distance: 84.6
click at [479, 306] on p "Married applicants may apply and will be at no disadvantage in the selection pr…" at bounding box center [475, 327] width 293 height 120
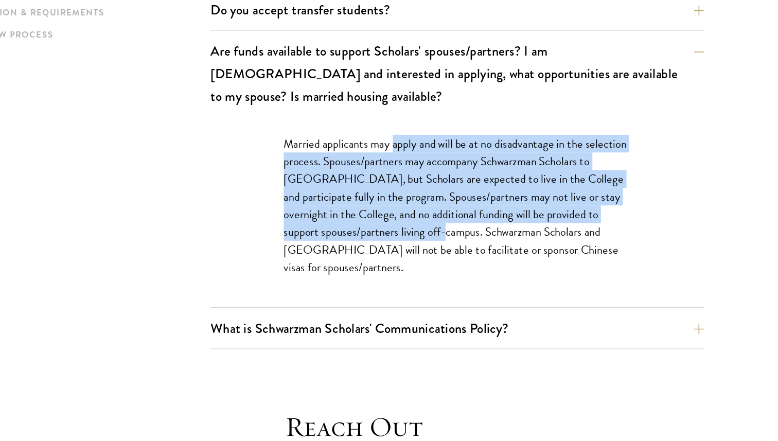
scroll to position [1718, 0]
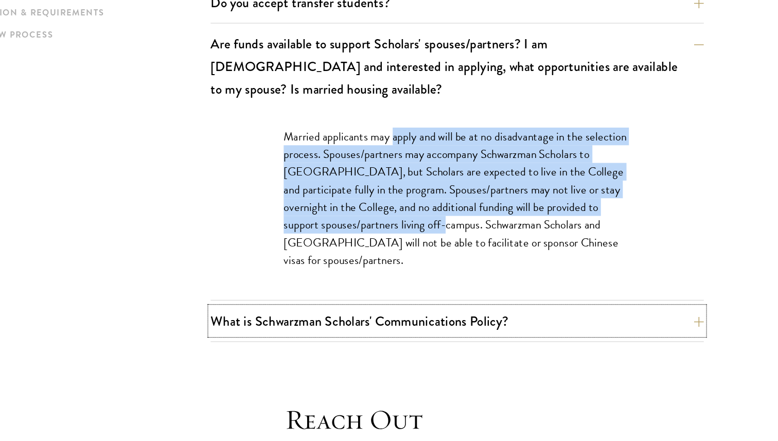
click at [479, 328] on button "What is Schwarzman Scholars' Communications Policy?" at bounding box center [475, 339] width 417 height 23
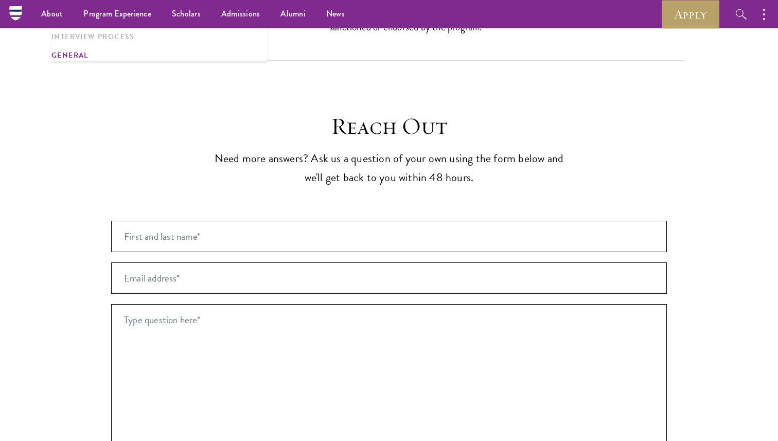
scroll to position [2050, 0]
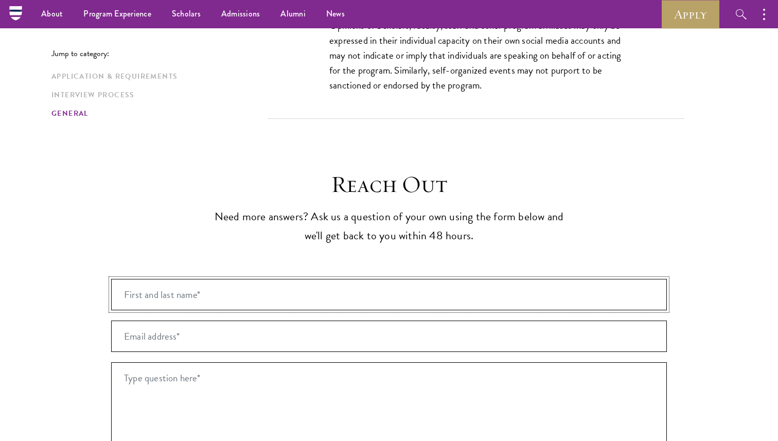
click at [451, 279] on input "First and last name* *" at bounding box center [388, 294] width 555 height 31
type input "Munkhjargal Lkhagvasuren"
click at [252, 320] on input "muujii04.nhs@gmail.com" at bounding box center [388, 335] width 555 height 31
type input "munkhjargal.lg@gmail.com"
click at [250, 376] on textarea "Type question here* *" at bounding box center [388, 447] width 555 height 170
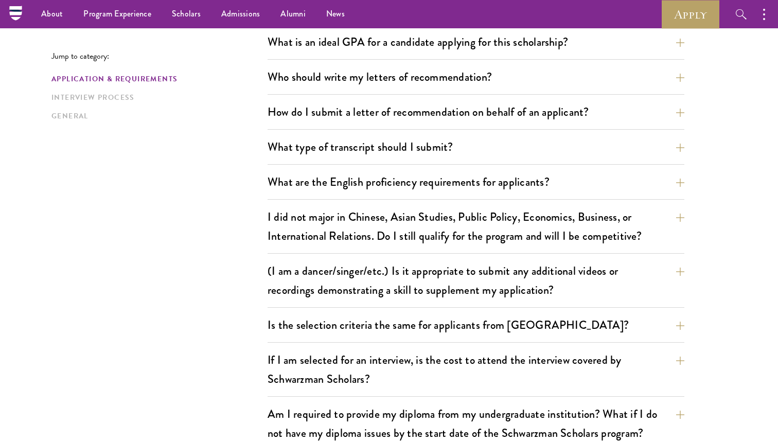
scroll to position [669, 0]
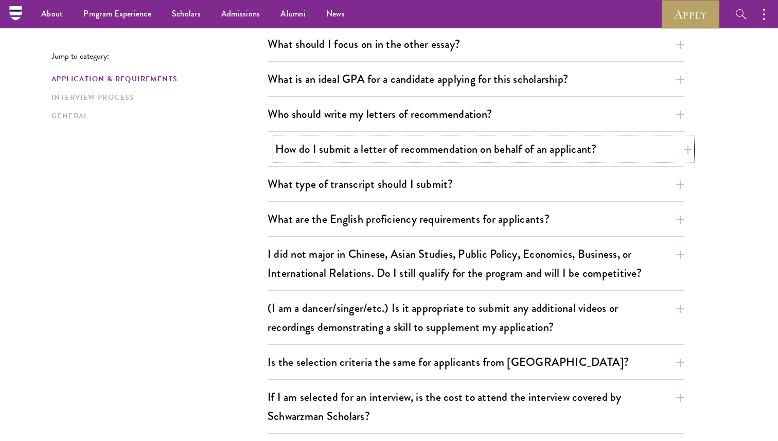
click at [291, 155] on button "How do I submit a letter of recommendation on behalf of an applicant?" at bounding box center [483, 148] width 417 height 23
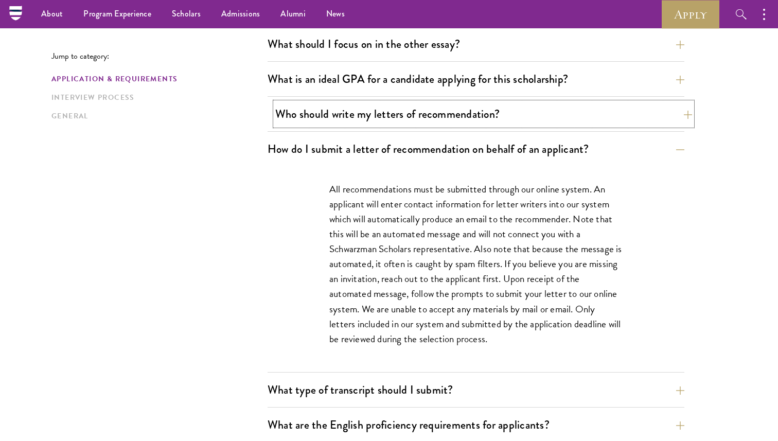
click at [354, 121] on button "Who should write my letters of recommendation?" at bounding box center [483, 113] width 417 height 23
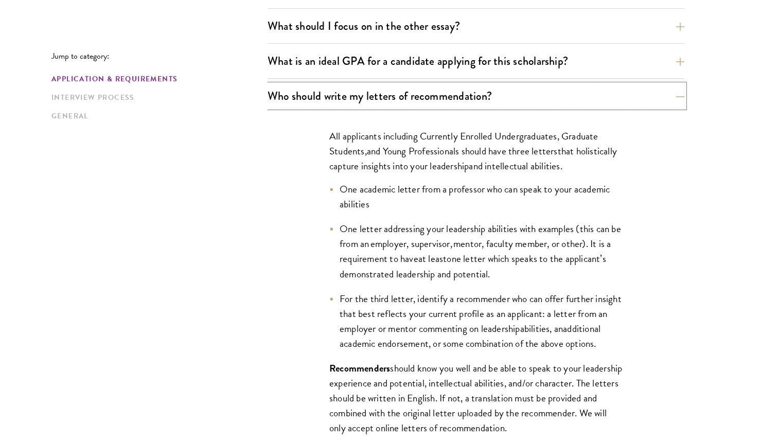
scroll to position [690, 0]
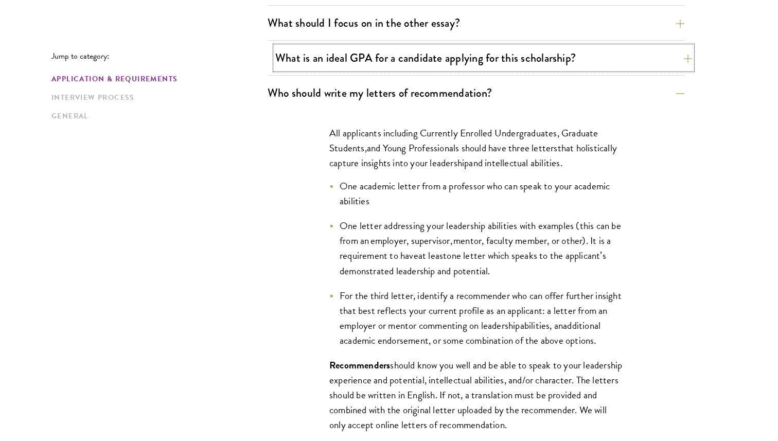
click at [359, 68] on button "What is an ideal GPA for a candidate applying for this scholarship?" at bounding box center [483, 57] width 417 height 23
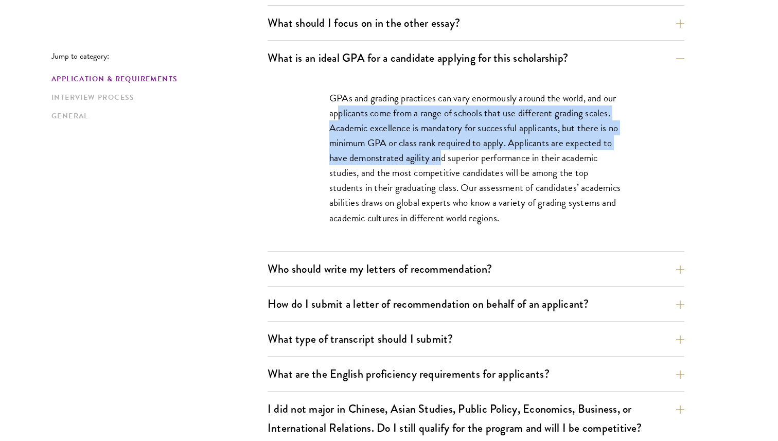
drag, startPoint x: 338, startPoint y: 112, endPoint x: 441, endPoint y: 161, distance: 114.3
click at [441, 161] on p "GPAs and grading practices can vary enormously around the world, and our applic…" at bounding box center [475, 158] width 293 height 135
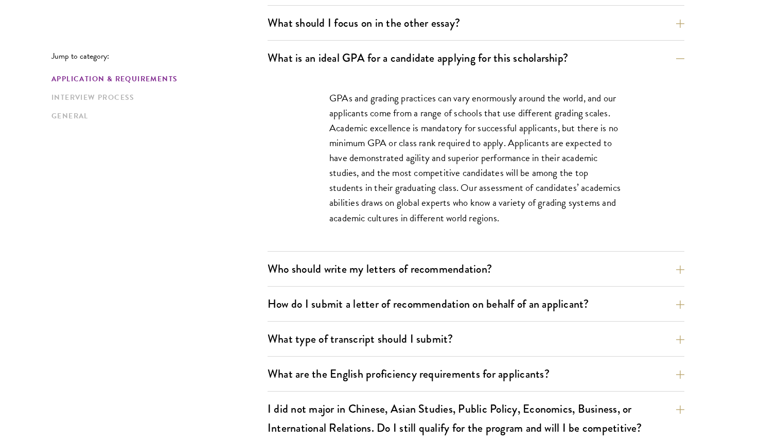
click at [434, 254] on div "What are the important Schwarzman Scholars application dates? Applicants who ho…" at bounding box center [475, 148] width 417 height 987
click at [434, 269] on button "Who should write my letters of recommendation?" at bounding box center [483, 268] width 417 height 23
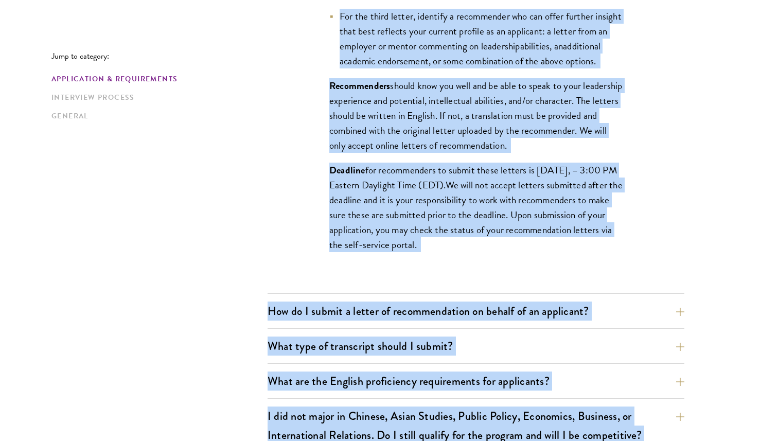
scroll to position [997, 0]
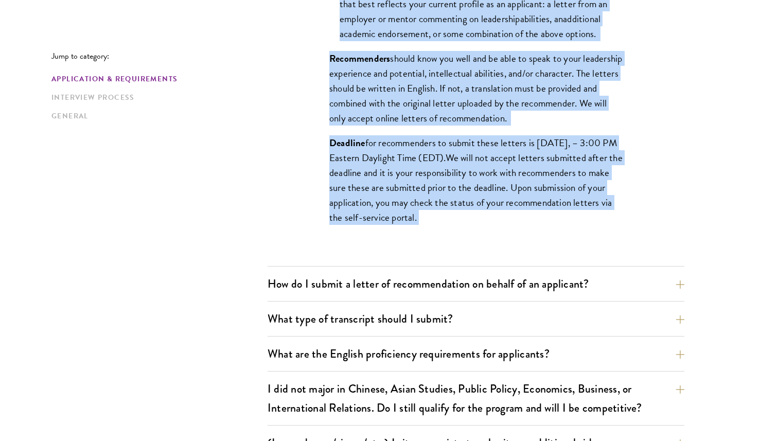
drag, startPoint x: 328, startPoint y: 98, endPoint x: 526, endPoint y: 243, distance: 245.3
click at [526, 243] on div "All applicants including Currently Enrolled Undergraduates, Graduate Students ,…" at bounding box center [475, 27] width 355 height 447
copy div "All applicants including Currently Enrolled Undergraduates, Graduate Students ,…"
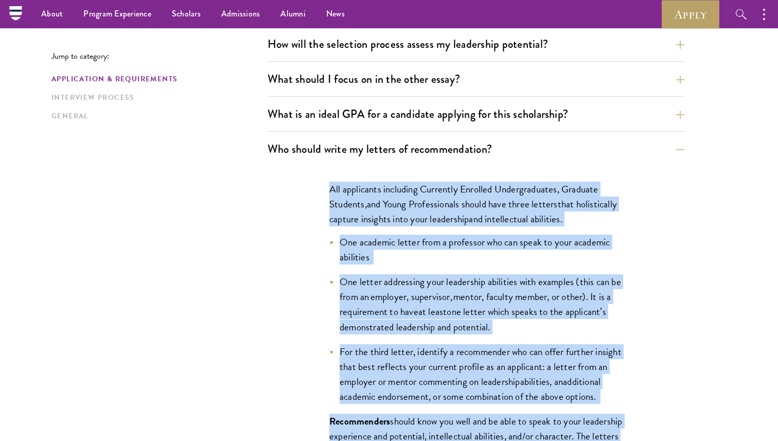
scroll to position [634, 0]
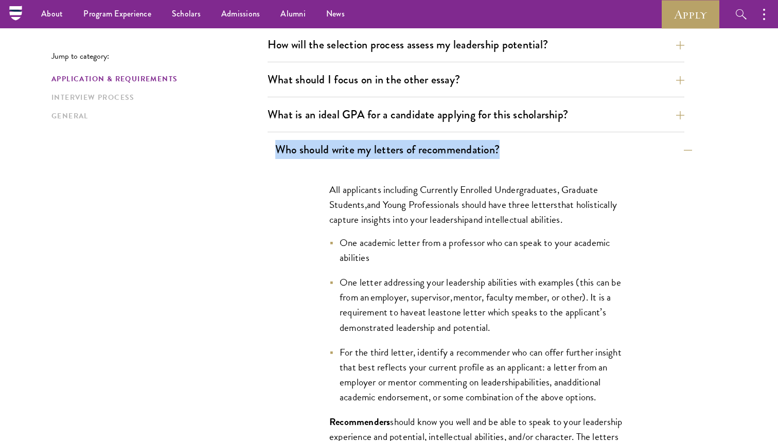
drag, startPoint x: 270, startPoint y: 153, endPoint x: 548, endPoint y: 158, distance: 277.7
click at [548, 158] on div "Who should write my letters of recommendation? All applicants including Current…" at bounding box center [475, 384] width 417 height 492
copy button "Who should write my letters of recommendation?"
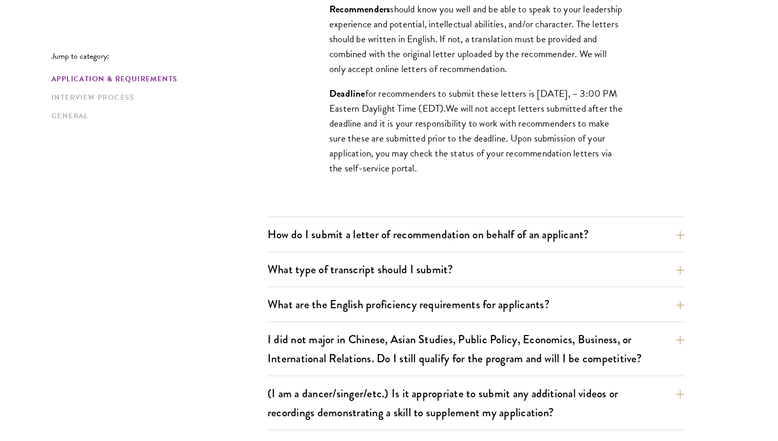
scroll to position [1094, 0]
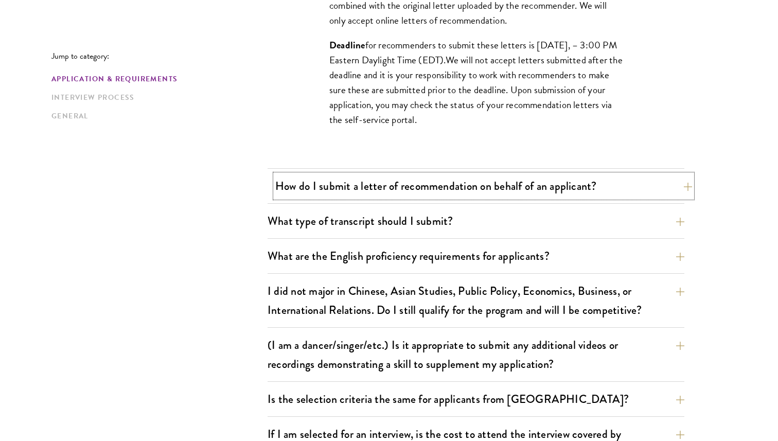
click at [495, 176] on button "How do I submit a letter of recommendation on behalf of an applicant?" at bounding box center [483, 185] width 417 height 23
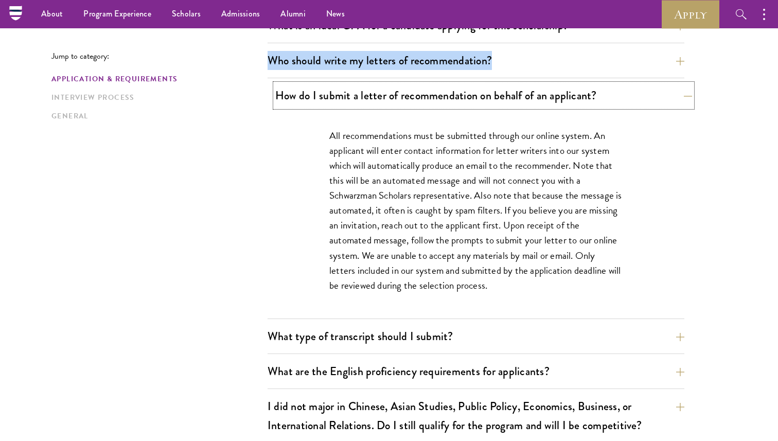
scroll to position [720, 0]
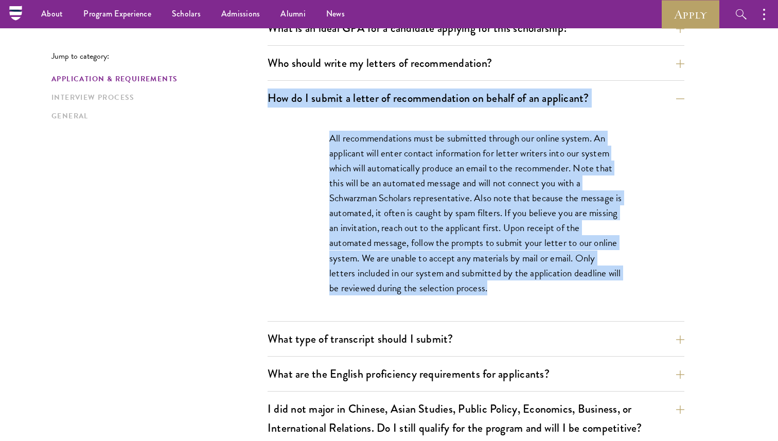
drag, startPoint x: 267, startPoint y: 96, endPoint x: 491, endPoint y: 285, distance: 292.9
click at [491, 285] on div "How do I submit a letter of recommendation on behalf of an applicant? All recom…" at bounding box center [475, 203] width 417 height 235
copy div "How do I submit a letter of recommendation on behalf of an applicant? All recom…"
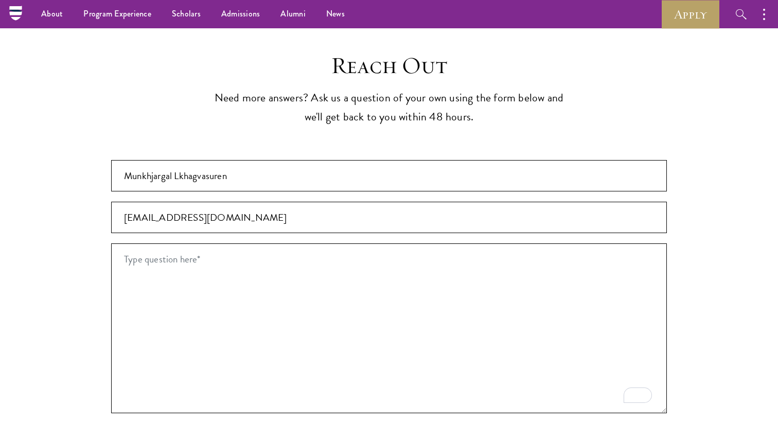
scroll to position [2065, 0]
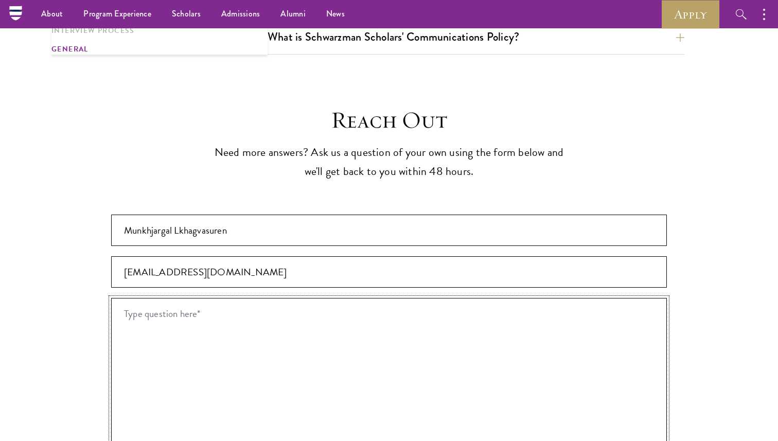
click at [370, 298] on textarea "Type question here* *" at bounding box center [388, 383] width 555 height 170
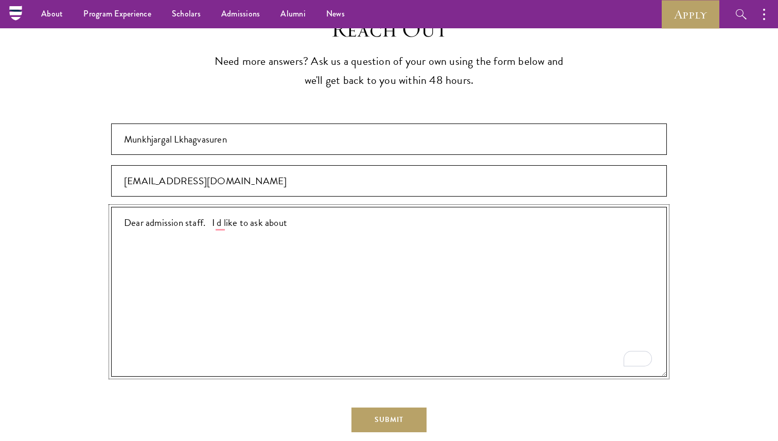
scroll to position [2155, 0]
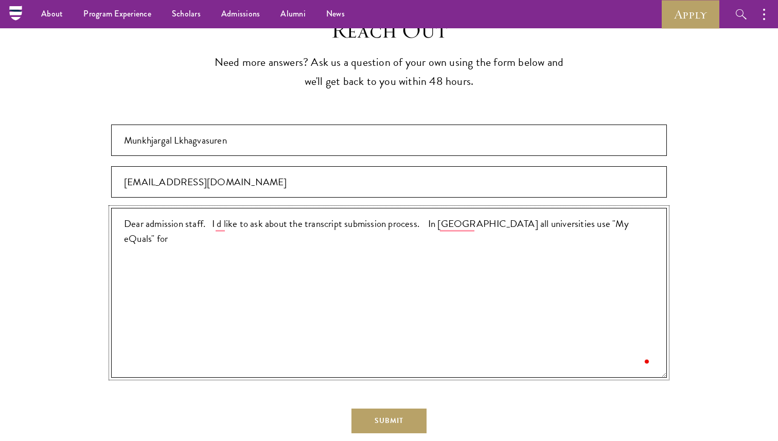
paste textarea "academic transcripts and graduation documents electronically."
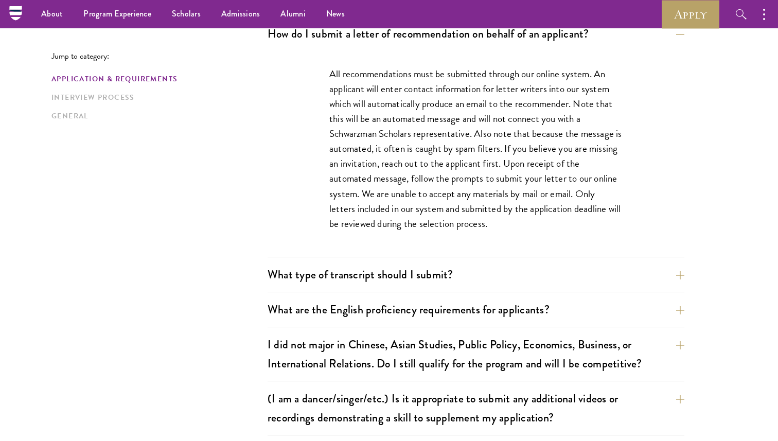
scroll to position [751, 0]
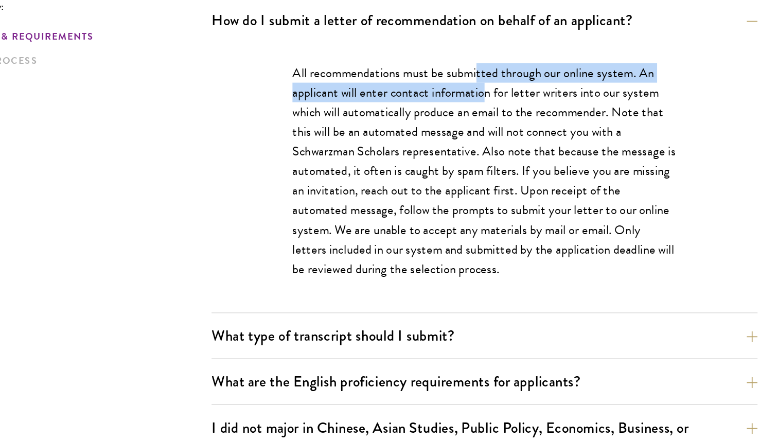
drag, startPoint x: 471, startPoint y: 110, endPoint x: 477, endPoint y: 115, distance: 8.0
click at [477, 115] on p "All recommendations must be submitted through our online system. An applicant w…" at bounding box center [475, 181] width 293 height 165
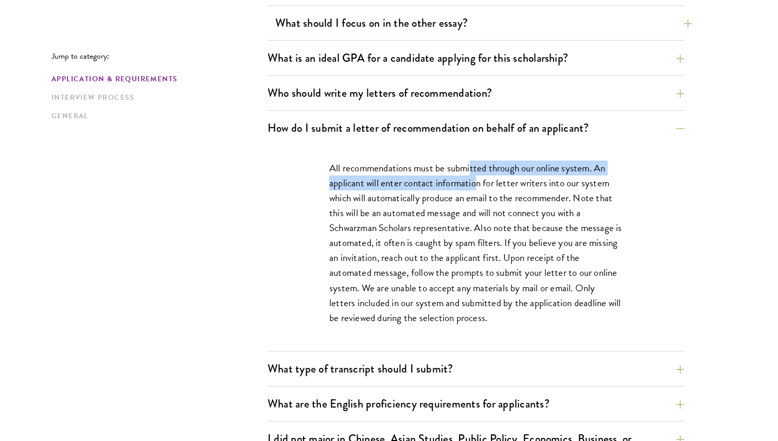
scroll to position [940, 0]
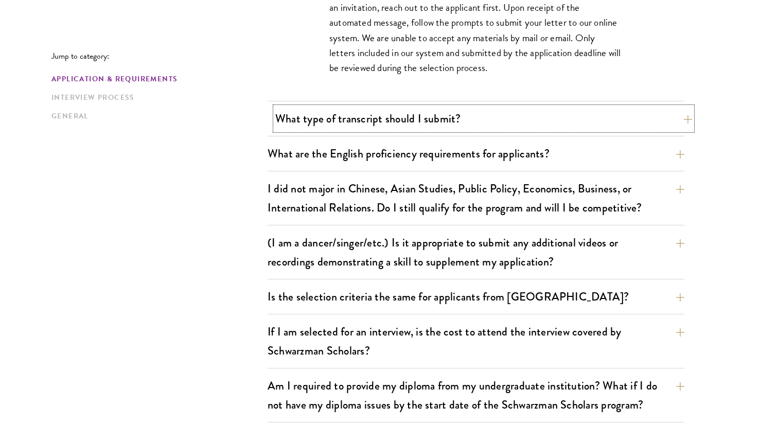
click at [480, 111] on button "What type of transcript should I submit?" at bounding box center [483, 118] width 417 height 23
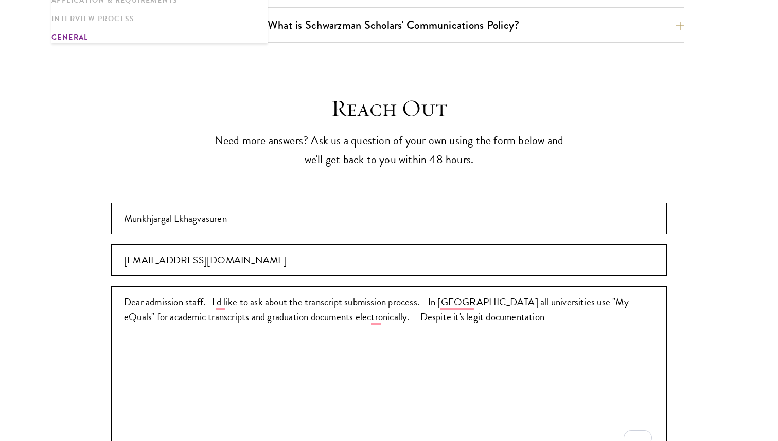
scroll to position [2062, 0]
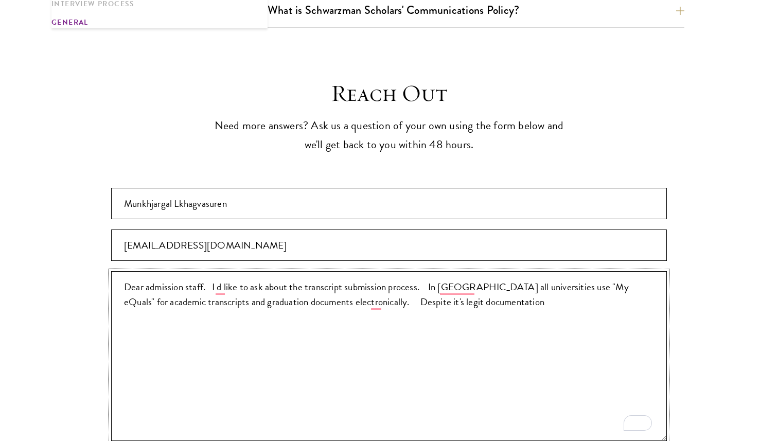
click at [484, 271] on textarea "Dear admission staff. I d like to ask about the transcript submission process. …" at bounding box center [388, 356] width 555 height 170
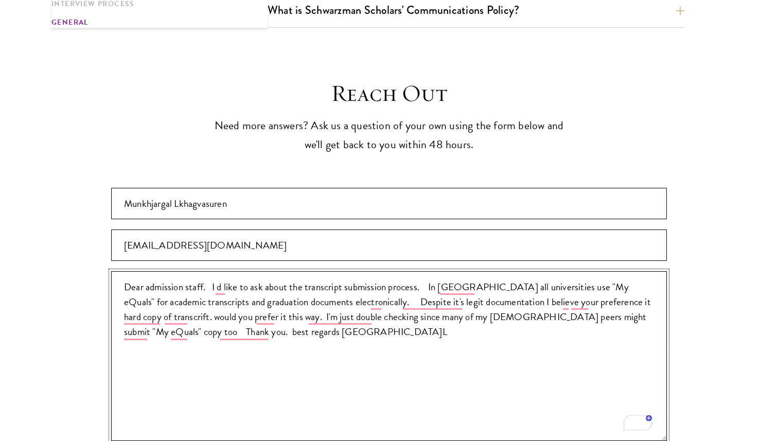
drag, startPoint x: 517, startPoint y: 341, endPoint x: 105, endPoint y: 250, distance: 421.3
click at [105, 250] on section "Reach Out Need more answers? Ask us a question of your own using the form below…" at bounding box center [389, 357] width 778 height 557
click at [136, 311] on icon at bounding box center [136, 311] width 0 height 0
type textarea "Dear admission staff. I d like to ask about the transcript submission process. …"
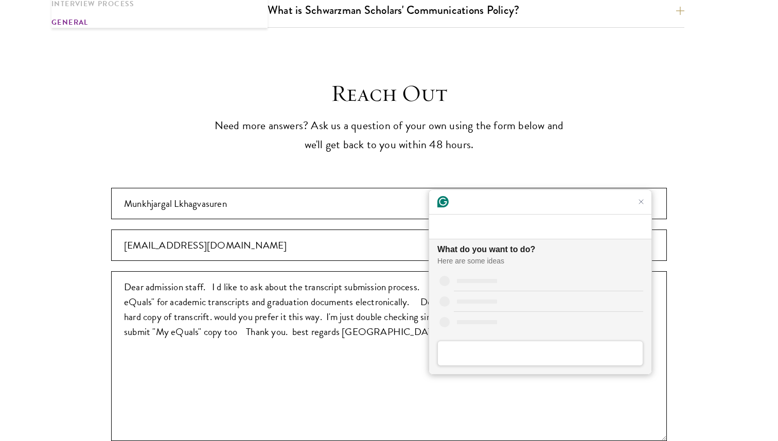
scroll to position [0, 0]
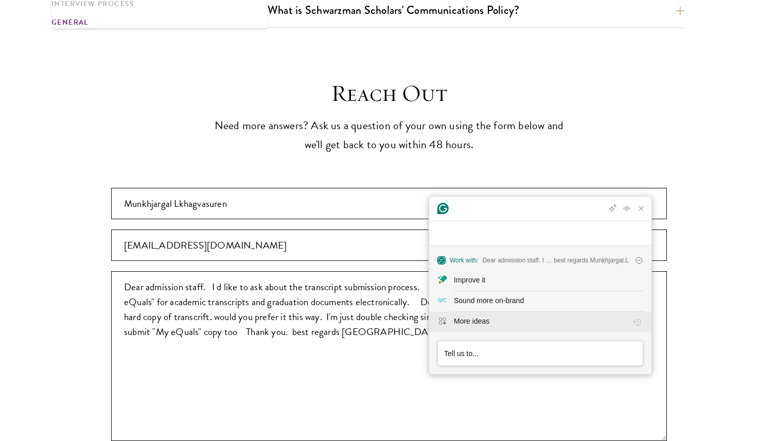
click at [463, 330] on button "More ideas" at bounding box center [540, 322] width 222 height 21
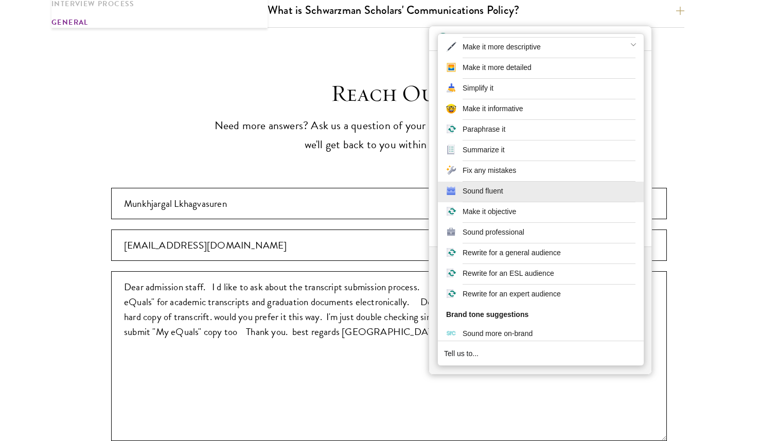
scroll to position [96, 0]
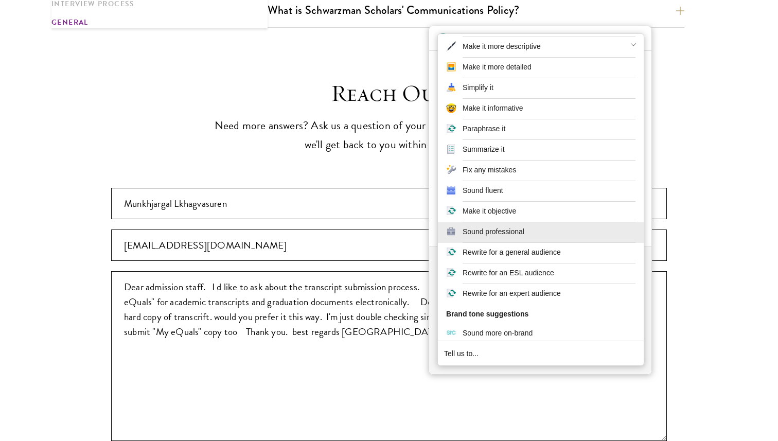
click at [498, 222] on div "Prompt ideas, press arrow keys to navigate options, press enter to trigger the …" at bounding box center [548, 222] width 173 height 1
click at [498, 232] on div "Sound professional" at bounding box center [493, 231] width 62 height 11
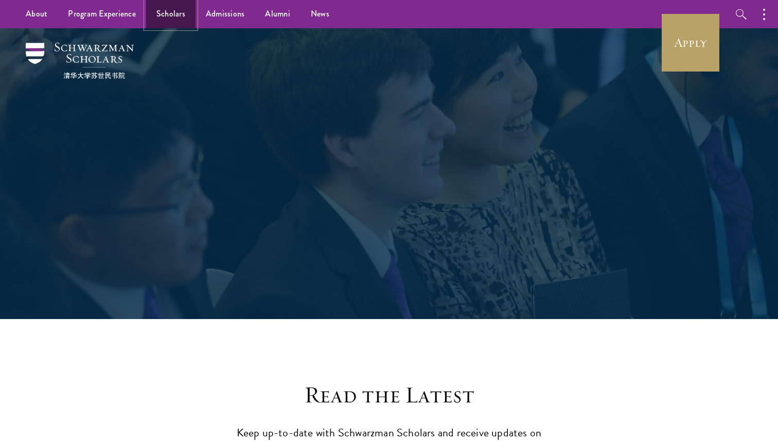
click at [179, 21] on link "Scholars" at bounding box center [170, 14] width 49 height 28
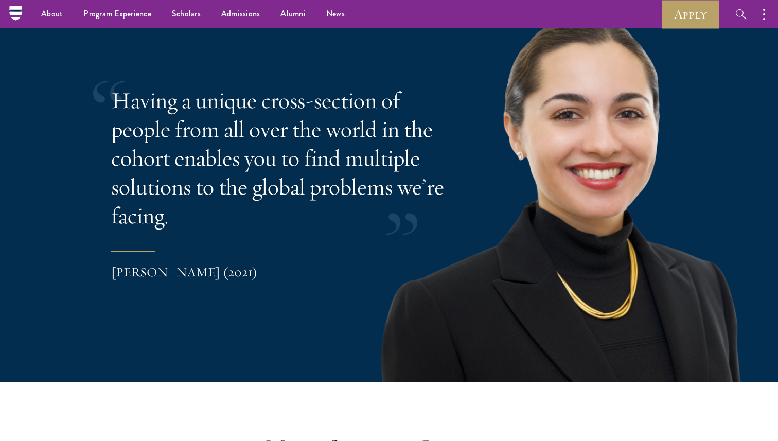
scroll to position [2100, 0]
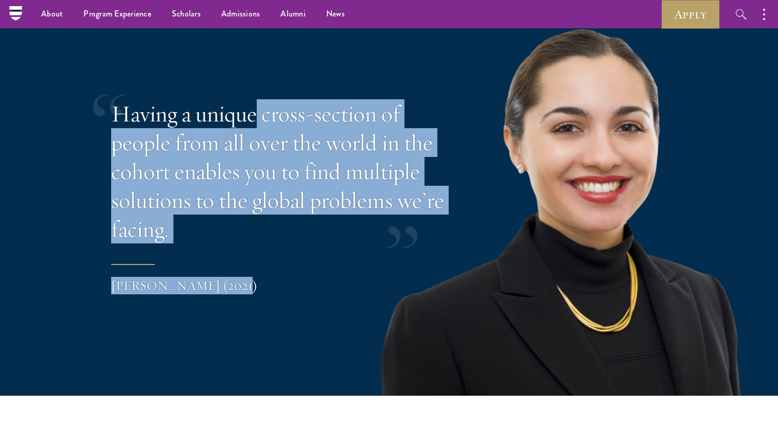
drag, startPoint x: 253, startPoint y: 119, endPoint x: 350, endPoint y: 293, distance: 198.4
click at [350, 293] on blockquote "Having a unique cross-section of people from all over the world in the cohort e…" at bounding box center [319, 198] width 417 height 198
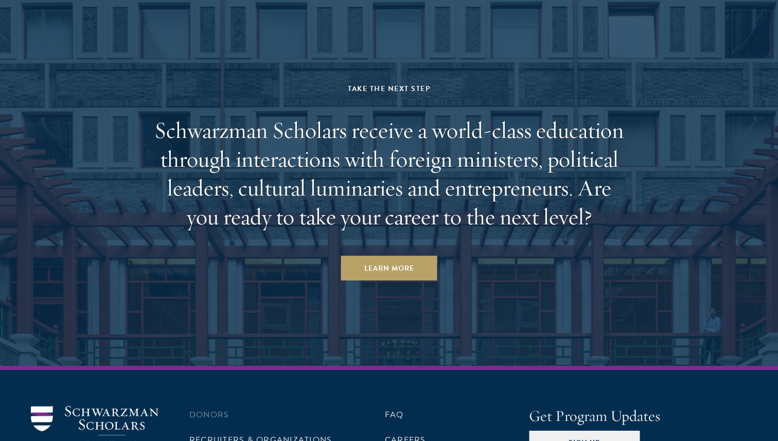
scroll to position [3031, 0]
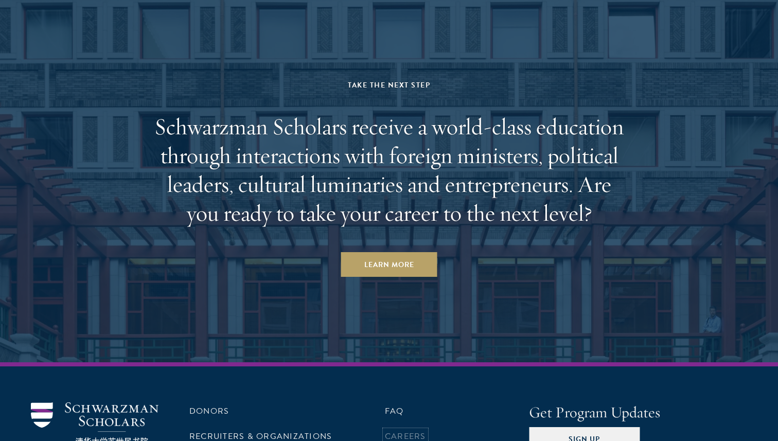
click at [399, 430] on link "Careers" at bounding box center [405, 436] width 41 height 12
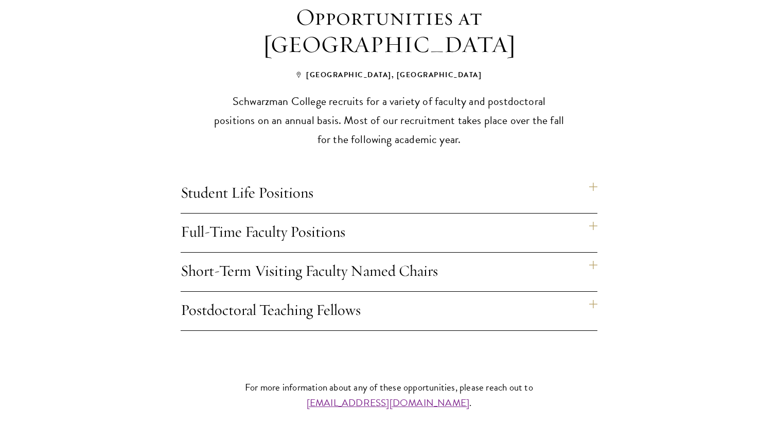
scroll to position [782, 0]
click at [384, 213] on h4 "Full-Time Faculty Positions" at bounding box center [388, 232] width 417 height 39
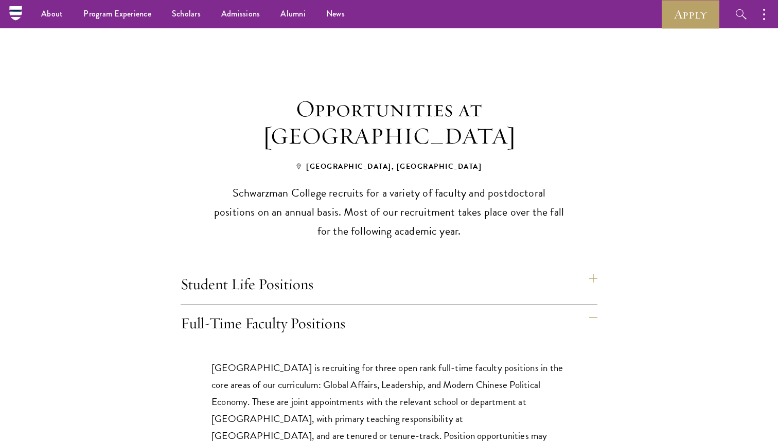
scroll to position [687, 0]
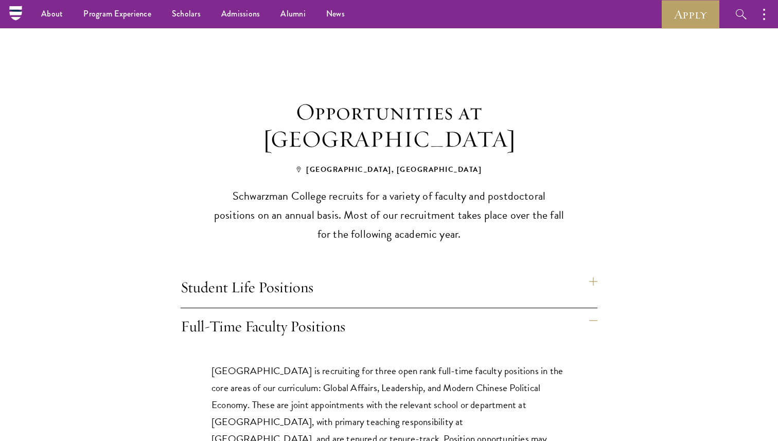
click at [384, 269] on h4 "Student Life Positions" at bounding box center [388, 288] width 417 height 39
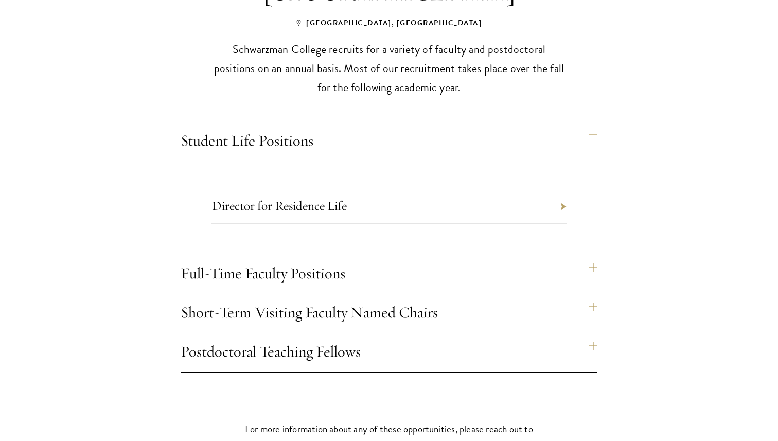
scroll to position [843, 0]
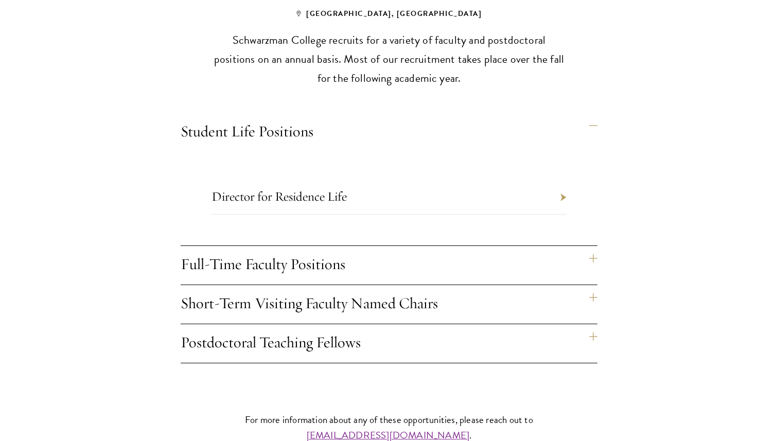
click at [383, 250] on h4 "Full-Time Faculty Positions" at bounding box center [388, 265] width 417 height 39
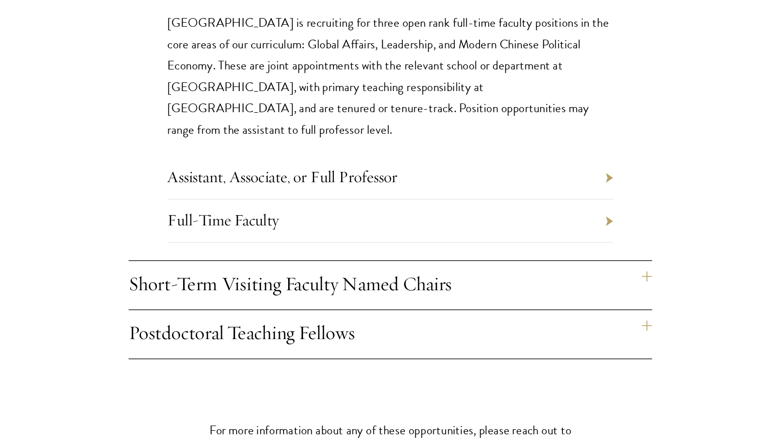
scroll to position [951, 0]
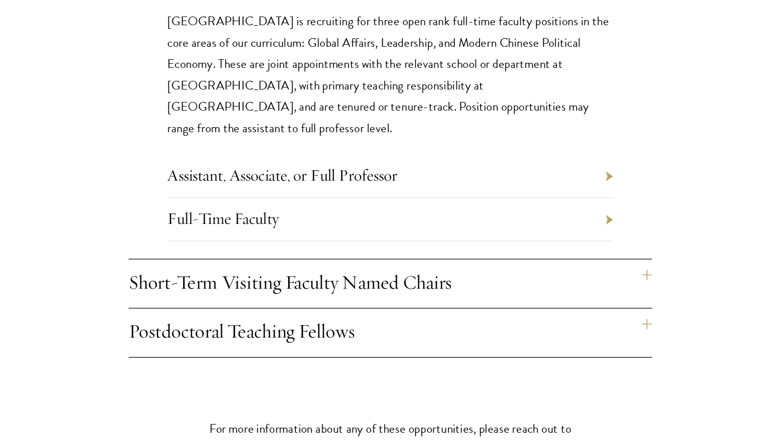
click at [383, 302] on h4 "Short-Term Visiting Faculty Named Chairs" at bounding box center [388, 315] width 417 height 39
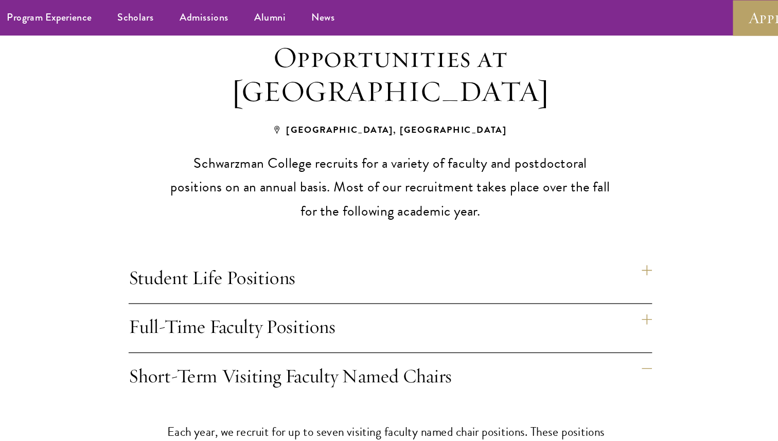
scroll to position [704, 0]
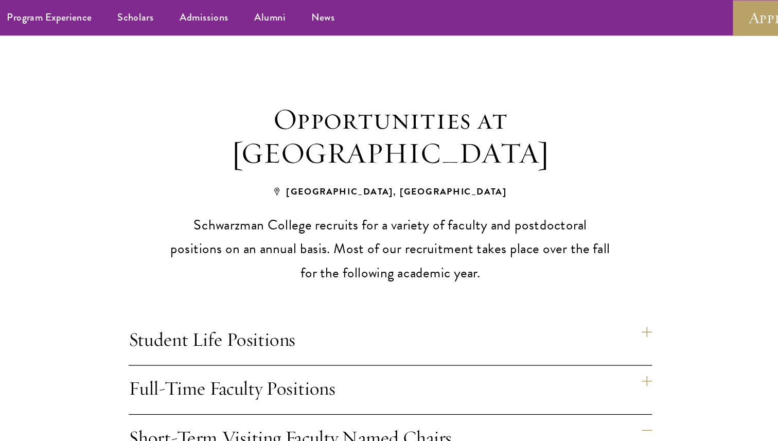
click at [352, 255] on h4 "Student Life Positions" at bounding box center [388, 271] width 417 height 39
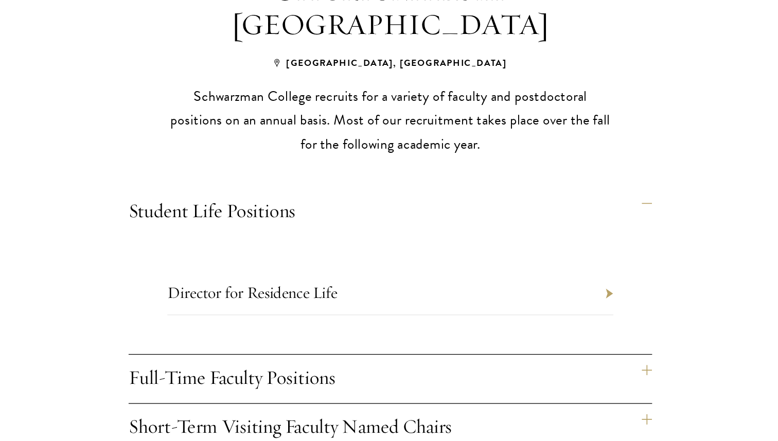
scroll to position [717, 0]
click at [352, 305] on li "Director for Residence Life" at bounding box center [388, 322] width 355 height 34
click at [561, 305] on li "Director for Residence Life" at bounding box center [388, 322] width 355 height 34
click at [562, 305] on li "Director for Residence Life" at bounding box center [388, 322] width 355 height 34
click at [555, 305] on li "Director for Residence Life" at bounding box center [388, 322] width 355 height 34
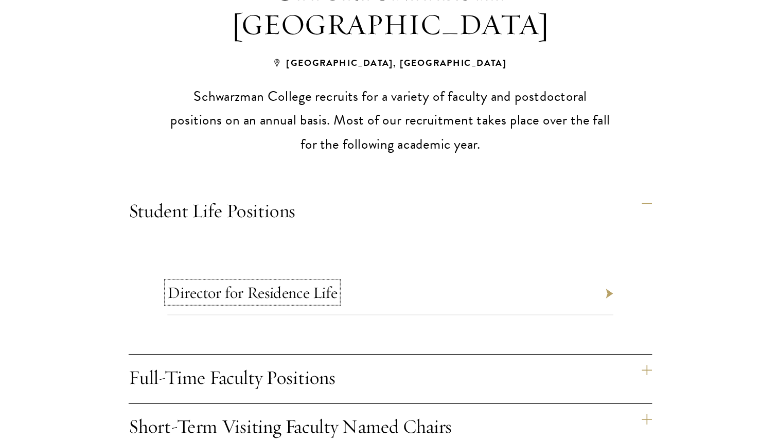
click at [313, 314] on link "Director for Residence Life" at bounding box center [278, 322] width 135 height 16
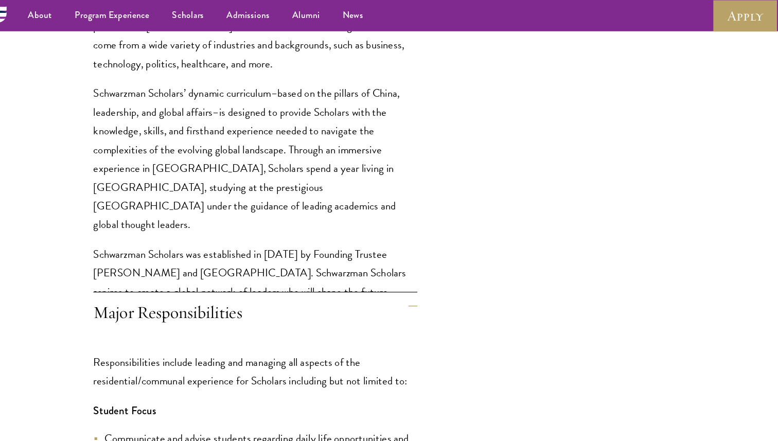
scroll to position [612, 0]
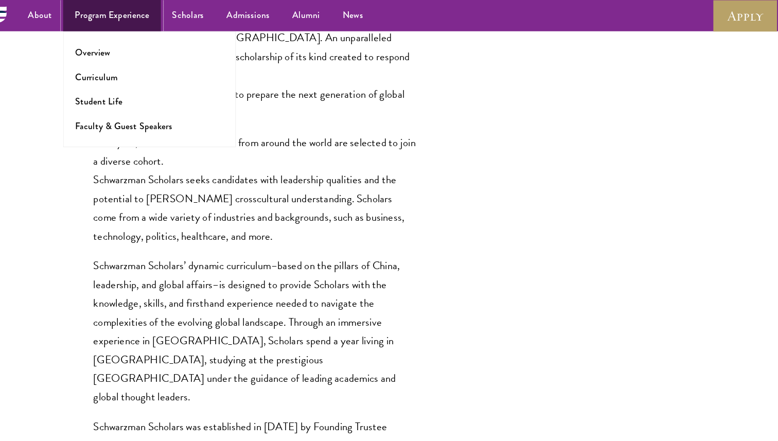
click at [151, 14] on link "Program Experience" at bounding box center [117, 14] width 88 height 28
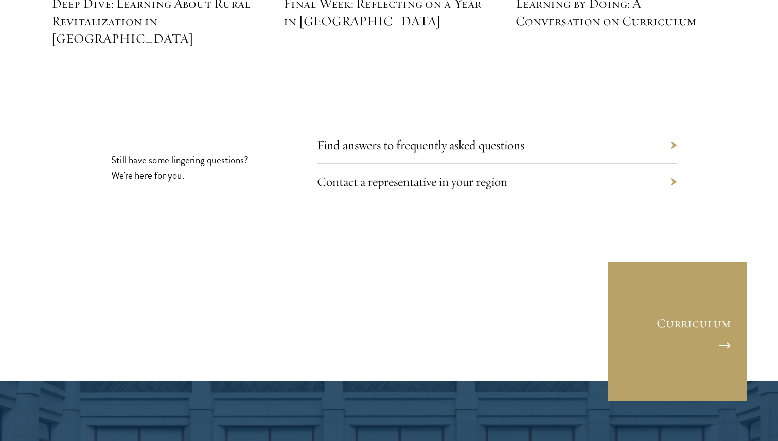
scroll to position [4783, 0]
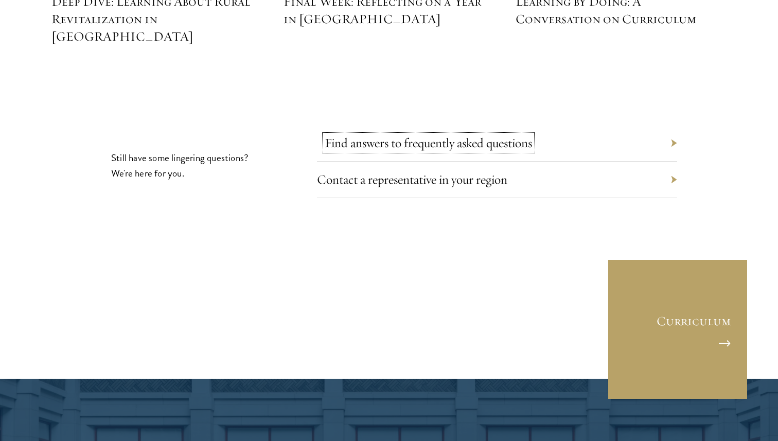
click at [347, 135] on link "Find answers to frequently asked questions" at bounding box center [427, 143] width 207 height 16
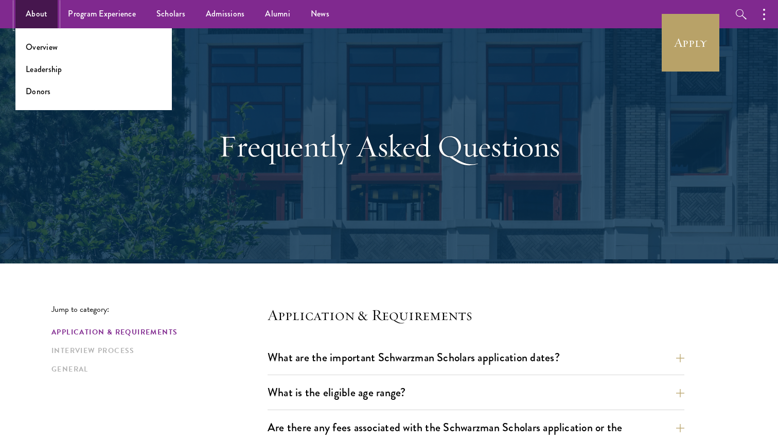
click at [36, 9] on link "About" at bounding box center [36, 14] width 42 height 28
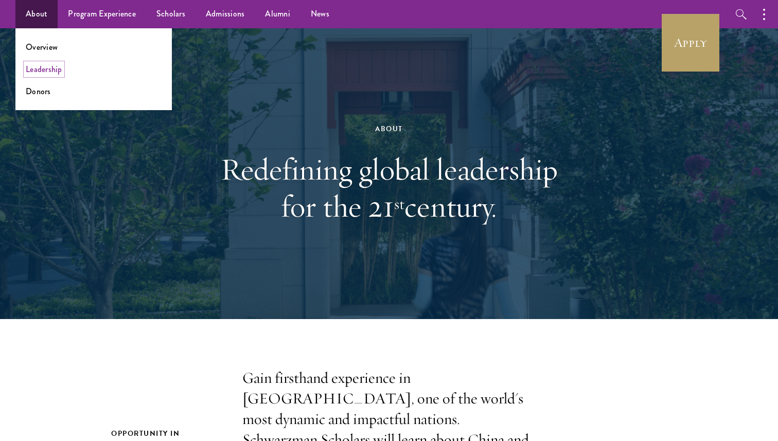
click at [47, 66] on link "Leadership" at bounding box center [44, 69] width 37 height 12
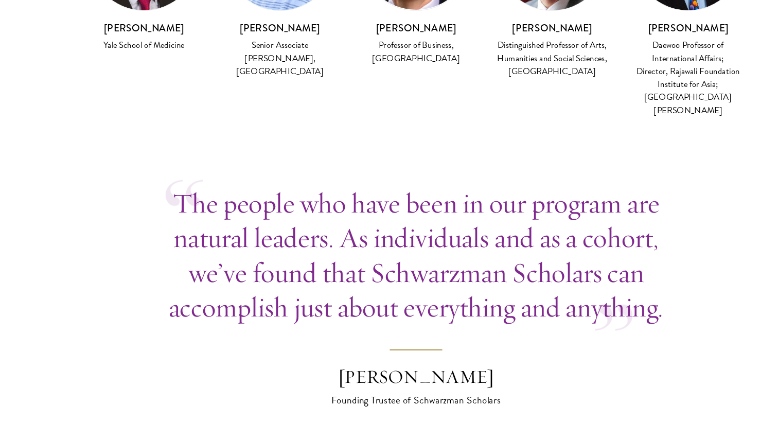
scroll to position [2878, 0]
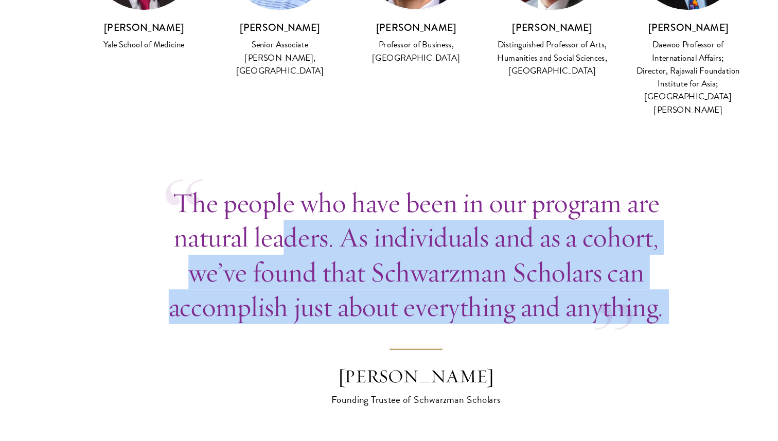
drag, startPoint x: 277, startPoint y: 160, endPoint x: 298, endPoint y: 259, distance: 101.4
click at [298, 259] on blockquote "The people who have been in our program are natural leaders. As individuals and…" at bounding box center [388, 320] width 417 height 185
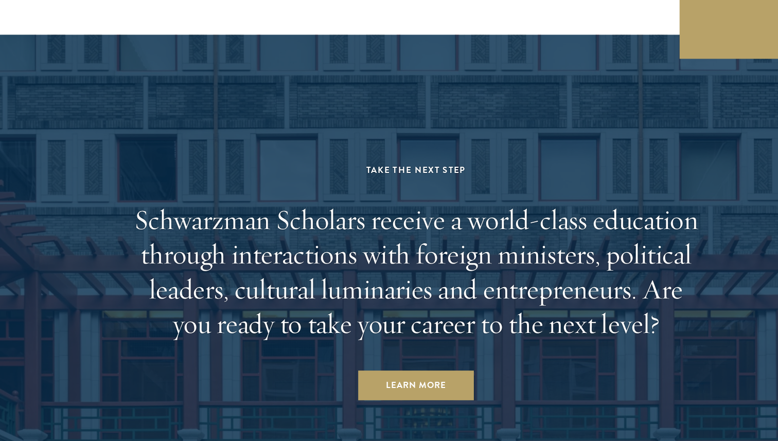
scroll to position [3437, 0]
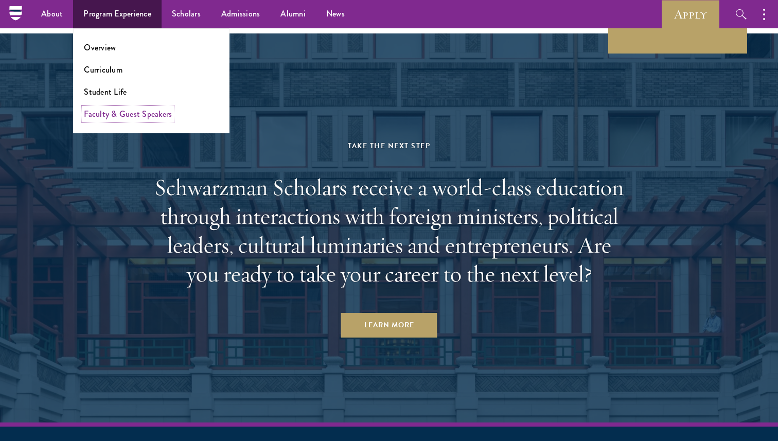
click at [137, 112] on link "Faculty & Guest Speakers" at bounding box center [128, 114] width 88 height 12
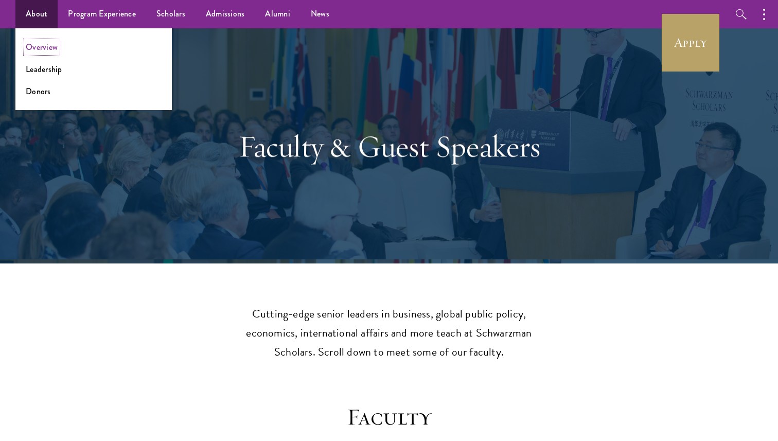
click at [43, 41] on link "Overview" at bounding box center [42, 47] width 32 height 12
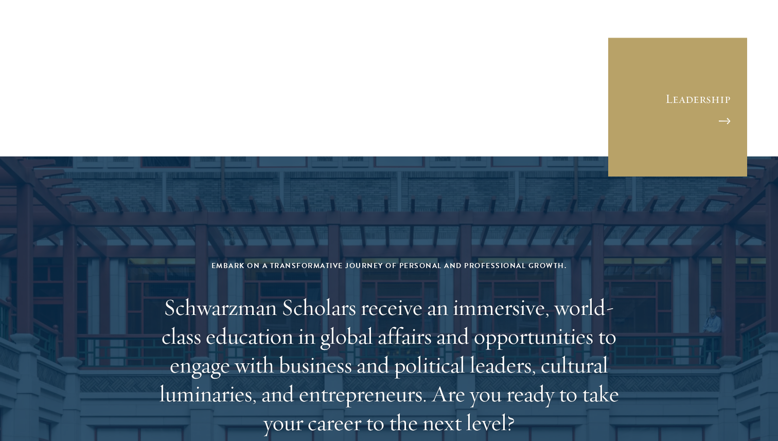
scroll to position [4040, 0]
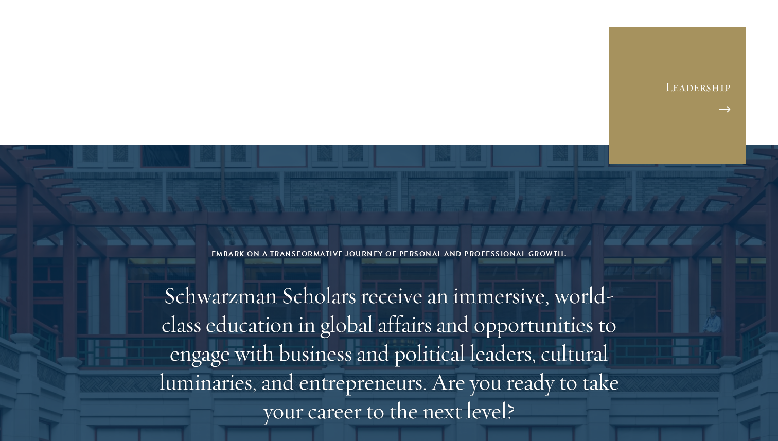
click at [682, 40] on link "Leadership" at bounding box center [677, 95] width 139 height 139
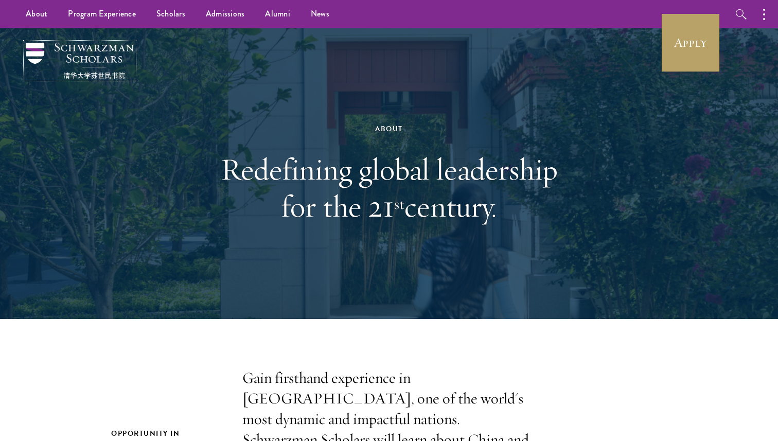
drag, startPoint x: 26, startPoint y: 42, endPoint x: 169, endPoint y: 52, distance: 143.8
click at [170, 53] on div "About Redefining global leadership for the 21 st century." at bounding box center [388, 173] width 675 height 291
click at [89, 52] on img at bounding box center [80, 61] width 108 height 36
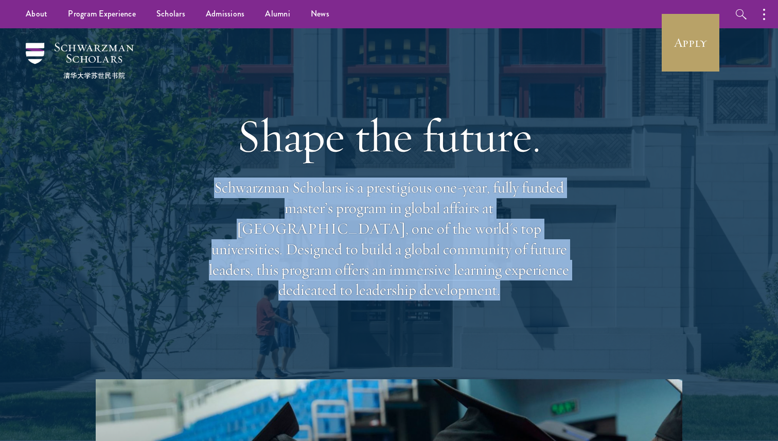
copy p "Schwarzman Scholars is a prestigious one-year, fully funded master’s program in…"
drag, startPoint x: 214, startPoint y: 192, endPoint x: 548, endPoint y: 287, distance: 347.0
click at [548, 287] on p "Schwarzman Scholars is a prestigious one-year, fully funded master’s program in…" at bounding box center [389, 238] width 370 height 123
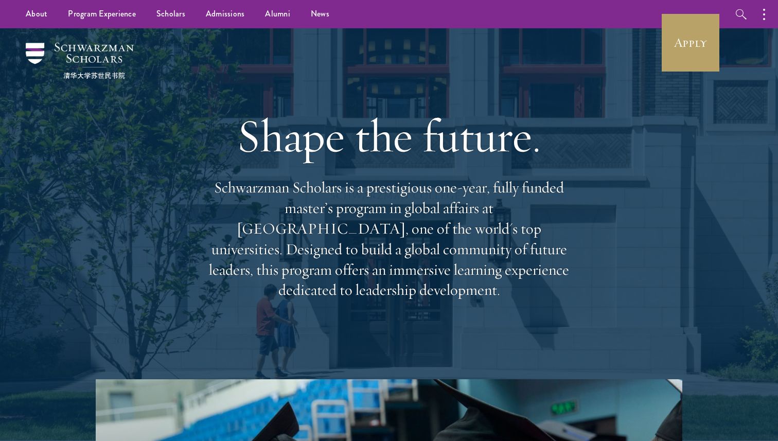
click at [565, 285] on p "Schwarzman Scholars is a prestigious one-year, fully funded master’s program in…" at bounding box center [389, 238] width 370 height 123
drag, startPoint x: 565, startPoint y: 285, endPoint x: 206, endPoint y: 189, distance: 371.6
click at [206, 189] on p "Schwarzman Scholars is a prestigious one-year, fully funded master’s program in…" at bounding box center [389, 238] width 370 height 123
copy p "Schwarzman Scholars is a prestigious one-year, fully funded master’s program in…"
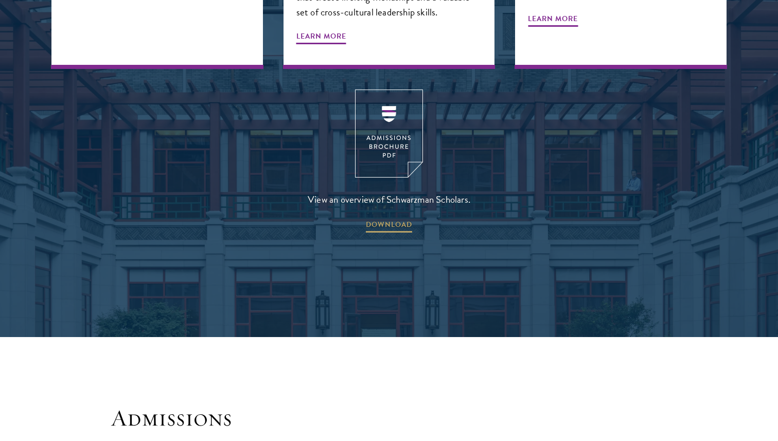
scroll to position [1767, 0]
